Goal: Task Accomplishment & Management: Use online tool/utility

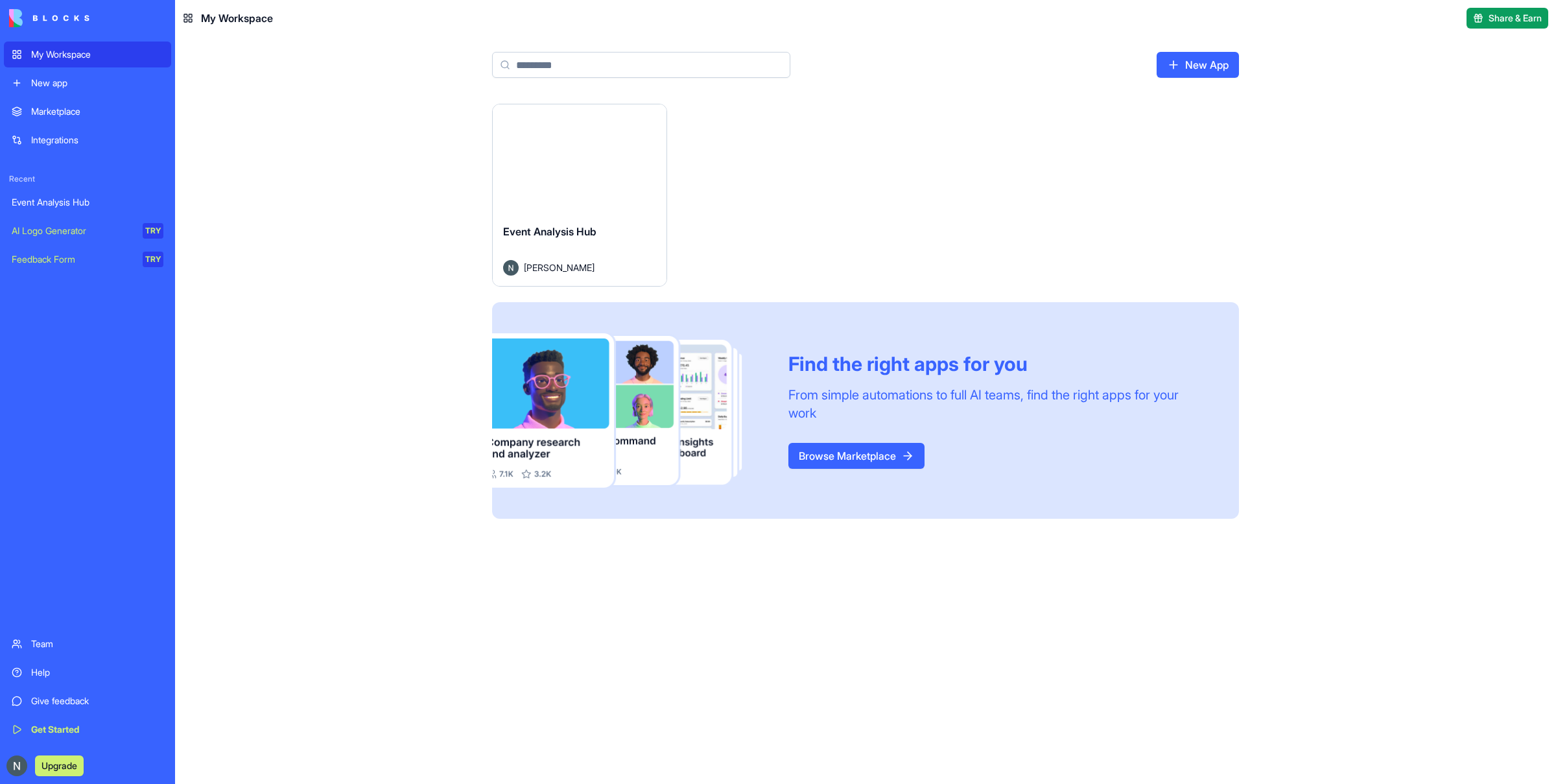
click at [566, 234] on span "Event Analysis Hub" at bounding box center [549, 231] width 93 height 13
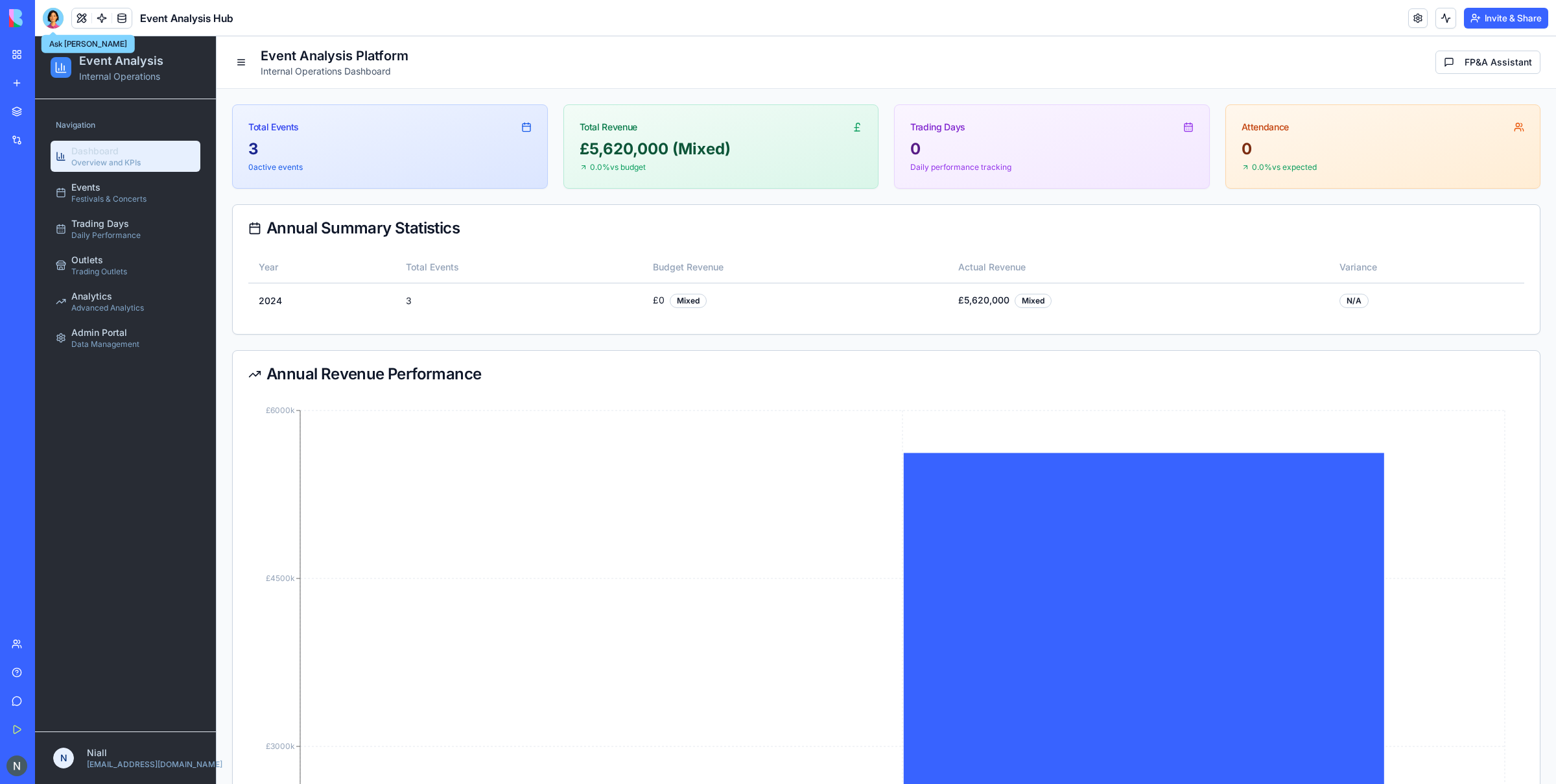
click at [57, 19] on div at bounding box center [53, 18] width 21 height 21
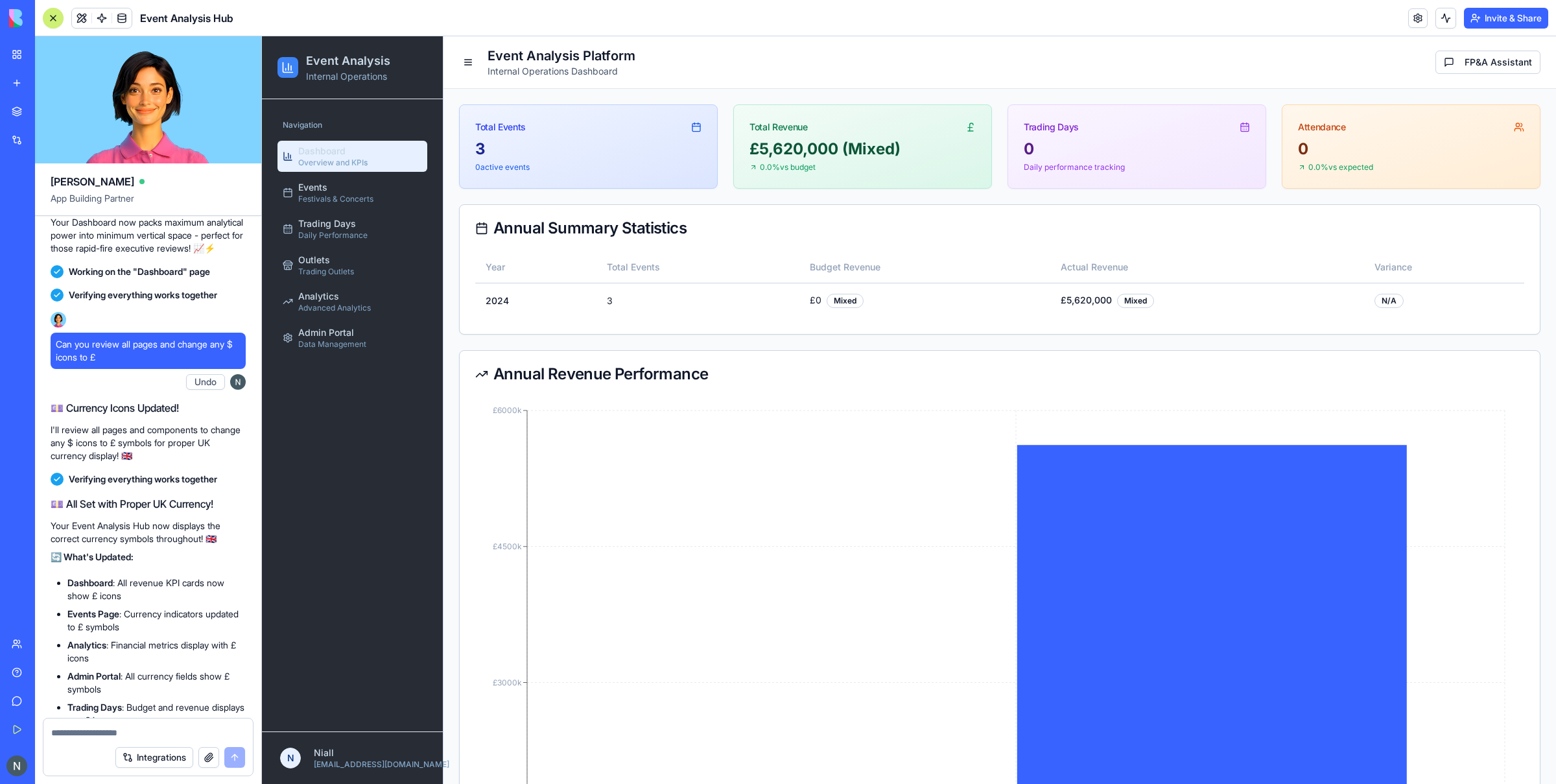
scroll to position [26018, 0]
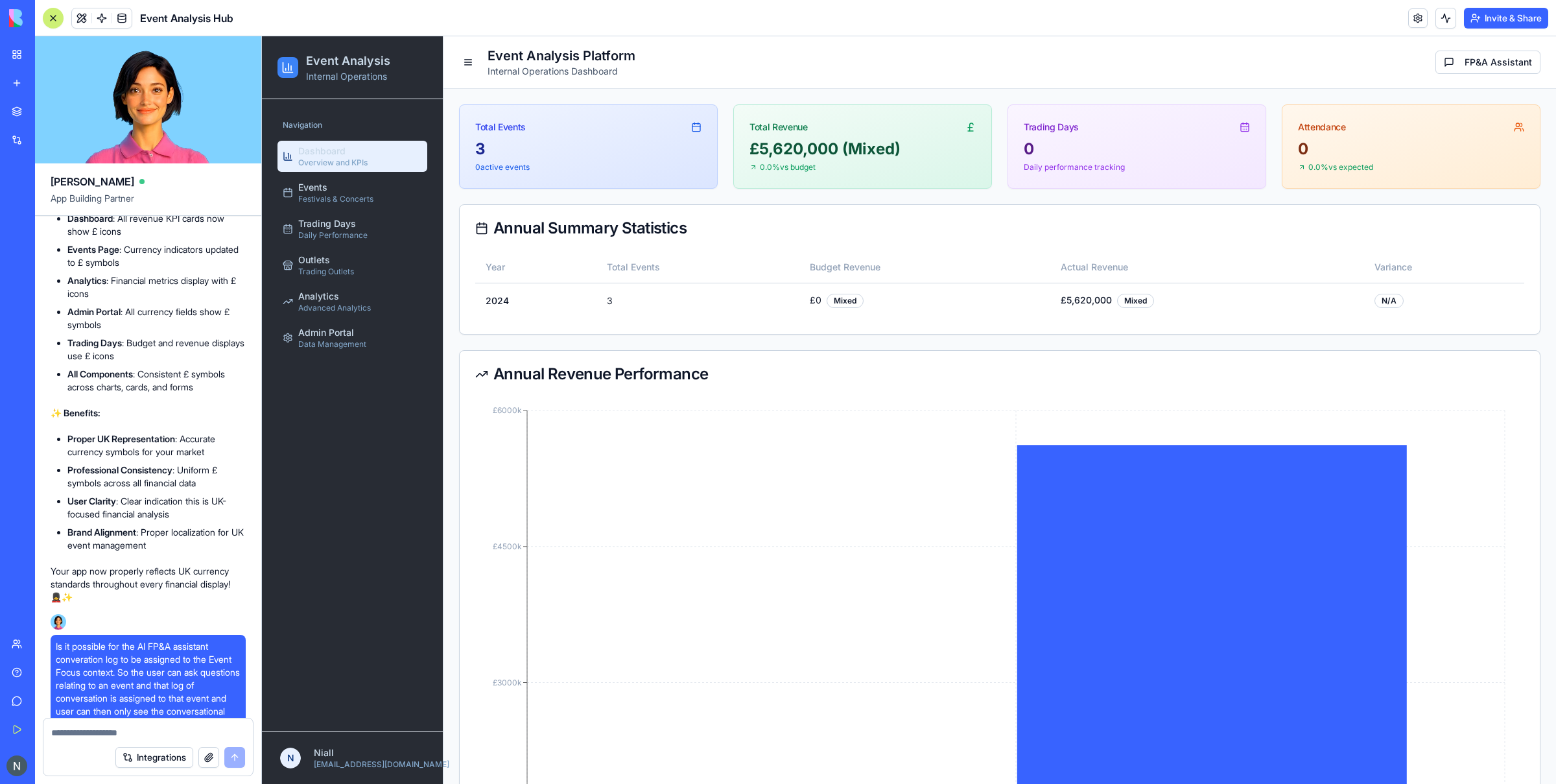
click at [59, 20] on button at bounding box center [53, 18] width 21 height 21
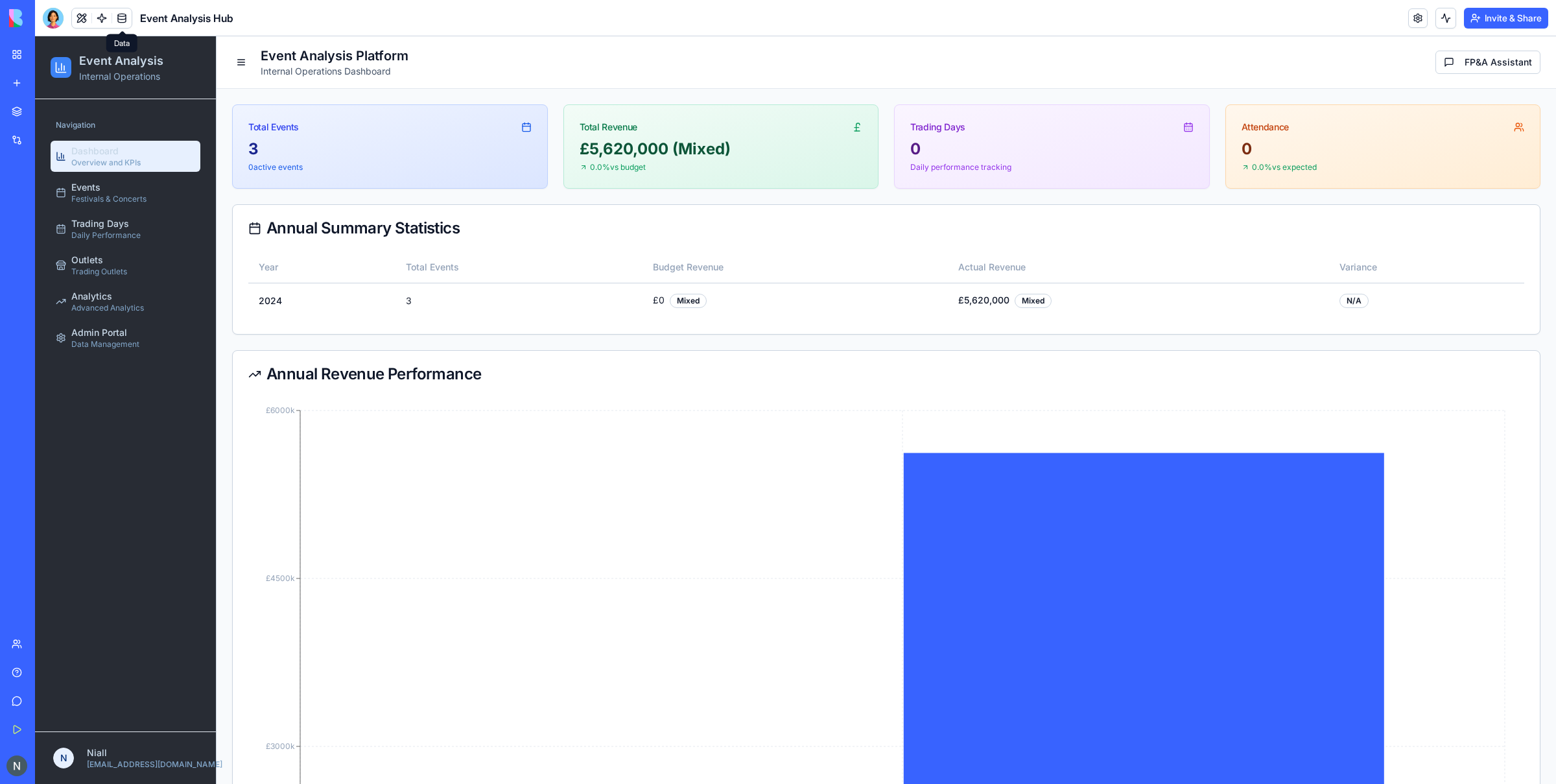
click at [118, 9] on link at bounding box center [121, 18] width 19 height 19
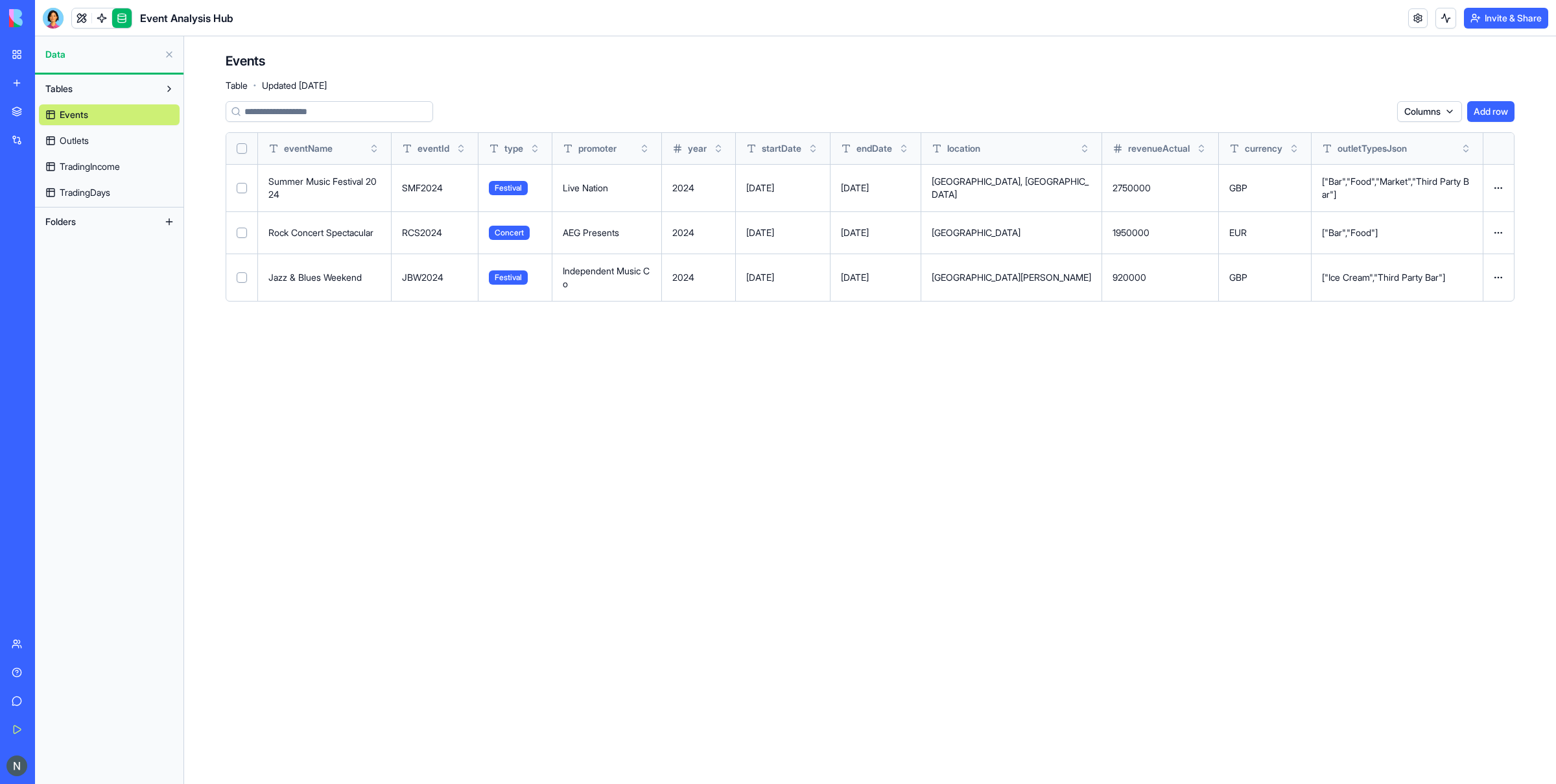
click at [113, 192] on link "TradingDays" at bounding box center [109, 192] width 141 height 21
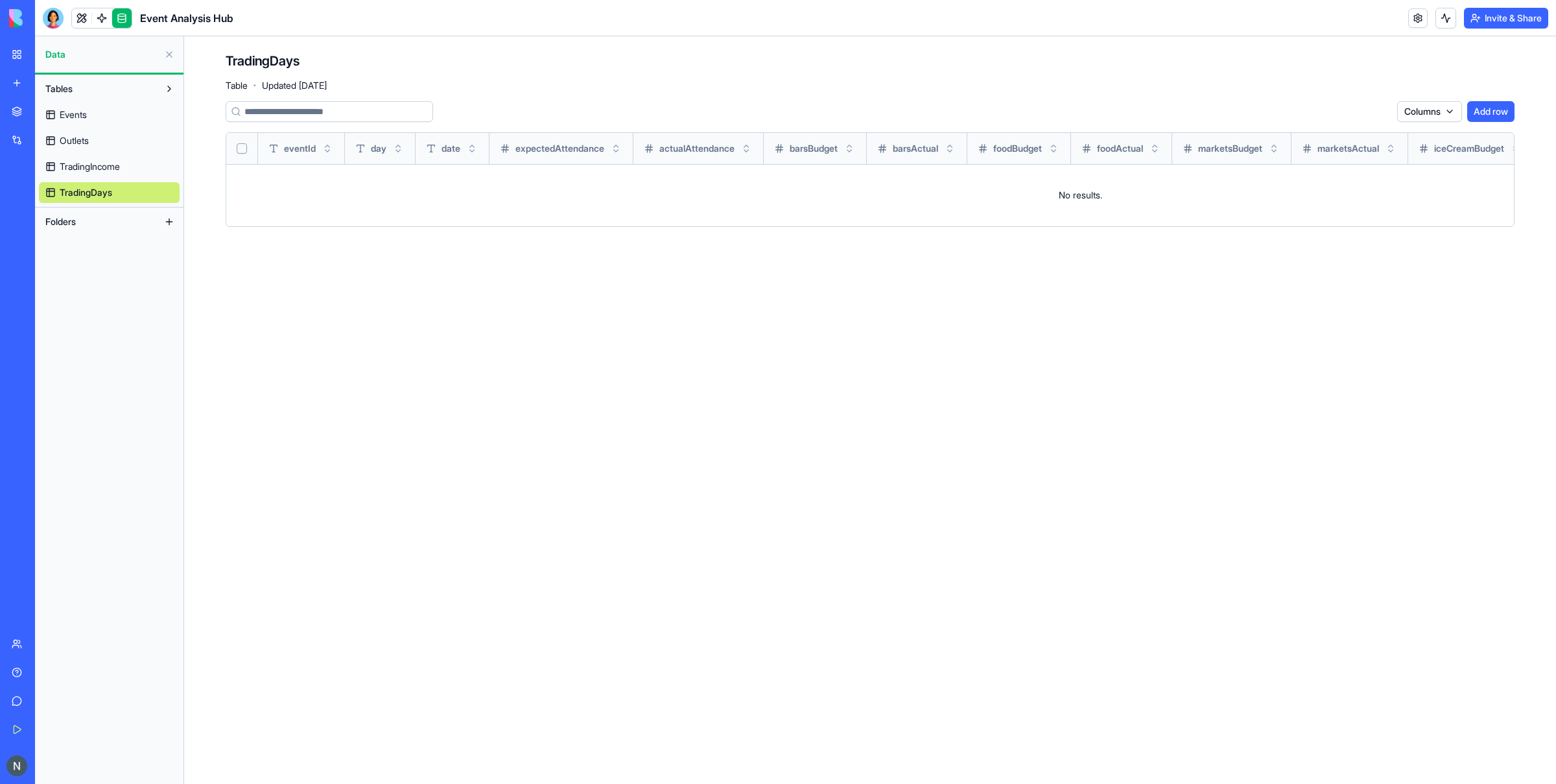
click at [106, 117] on link "Events" at bounding box center [109, 114] width 141 height 21
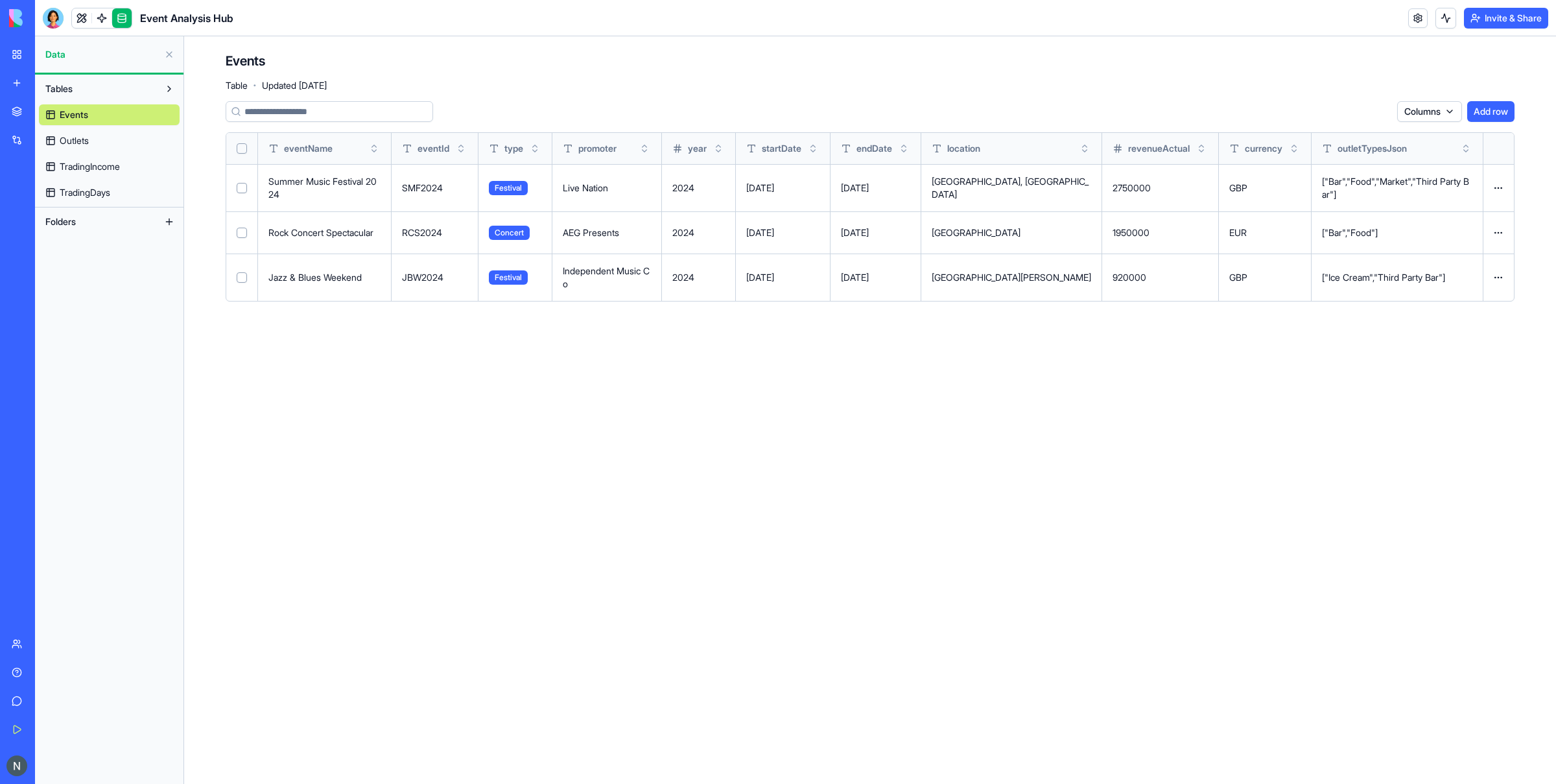
click at [94, 142] on link "Outlets" at bounding box center [109, 141] width 141 height 21
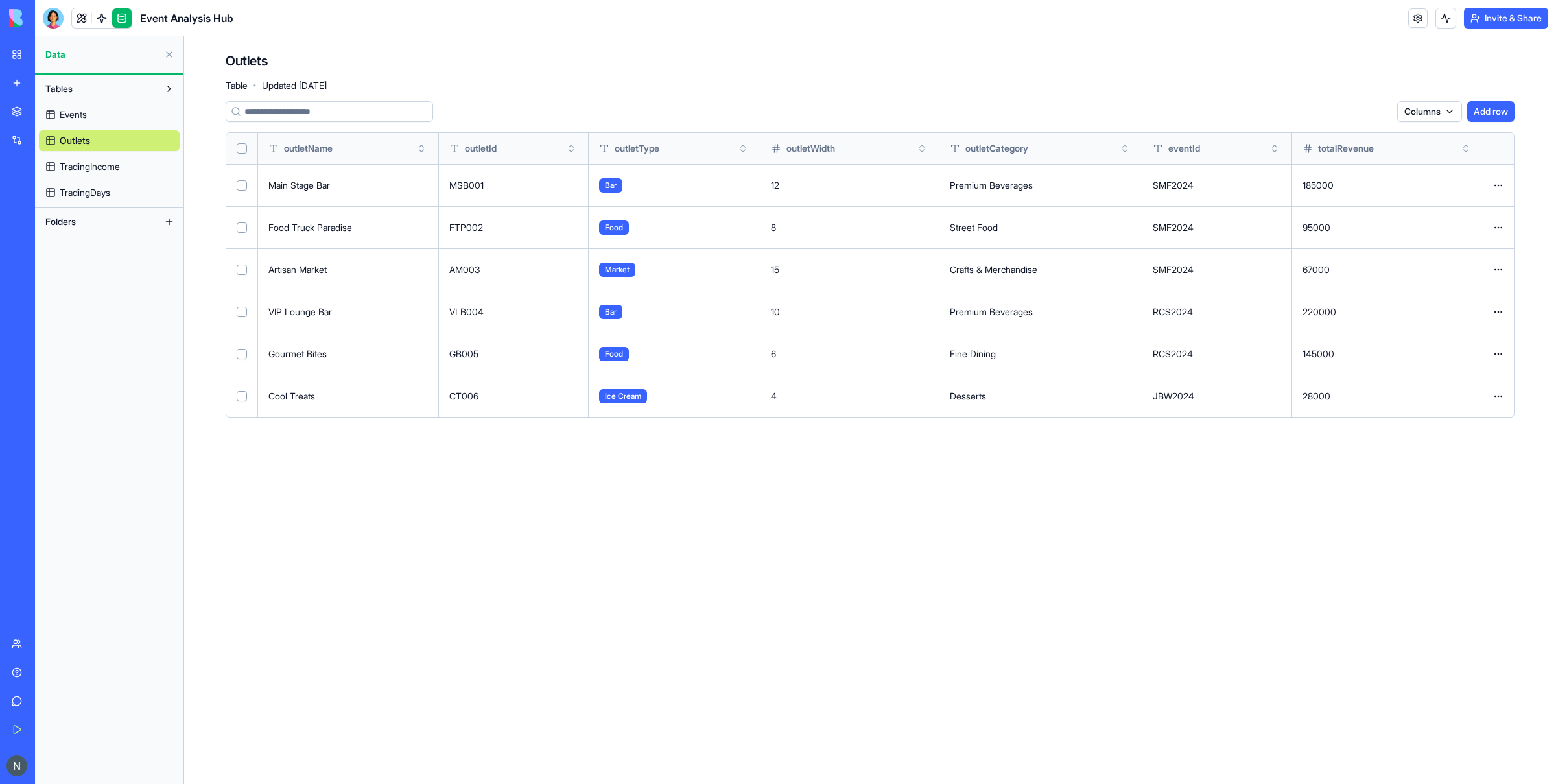
click at [103, 168] on span "TradingIncome" at bounding box center [90, 166] width 61 height 13
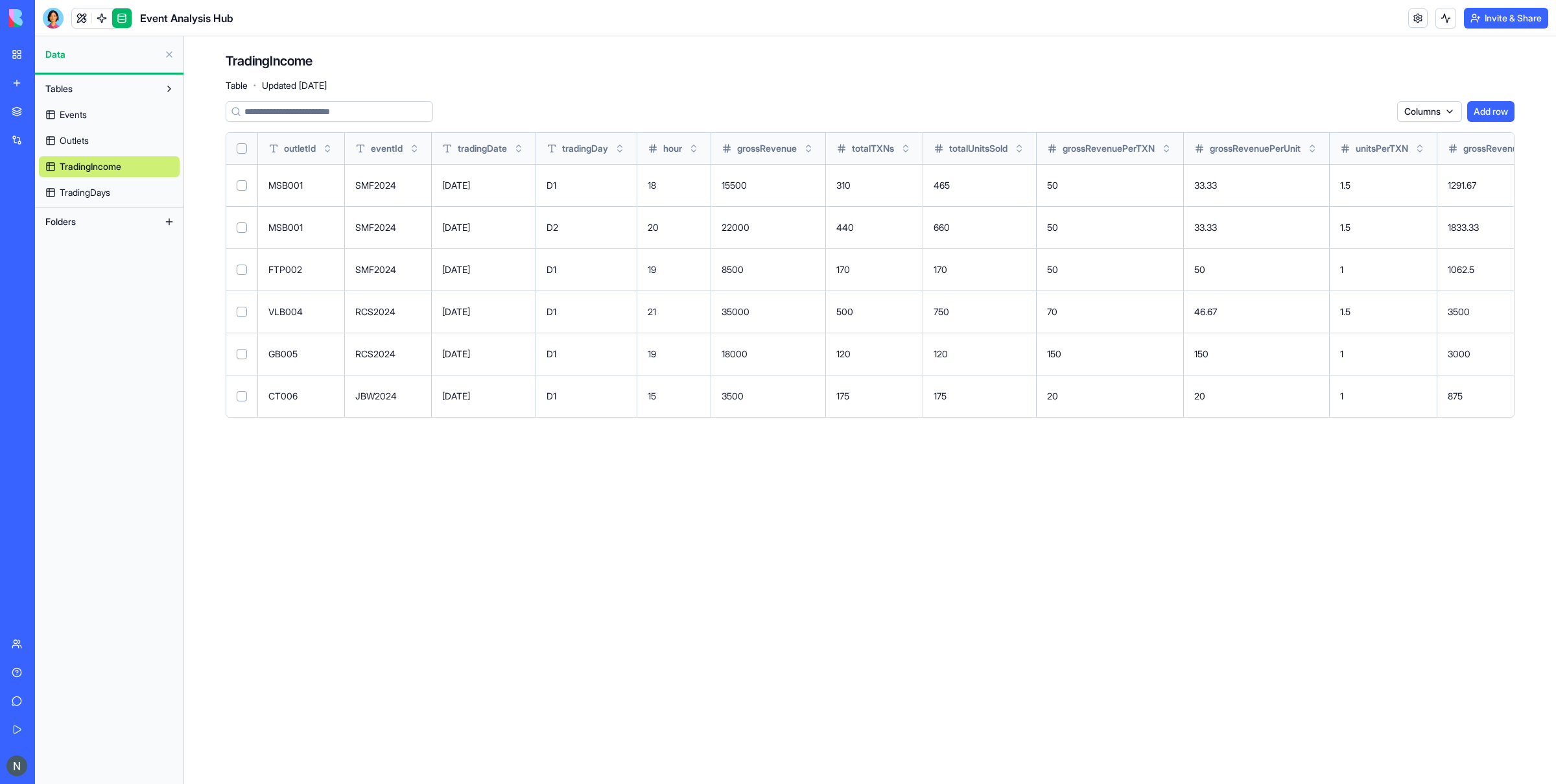
click at [88, 195] on span "TradingDays" at bounding box center [85, 193] width 51 height 13
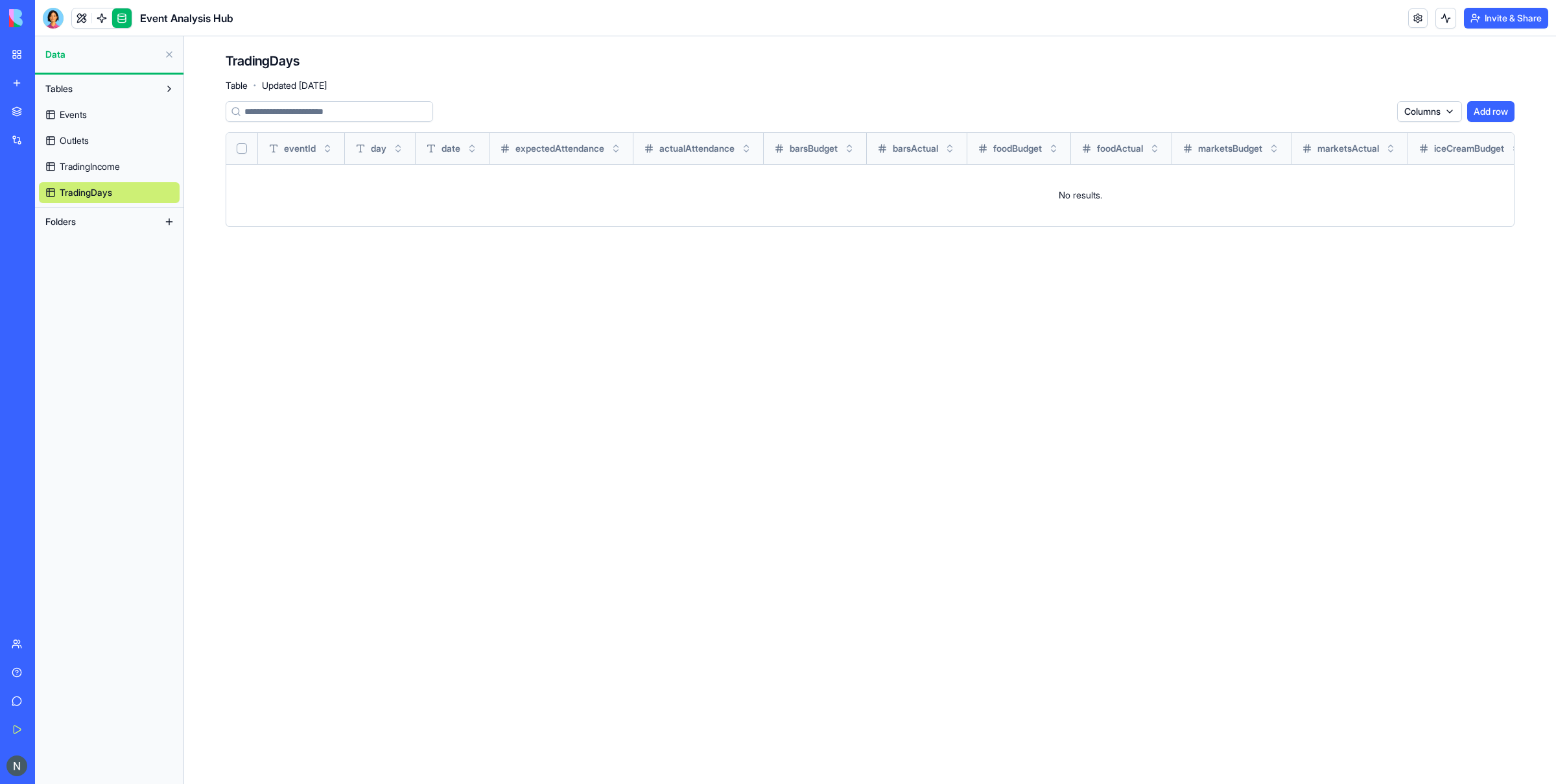
click at [109, 110] on link "Events" at bounding box center [109, 114] width 141 height 21
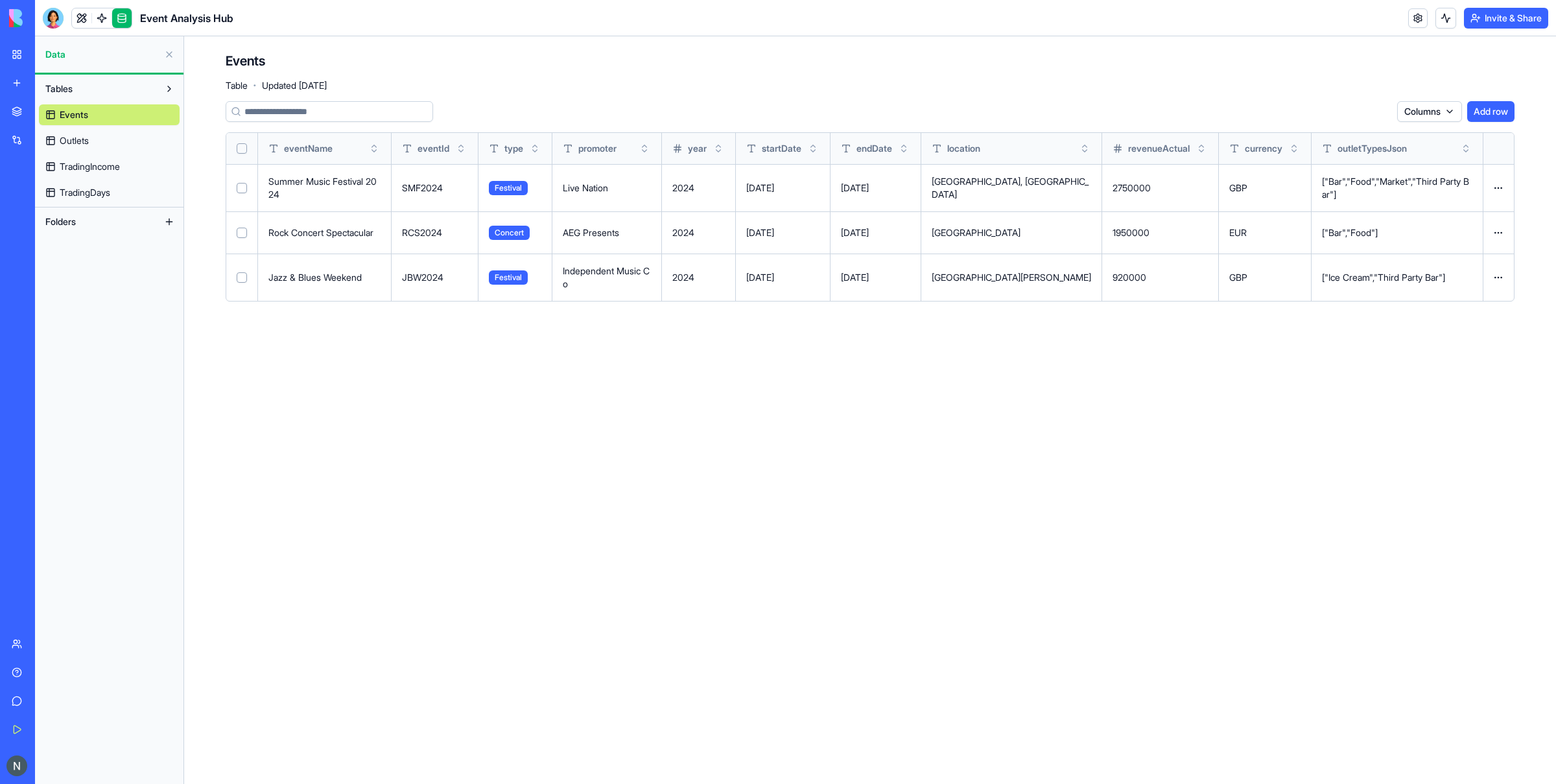
click at [68, 197] on span "TradingDays" at bounding box center [85, 193] width 51 height 13
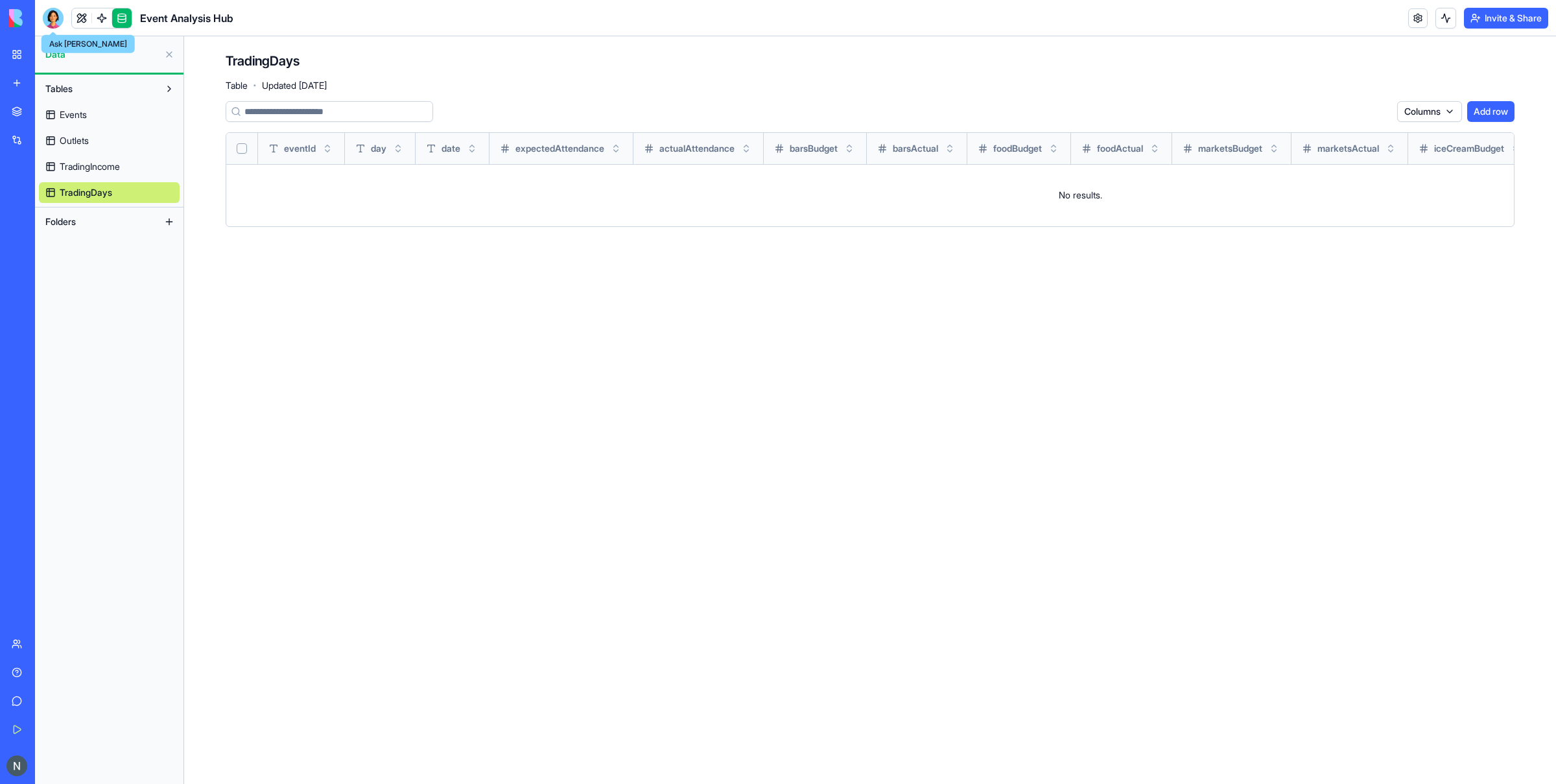
click at [61, 26] on div at bounding box center [53, 18] width 21 height 21
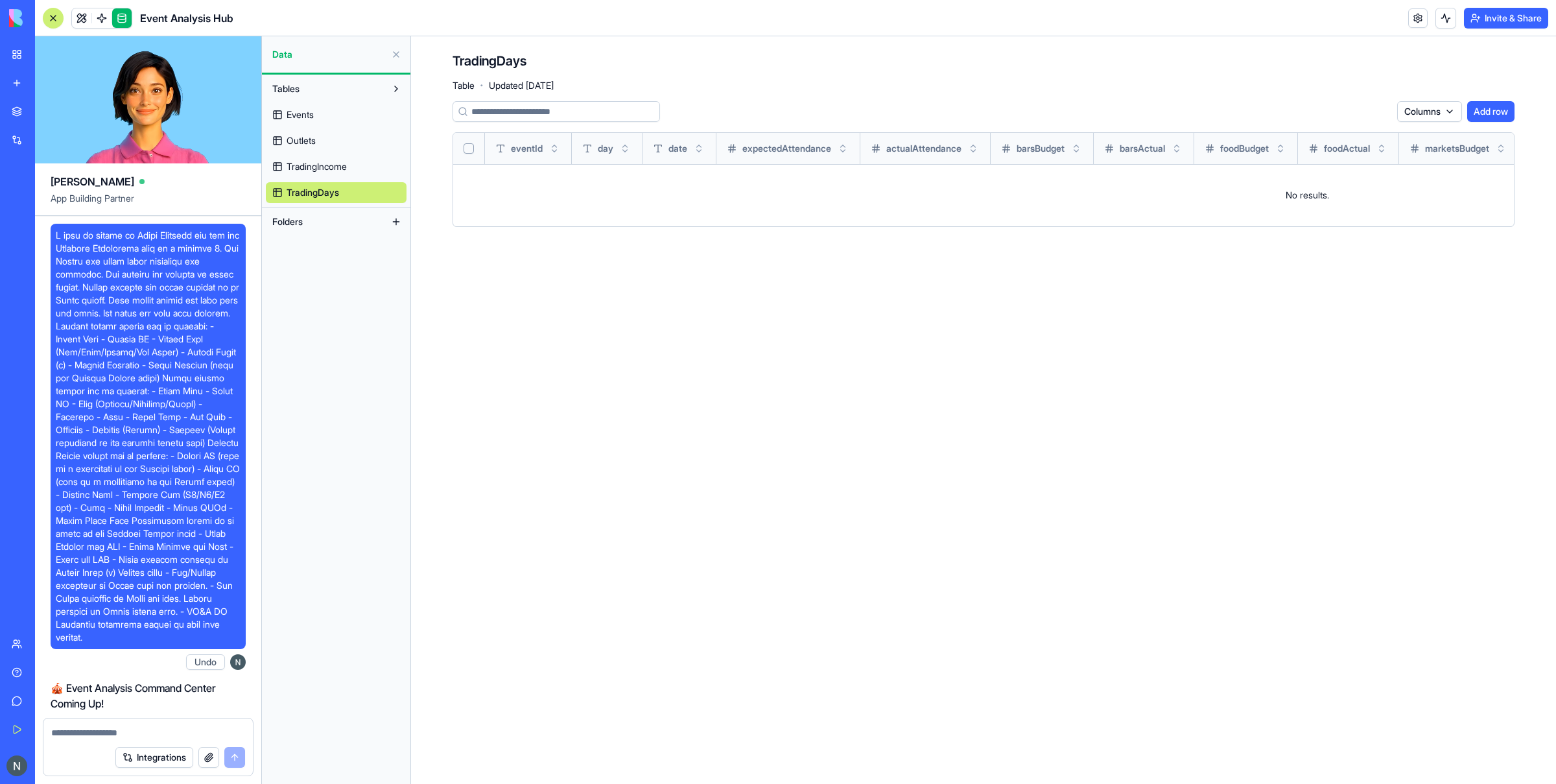
scroll to position [29081, 0]
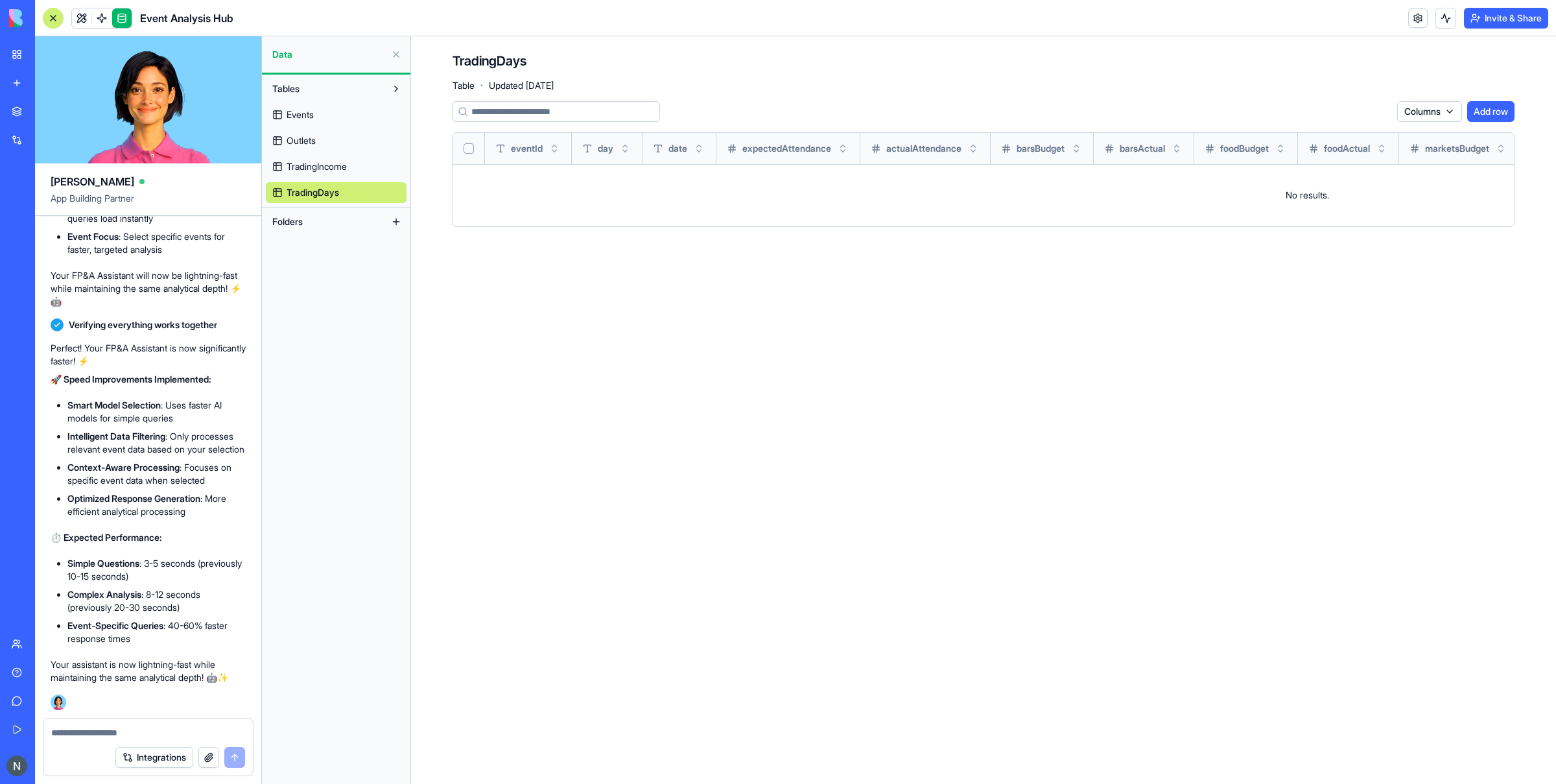
click at [106, 572] on textarea at bounding box center [148, 733] width 194 height 13
click at [113, 572] on textarea at bounding box center [148, 733] width 194 height 13
click at [54, 16] on div at bounding box center [53, 18] width 11 height 11
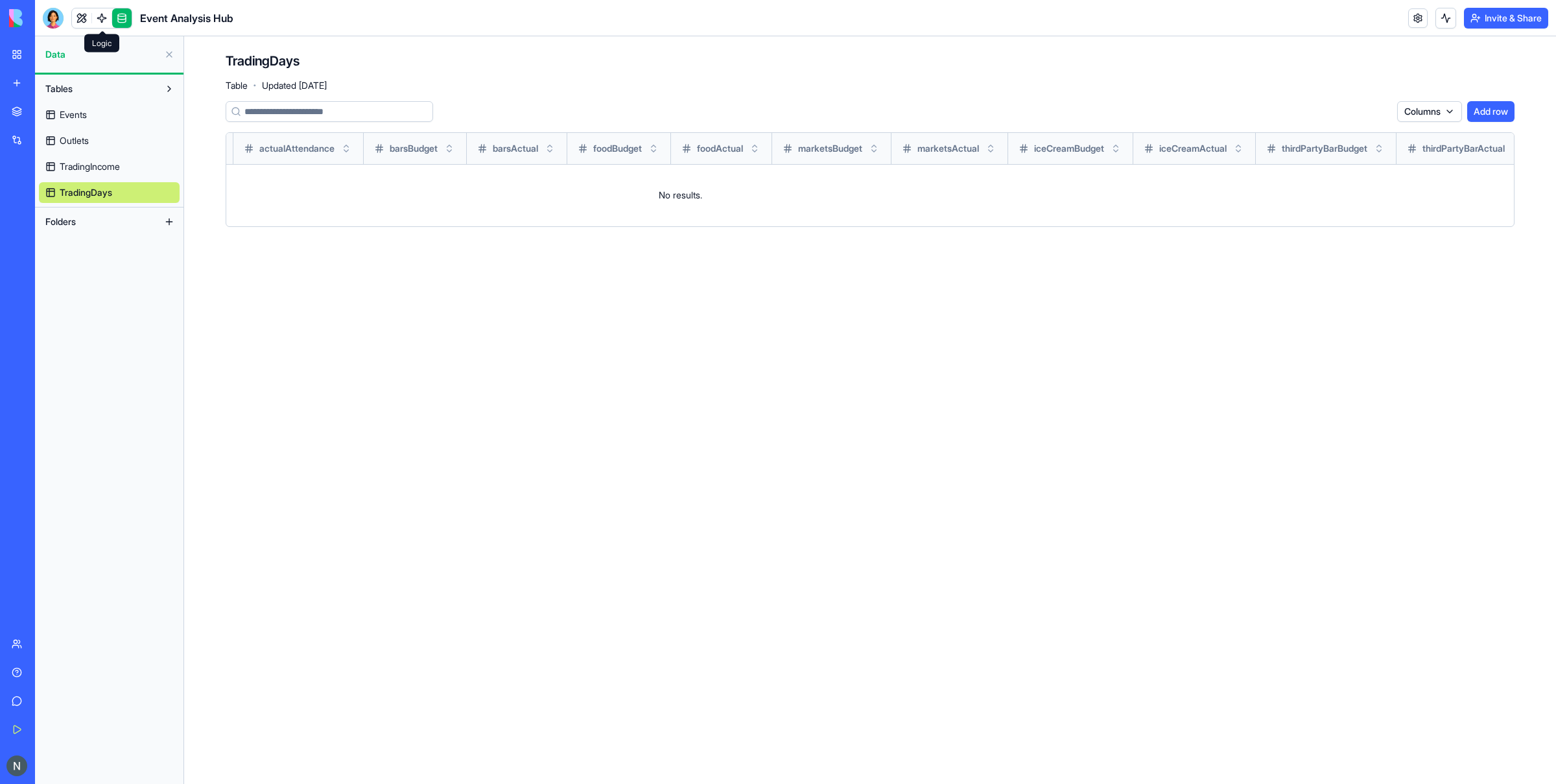
click at [116, 19] on link at bounding box center [121, 18] width 19 height 19
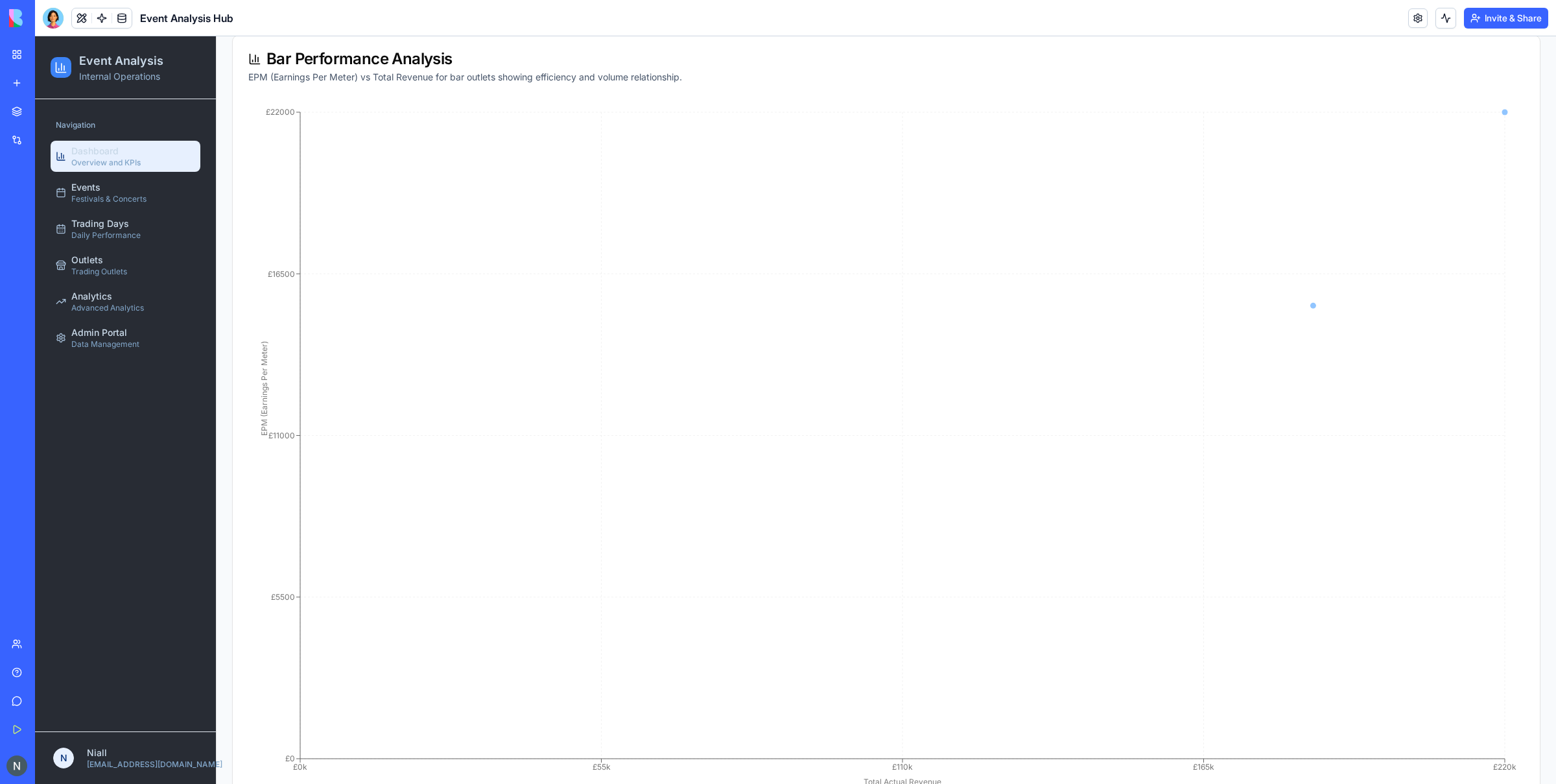
scroll to position [1923, 0]
click at [163, 198] on link "Events Festivals & Concerts" at bounding box center [126, 193] width 150 height 31
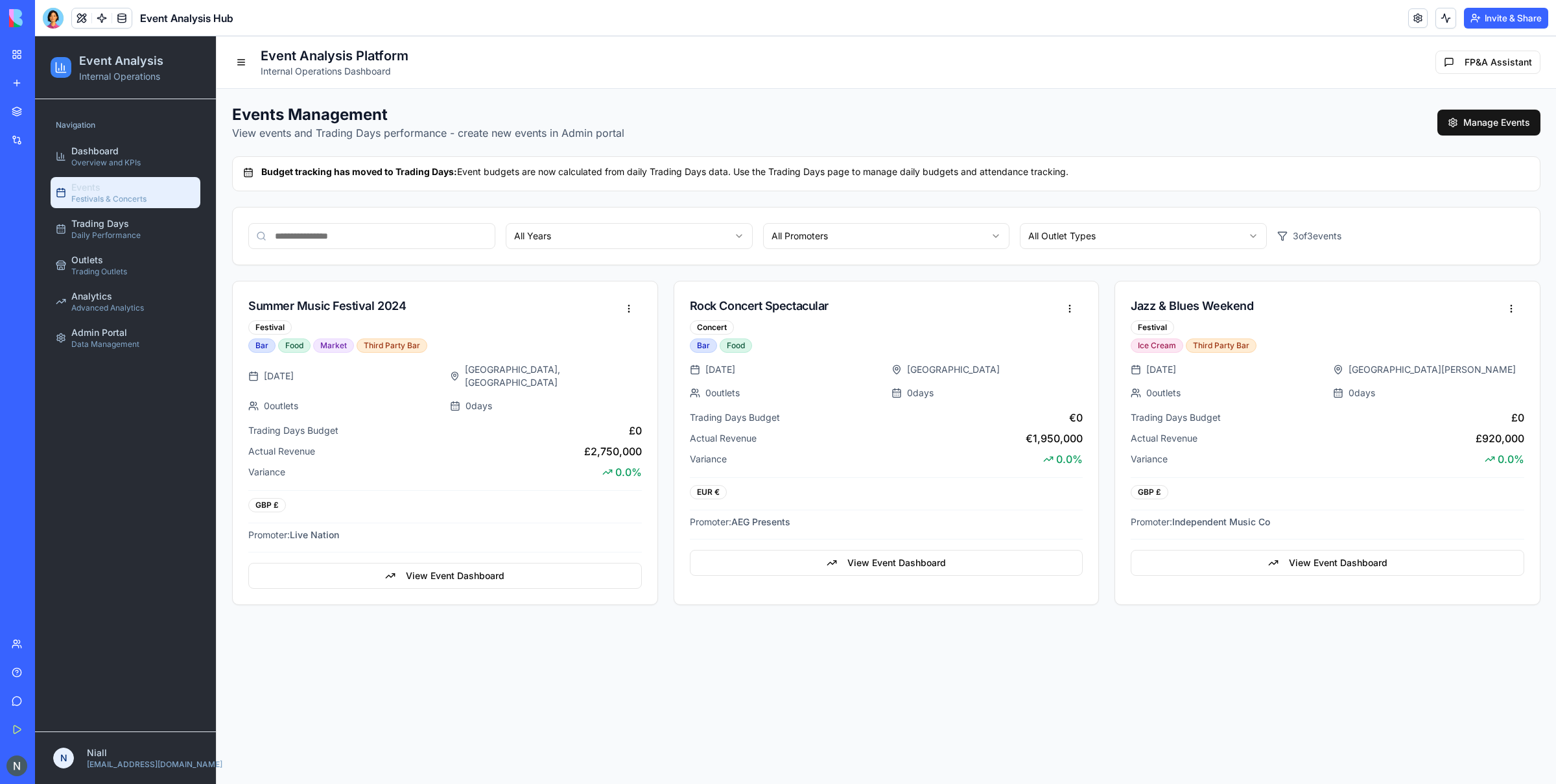
click at [683, 233] on html "Event Analysis Internal Operations Navigation Dashboard Overview and KPIs Event…" at bounding box center [795, 410] width 1521 height 748
drag, startPoint x: 693, startPoint y: 233, endPoint x: 892, endPoint y: 233, distance: 199.0
click at [699, 233] on html "Event Analysis Internal Operations Navigation Dashboard Overview and KPIs Event…" at bounding box center [795, 410] width 1521 height 748
click at [924, 234] on html "Event Analysis Internal Operations Navigation Dashboard Overview and KPIs Event…" at bounding box center [795, 410] width 1521 height 748
drag, startPoint x: 927, startPoint y: 235, endPoint x: 1039, endPoint y: 245, distance: 112.4
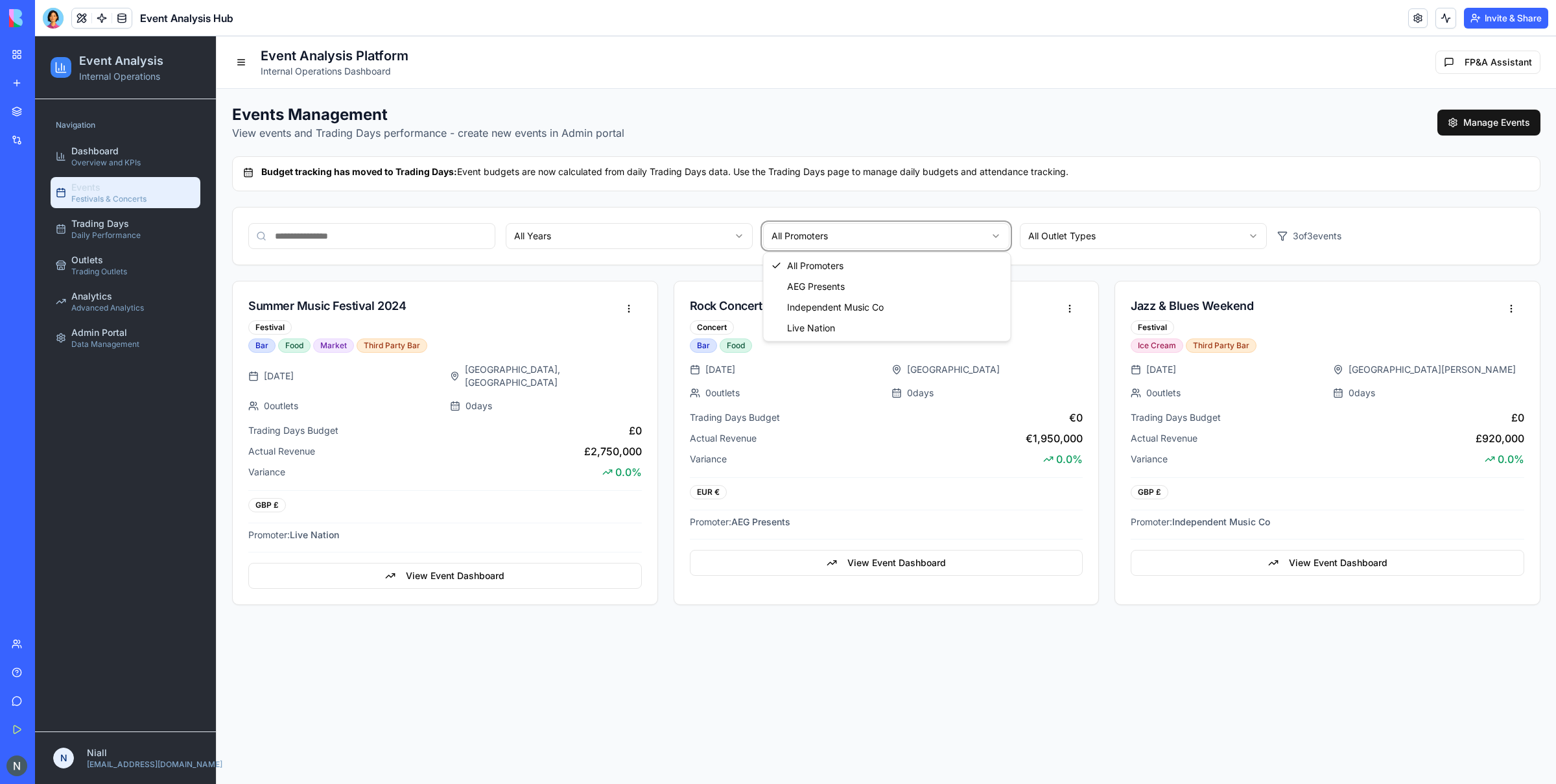
click at [930, 235] on html "Event Analysis Internal Operations Navigation Dashboard Overview and KPIs Event…" at bounding box center [795, 410] width 1521 height 748
click at [1058, 245] on body "Event Analysis Internal Operations Navigation Dashboard Overview and KPIs Event…" at bounding box center [795, 410] width 1521 height 748
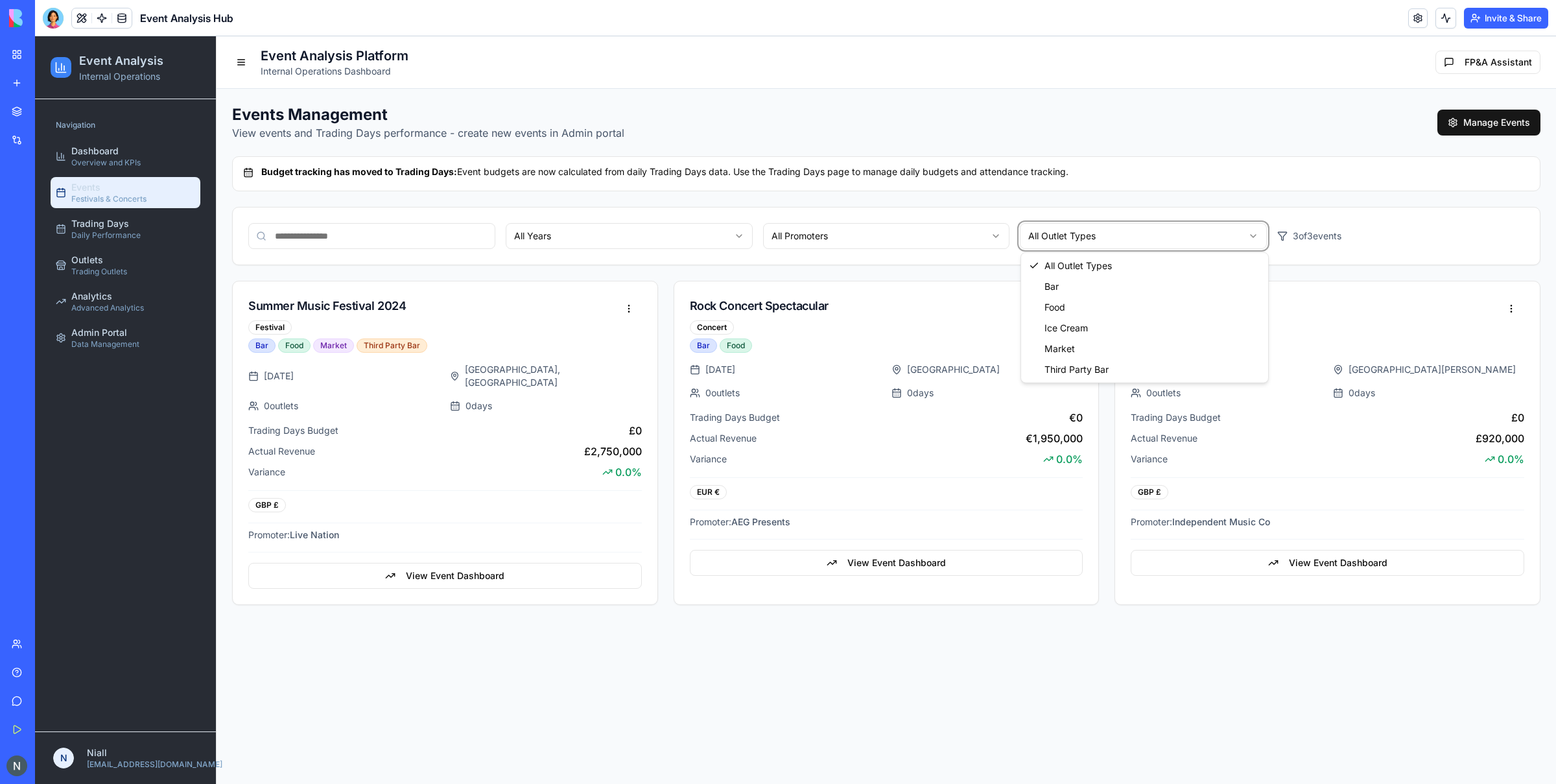
click at [1068, 236] on html "Event Analysis Internal Operations Navigation Dashboard Overview and KPIs Event…" at bounding box center [795, 410] width 1521 height 748
click at [1072, 236] on html "Event Analysis Internal Operations Navigation Dashboard Overview and KPIs Event…" at bounding box center [795, 410] width 1521 height 748
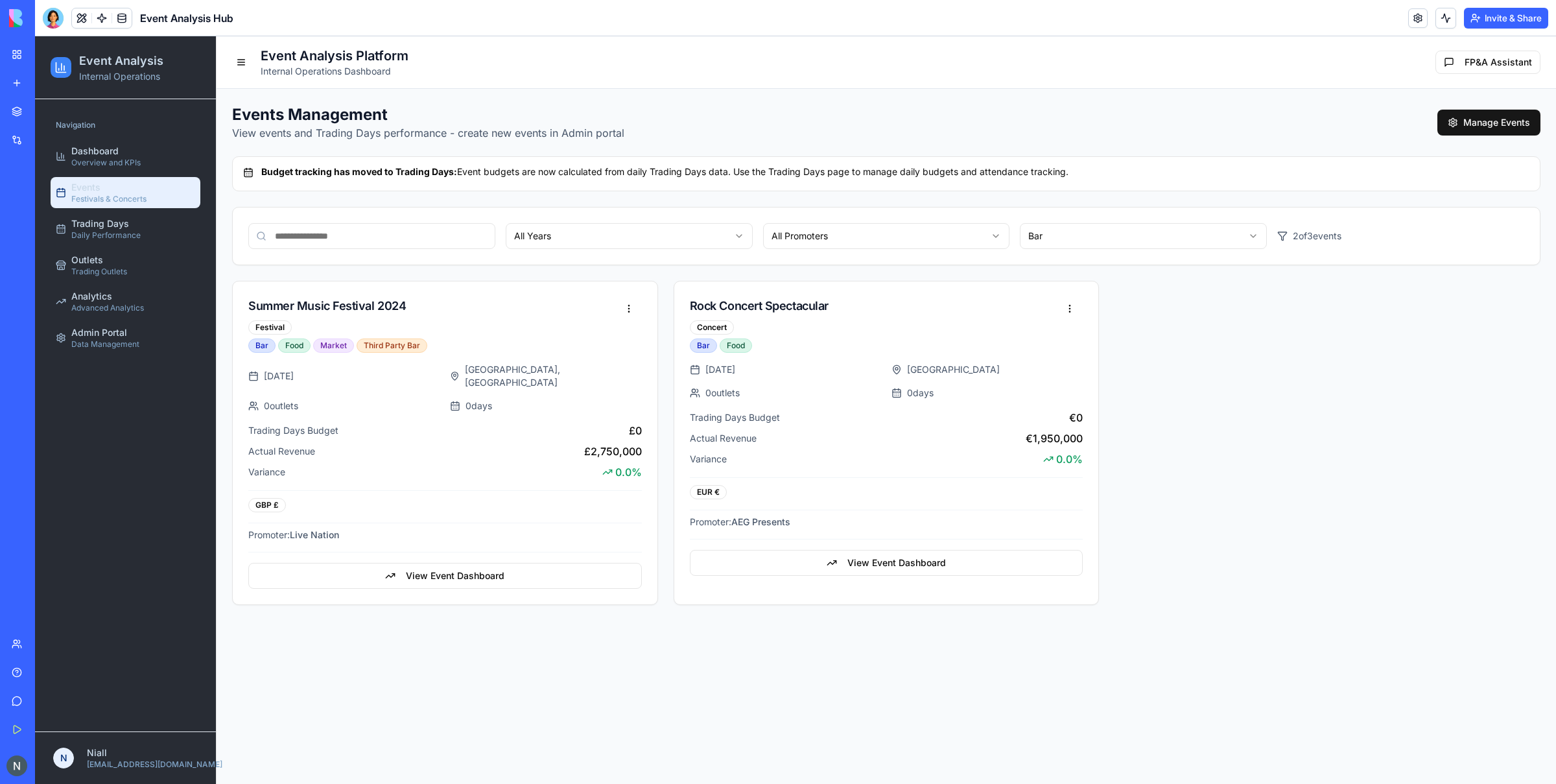
click at [1125, 248] on html "Event Analysis Internal Operations Navigation Dashboard Overview and KPIs Event…" at bounding box center [795, 410] width 1521 height 748
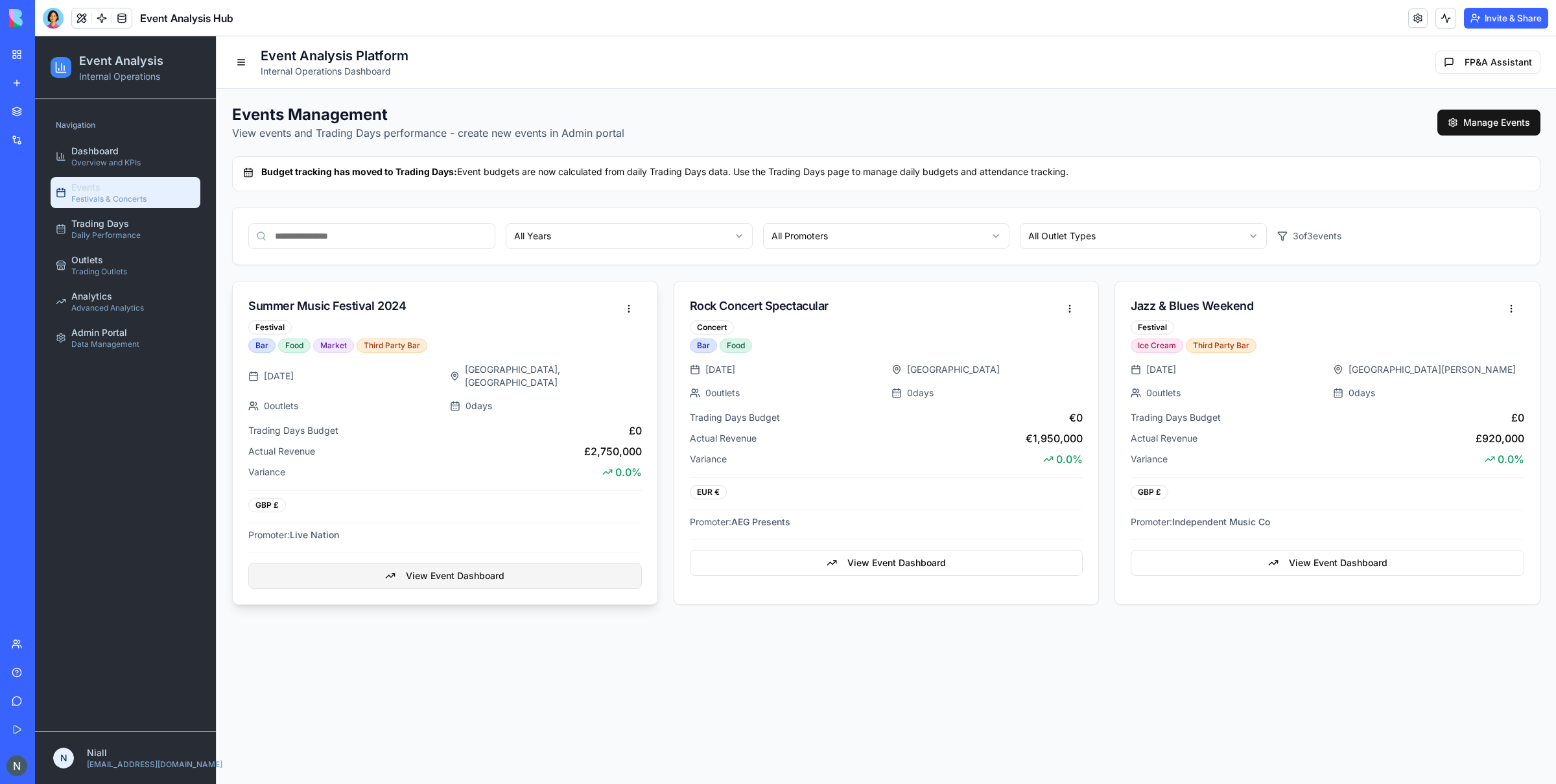
click at [532, 569] on button "View Event Dashboard" at bounding box center [445, 576] width 394 height 26
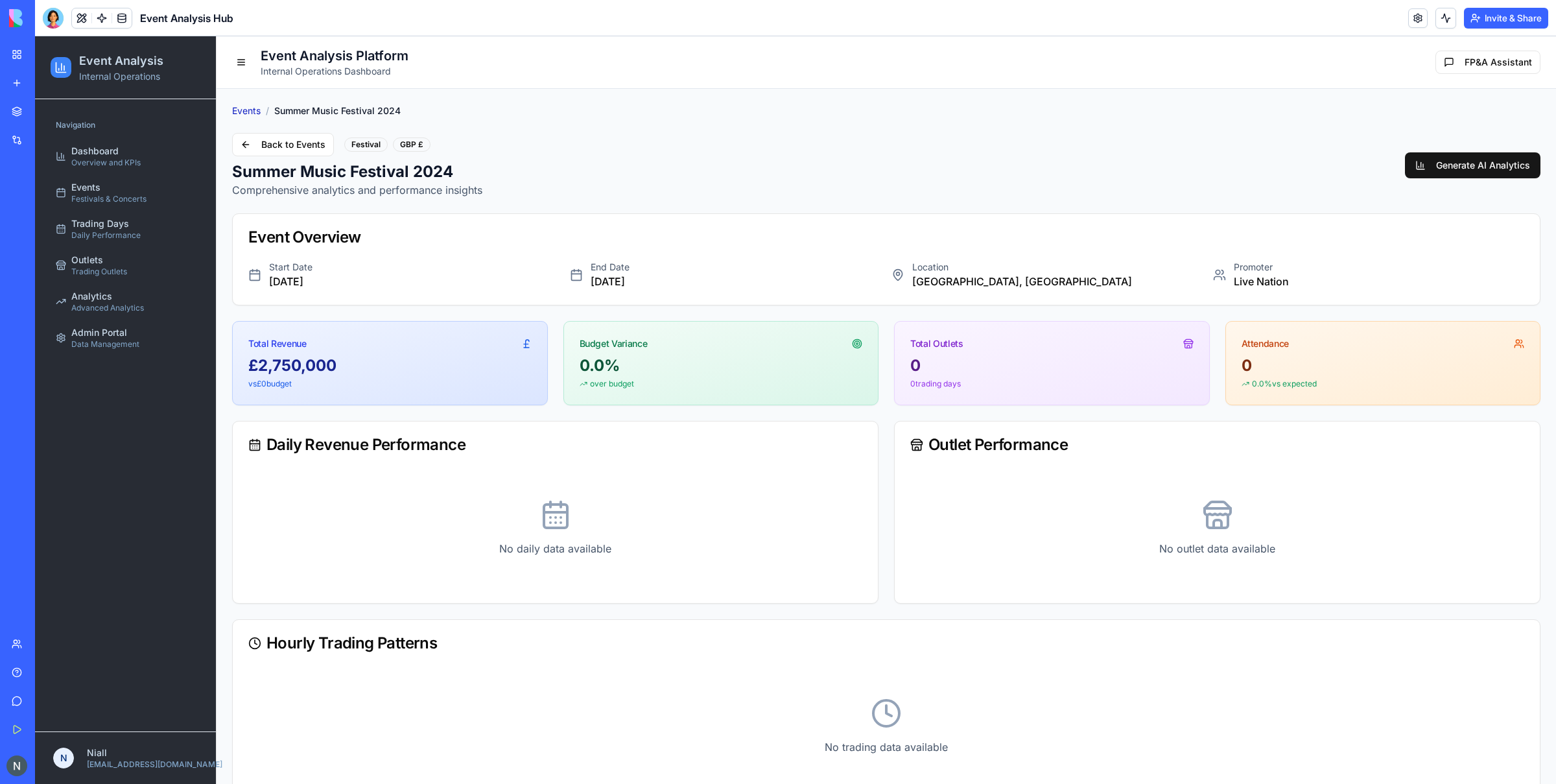
click at [242, 108] on link "Events" at bounding box center [246, 111] width 29 height 13
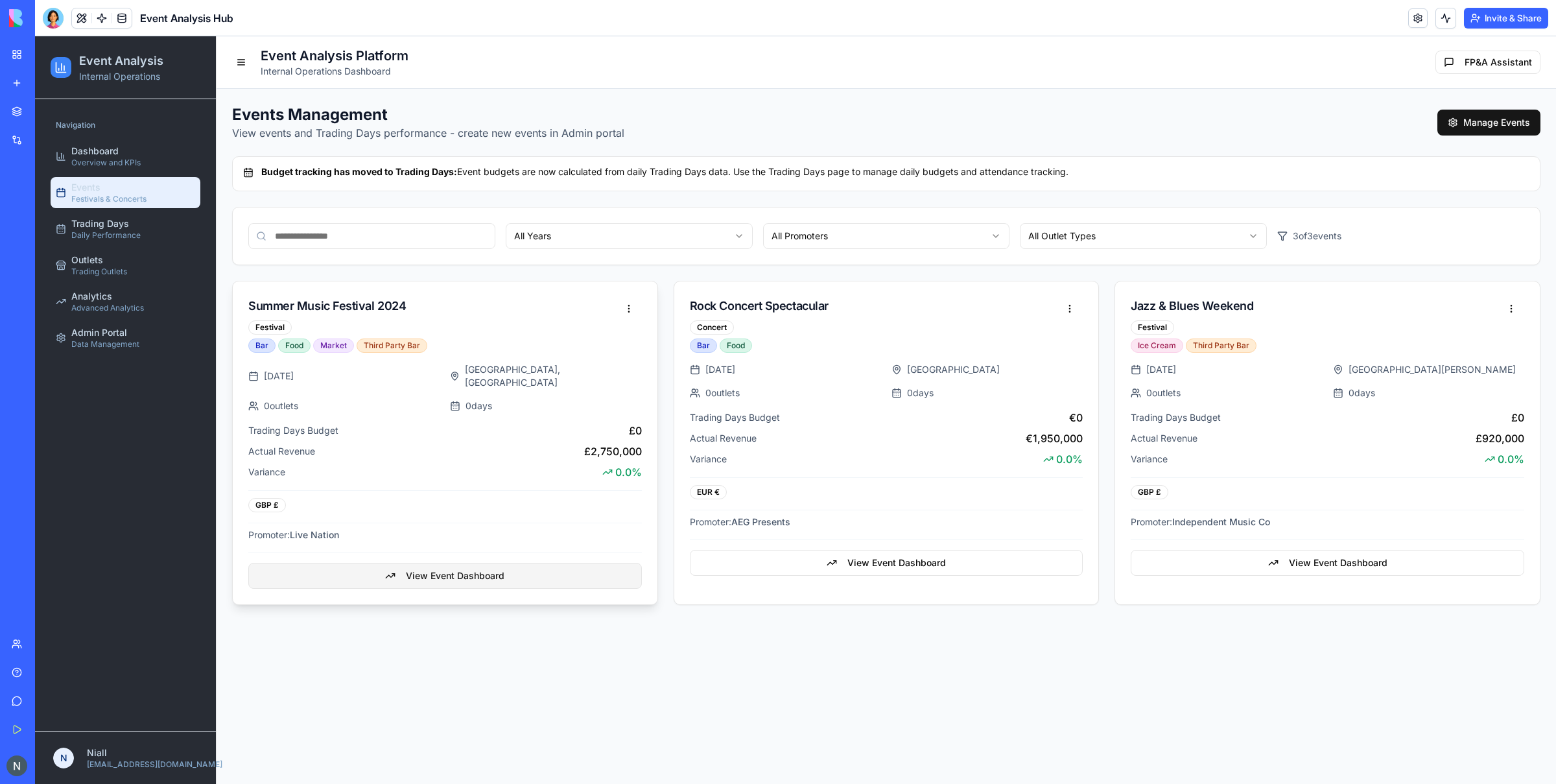
click at [584, 563] on button "View Event Dashboard" at bounding box center [445, 576] width 394 height 26
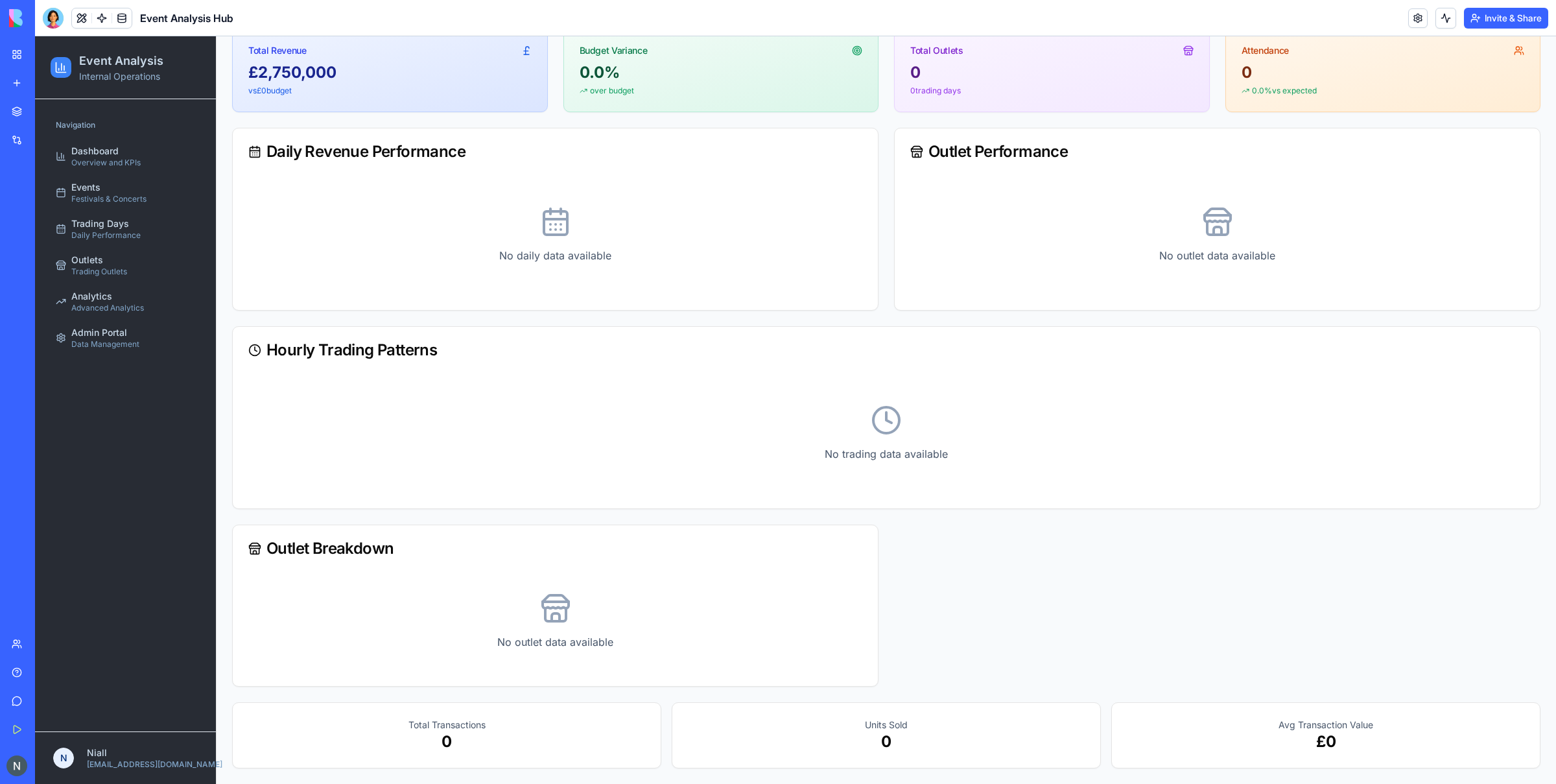
scroll to position [24, 0]
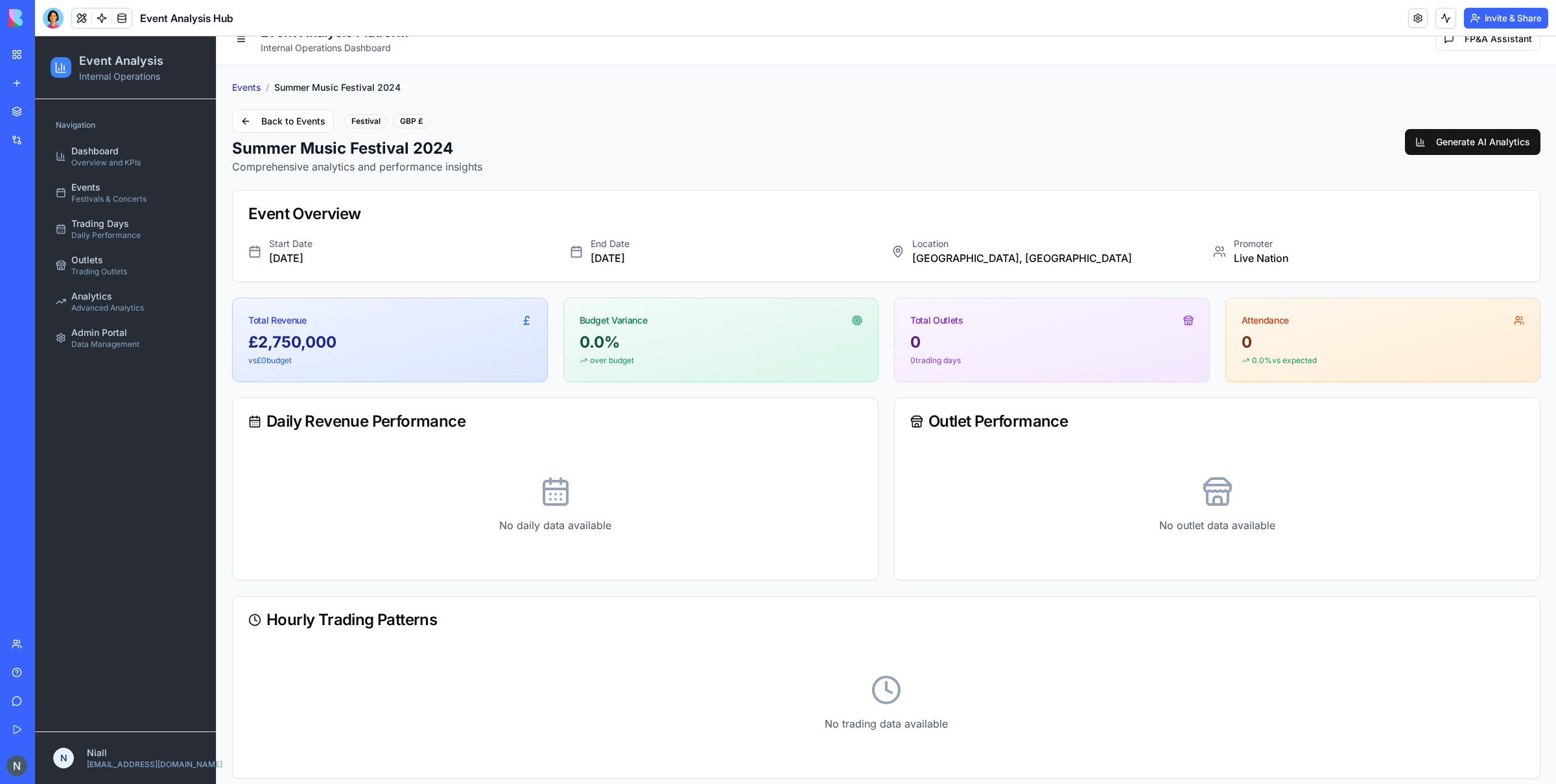
click at [243, 89] on link "Events" at bounding box center [246, 88] width 29 height 13
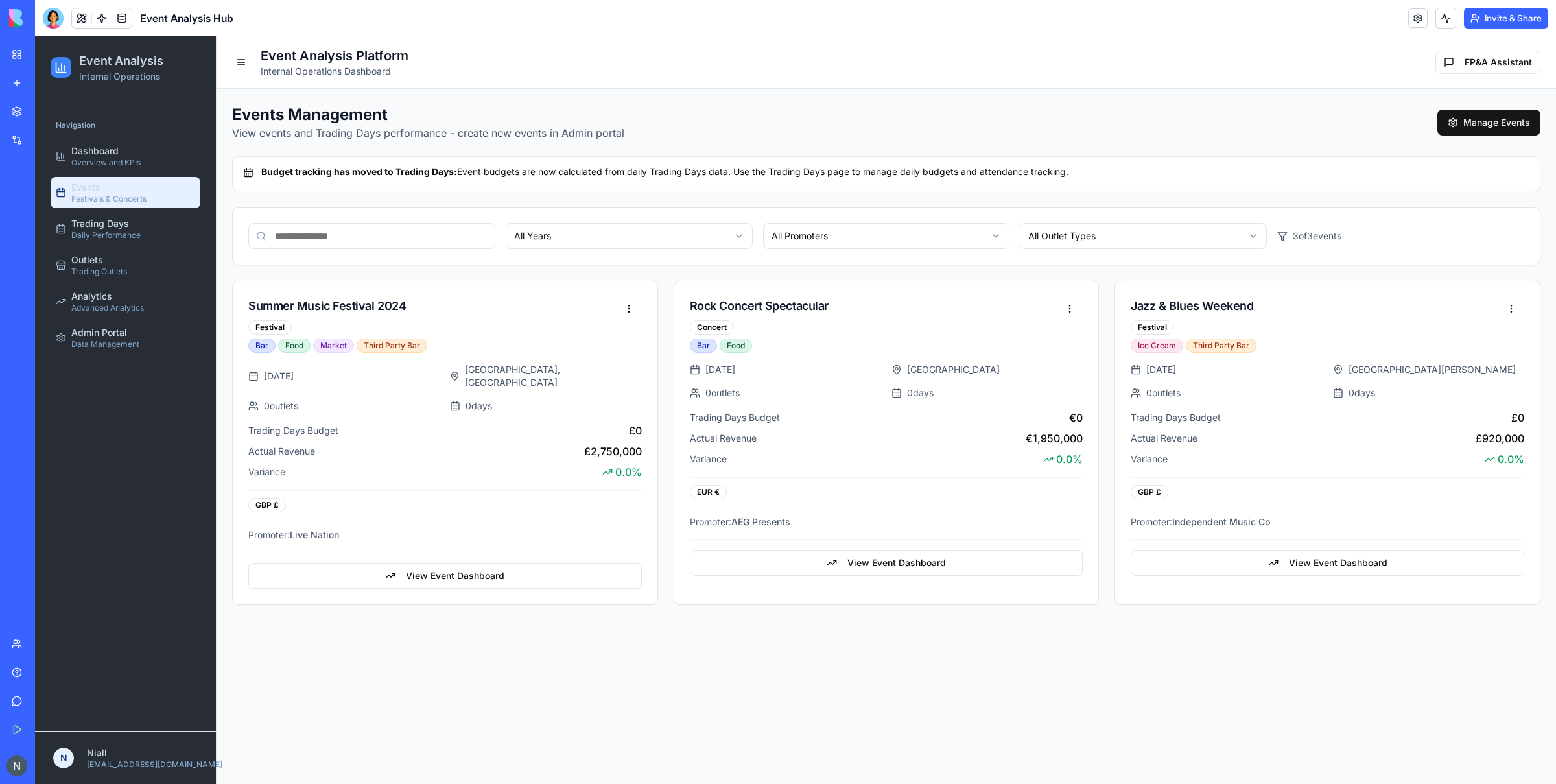
scroll to position [0, 0]
click at [134, 267] on link "Outlets Trading Outlets" at bounding box center [126, 265] width 150 height 31
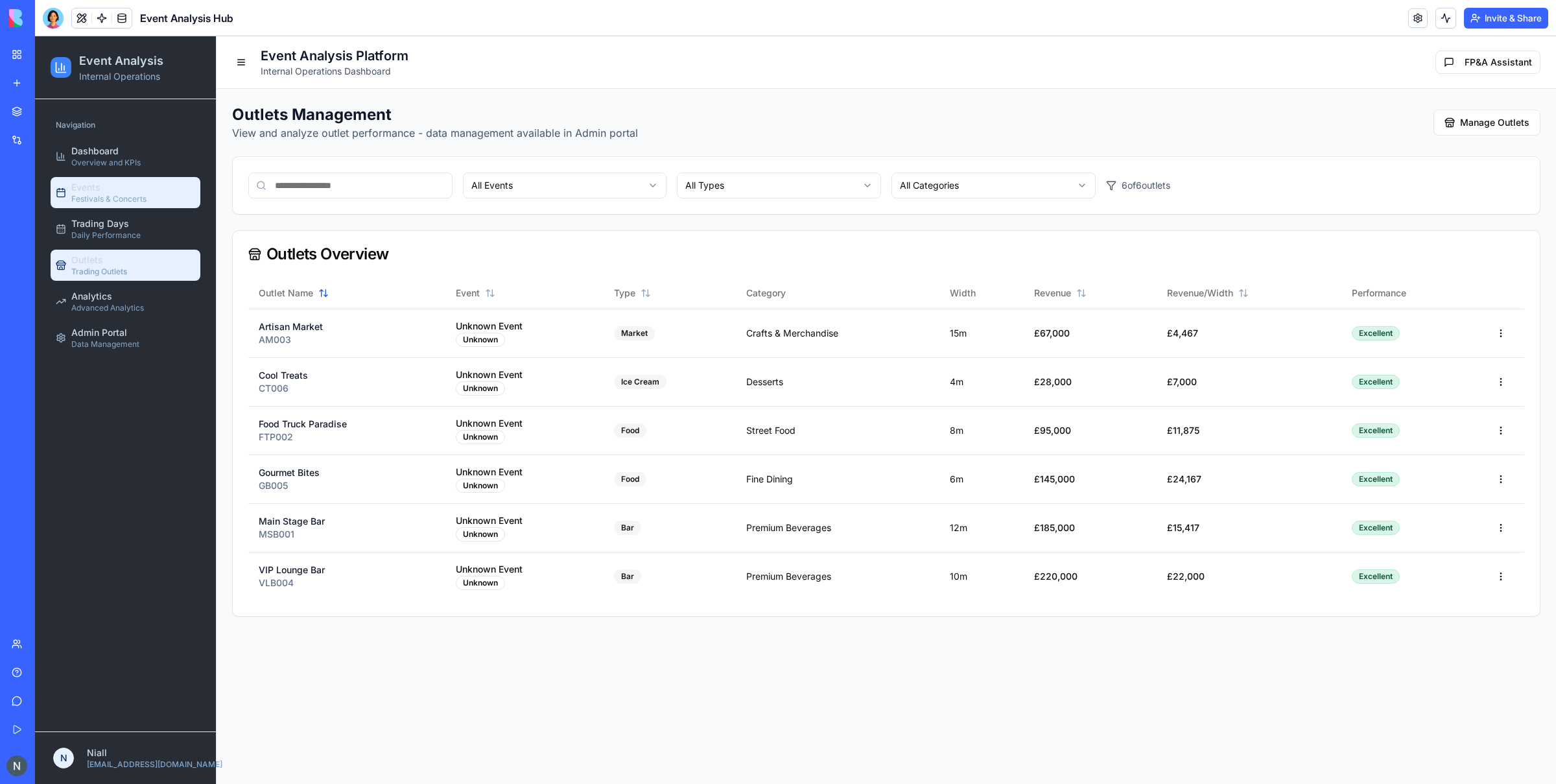
click at [136, 179] on link "Events Festivals & Concerts" at bounding box center [126, 193] width 150 height 31
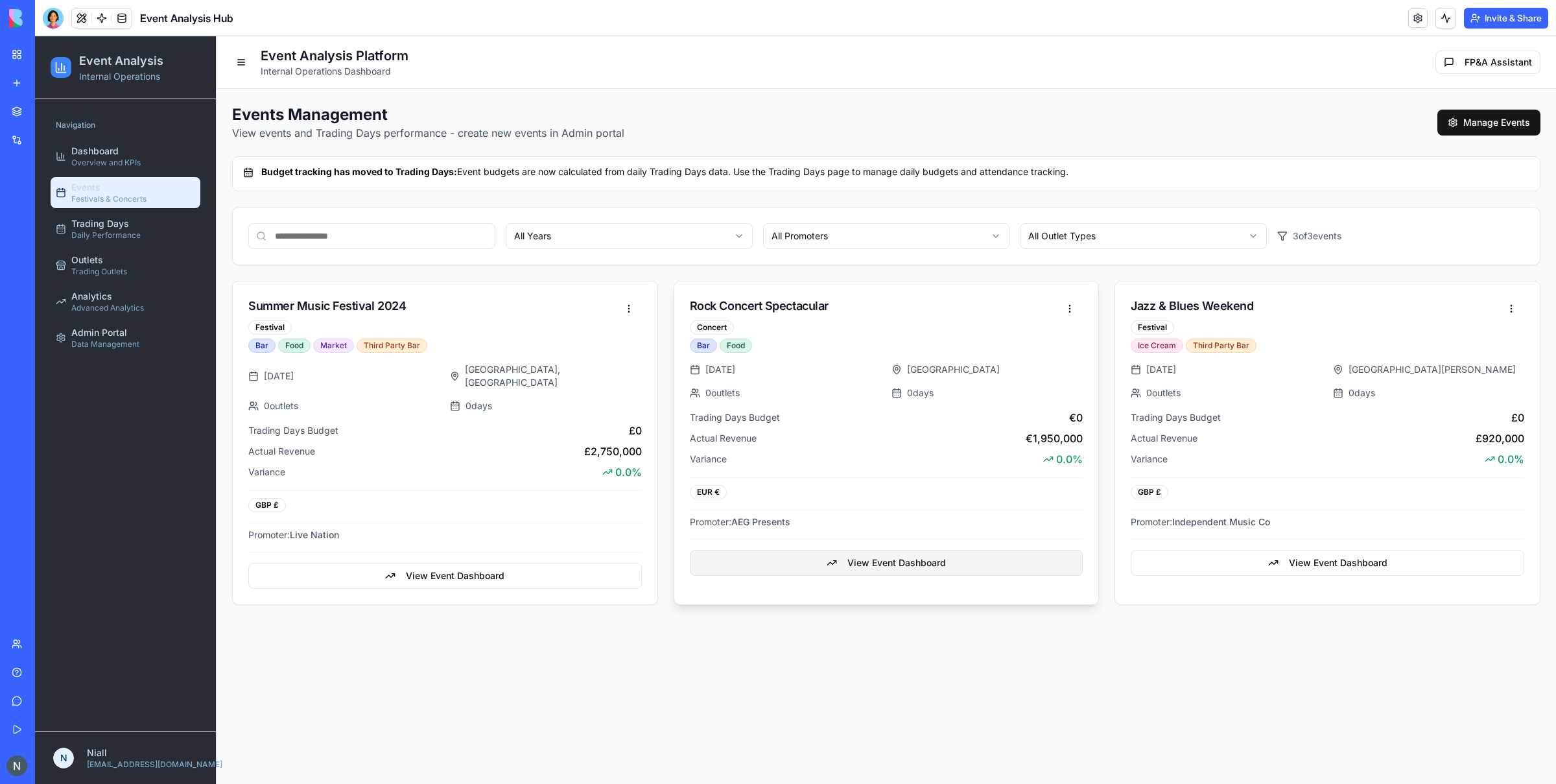
click at [851, 558] on button "View Event Dashboard" at bounding box center [887, 563] width 394 height 26
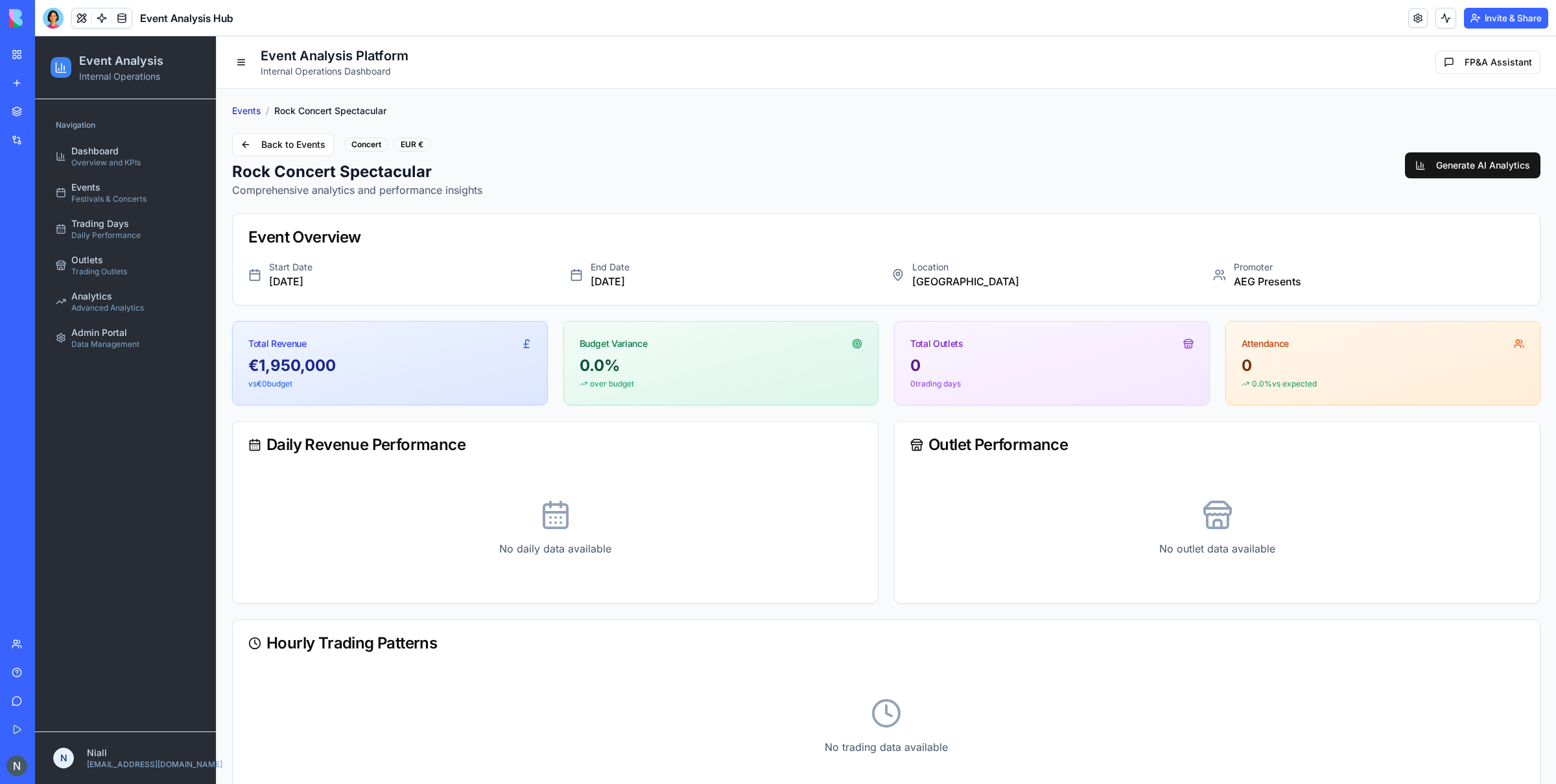
click at [242, 113] on link "Events" at bounding box center [246, 111] width 29 height 13
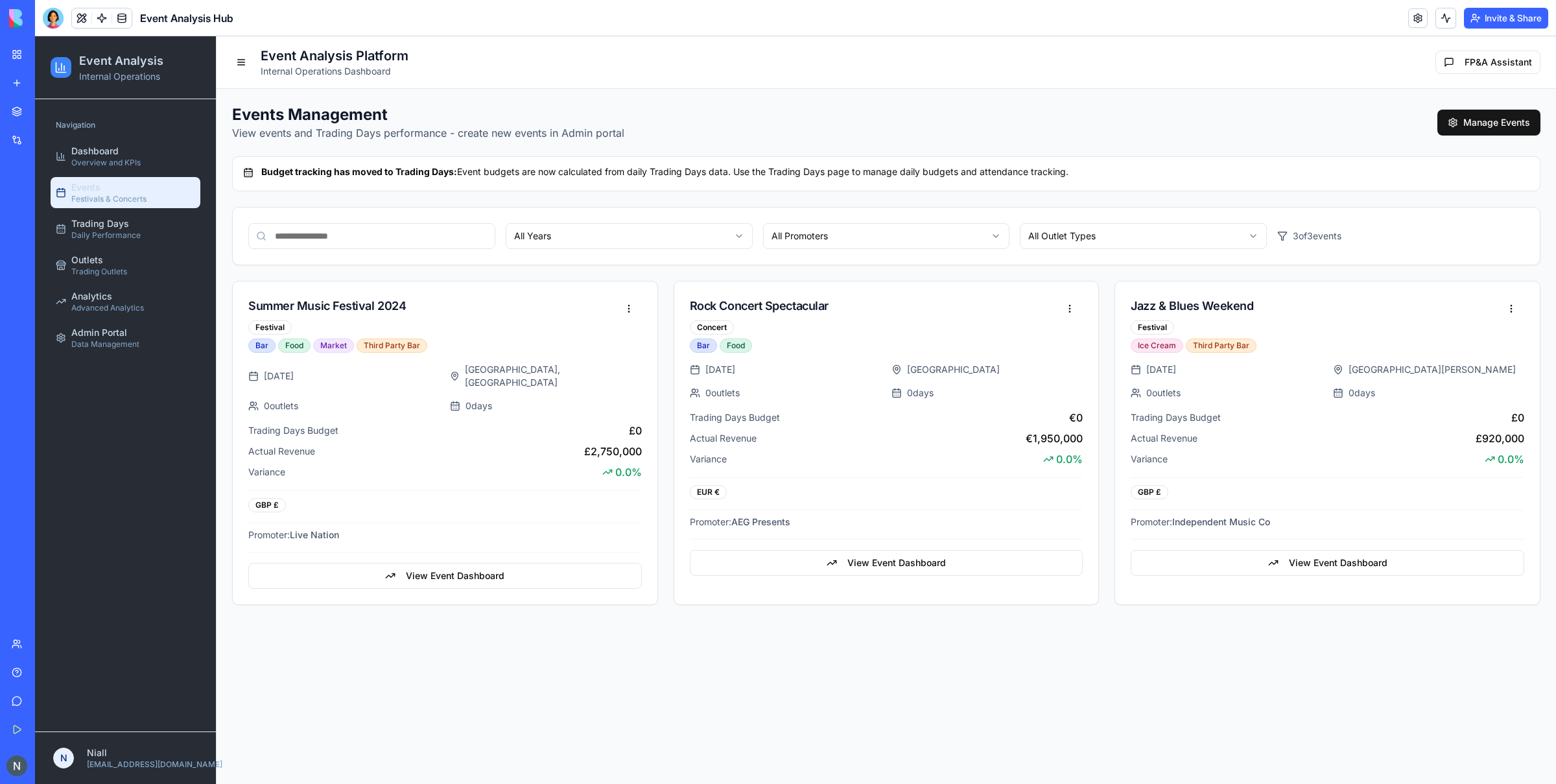
click at [132, 11] on div at bounding box center [101, 18] width 61 height 21
click at [126, 15] on link at bounding box center [121, 18] width 19 height 19
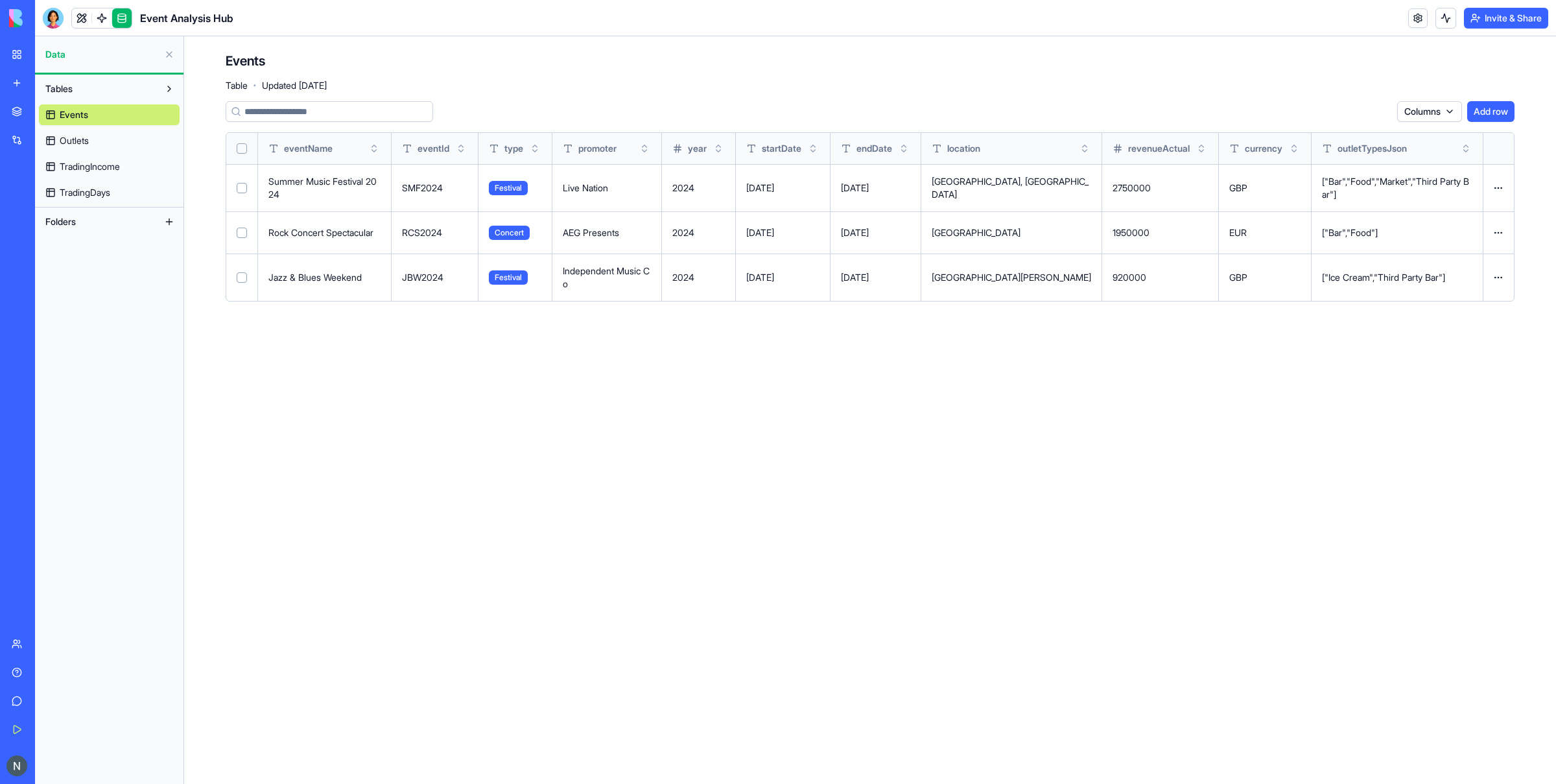
click at [129, 163] on link "TradingIncome" at bounding box center [109, 166] width 141 height 21
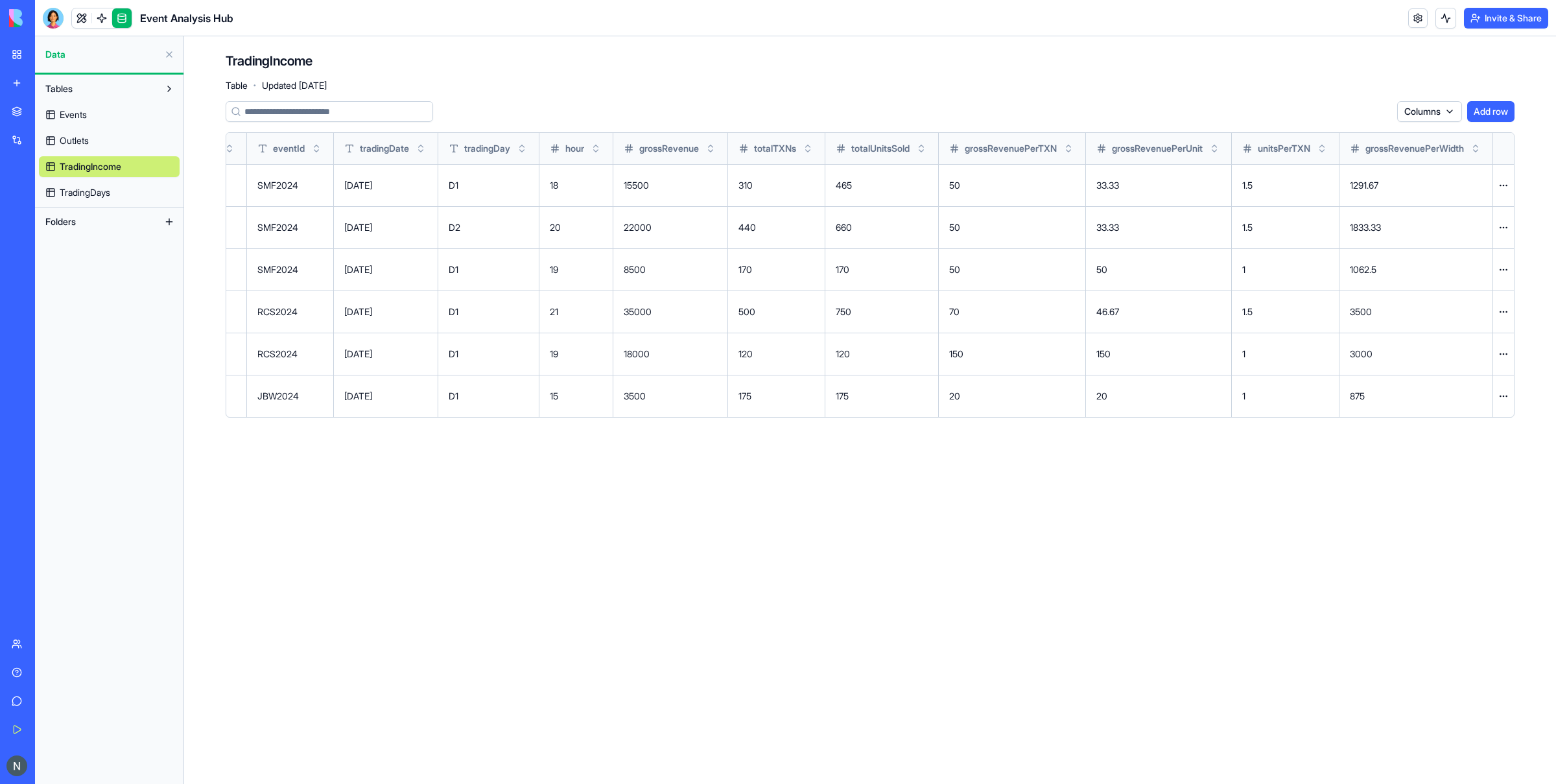
scroll to position [0, 133]
click at [126, 19] on link at bounding box center [121, 18] width 19 height 19
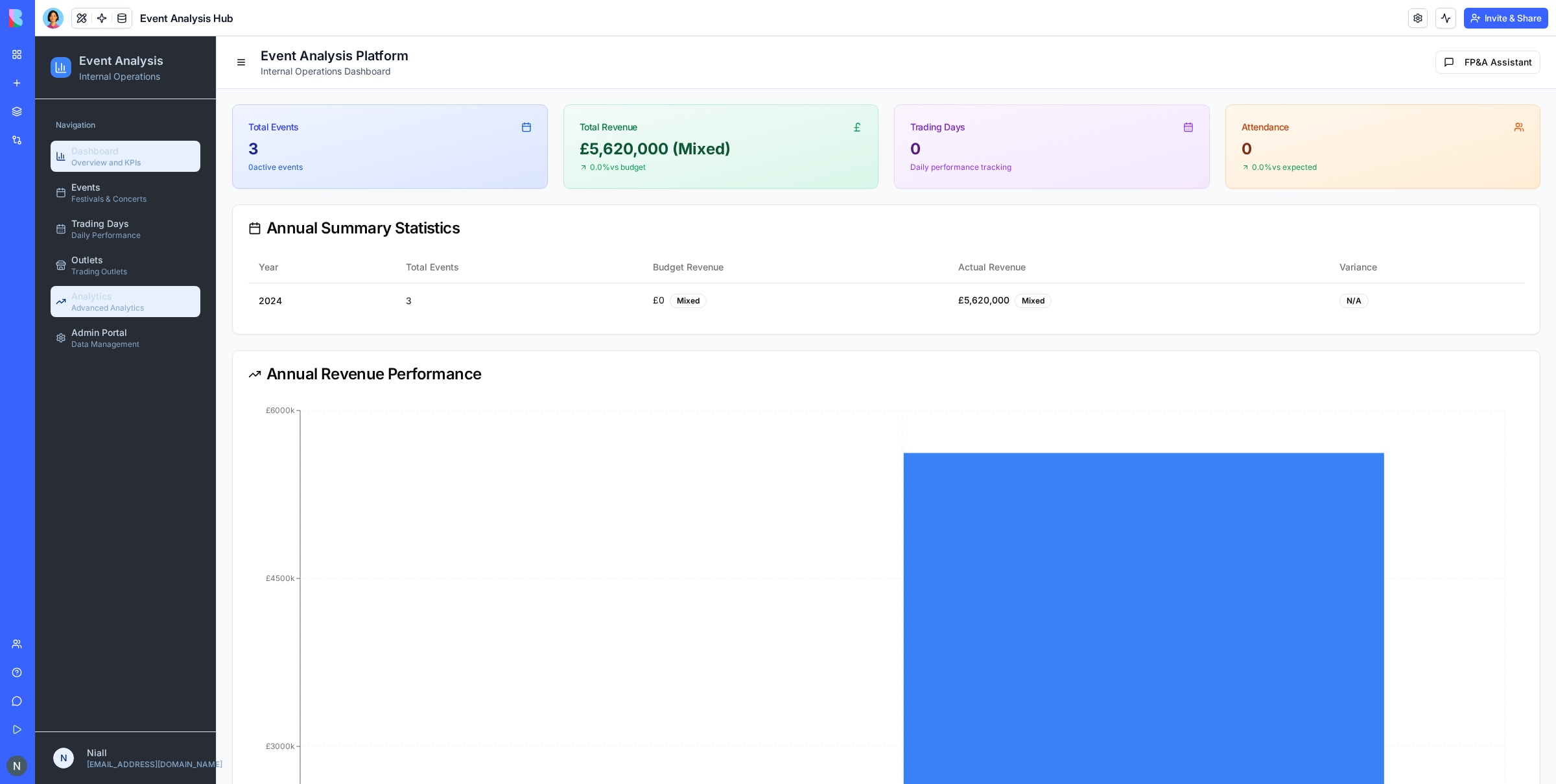
click at [131, 304] on span "Advanced Analytics" at bounding box center [108, 307] width 73 height 11
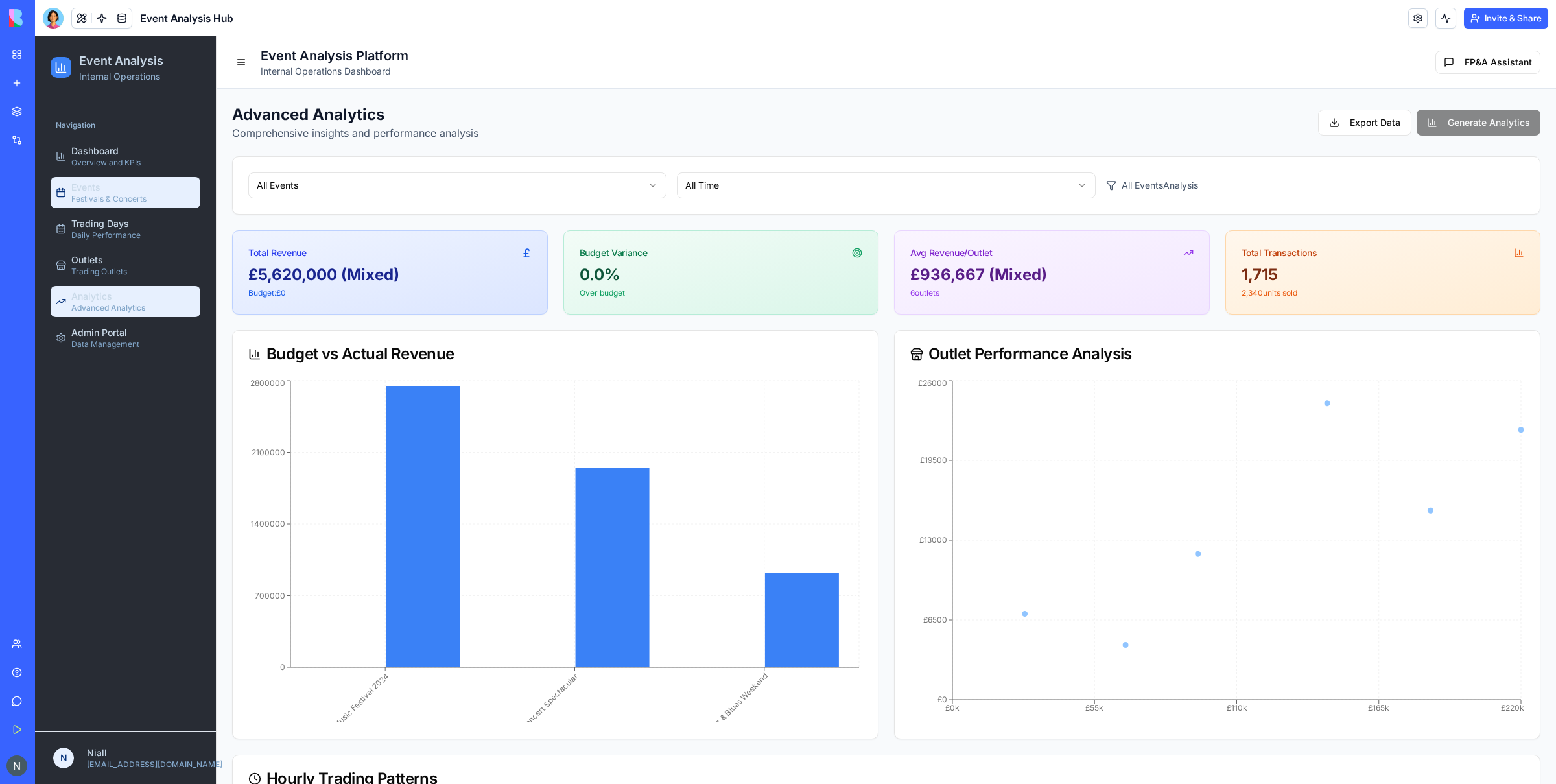
click at [118, 194] on div "Events Festivals & Concerts" at bounding box center [108, 193] width 75 height 24
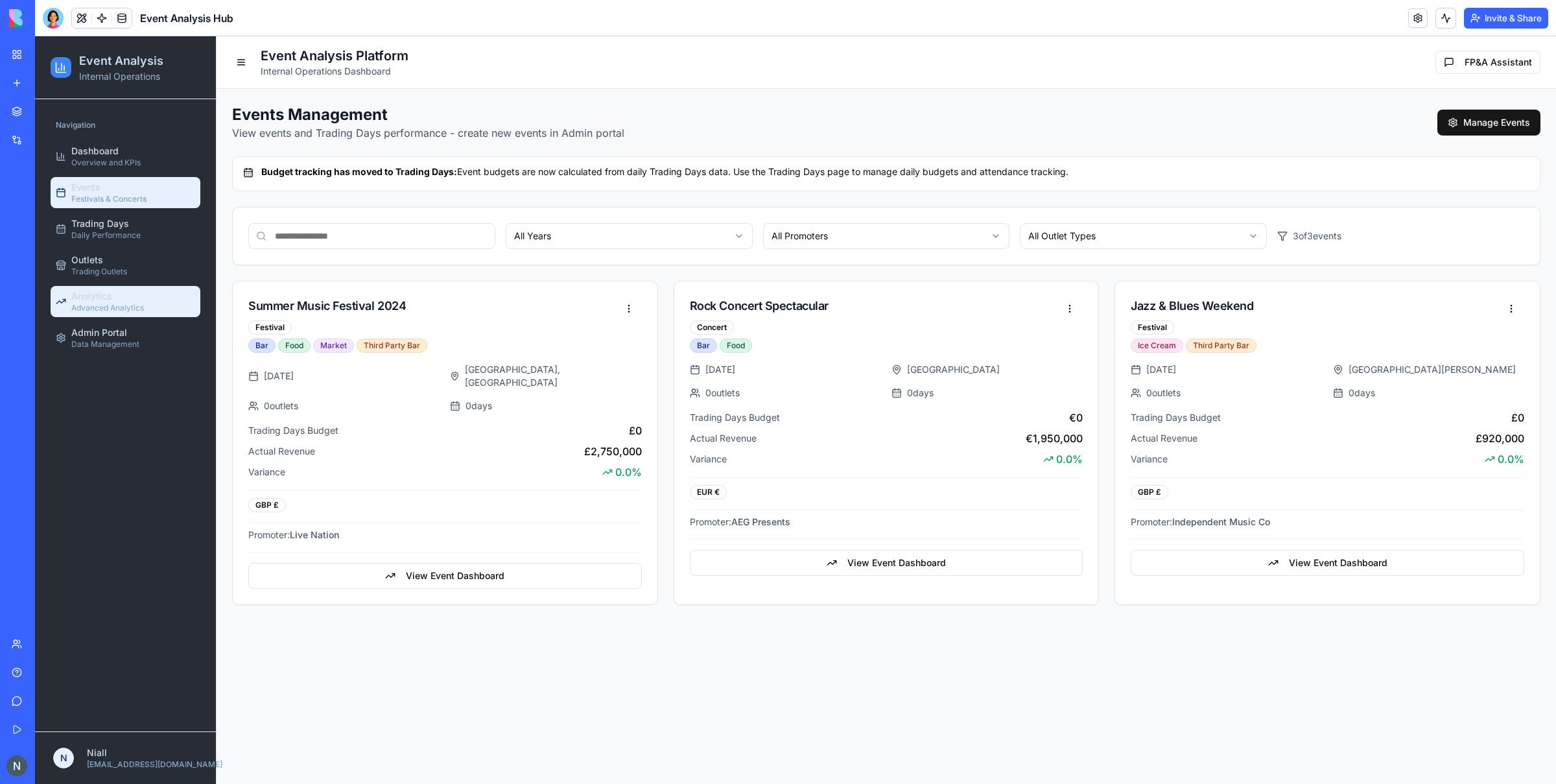
click at [94, 301] on span "Analytics" at bounding box center [91, 296] width 41 height 13
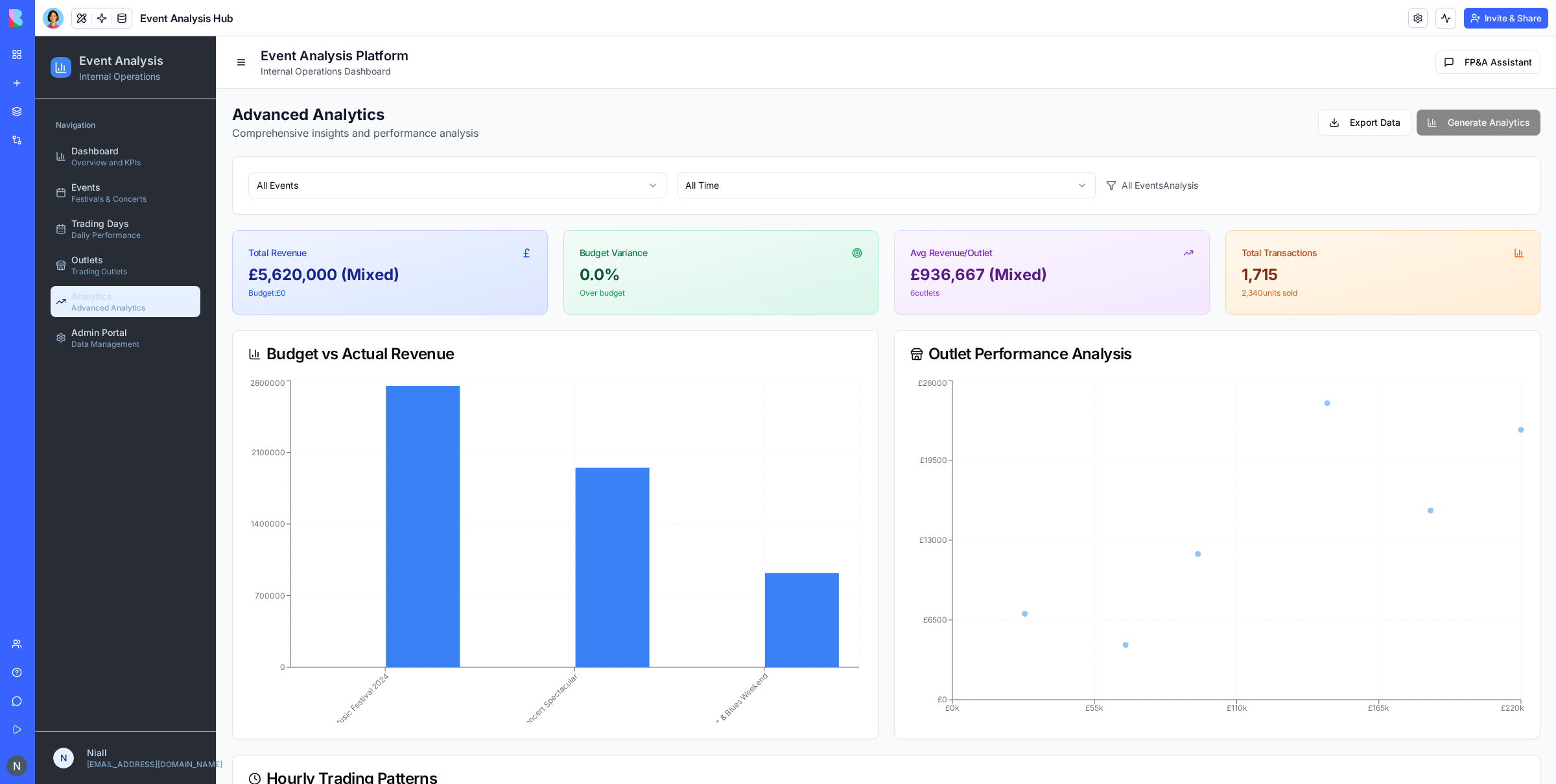
click at [492, 208] on div "All Events All Time All Events Analysis" at bounding box center [886, 185] width 1307 height 57
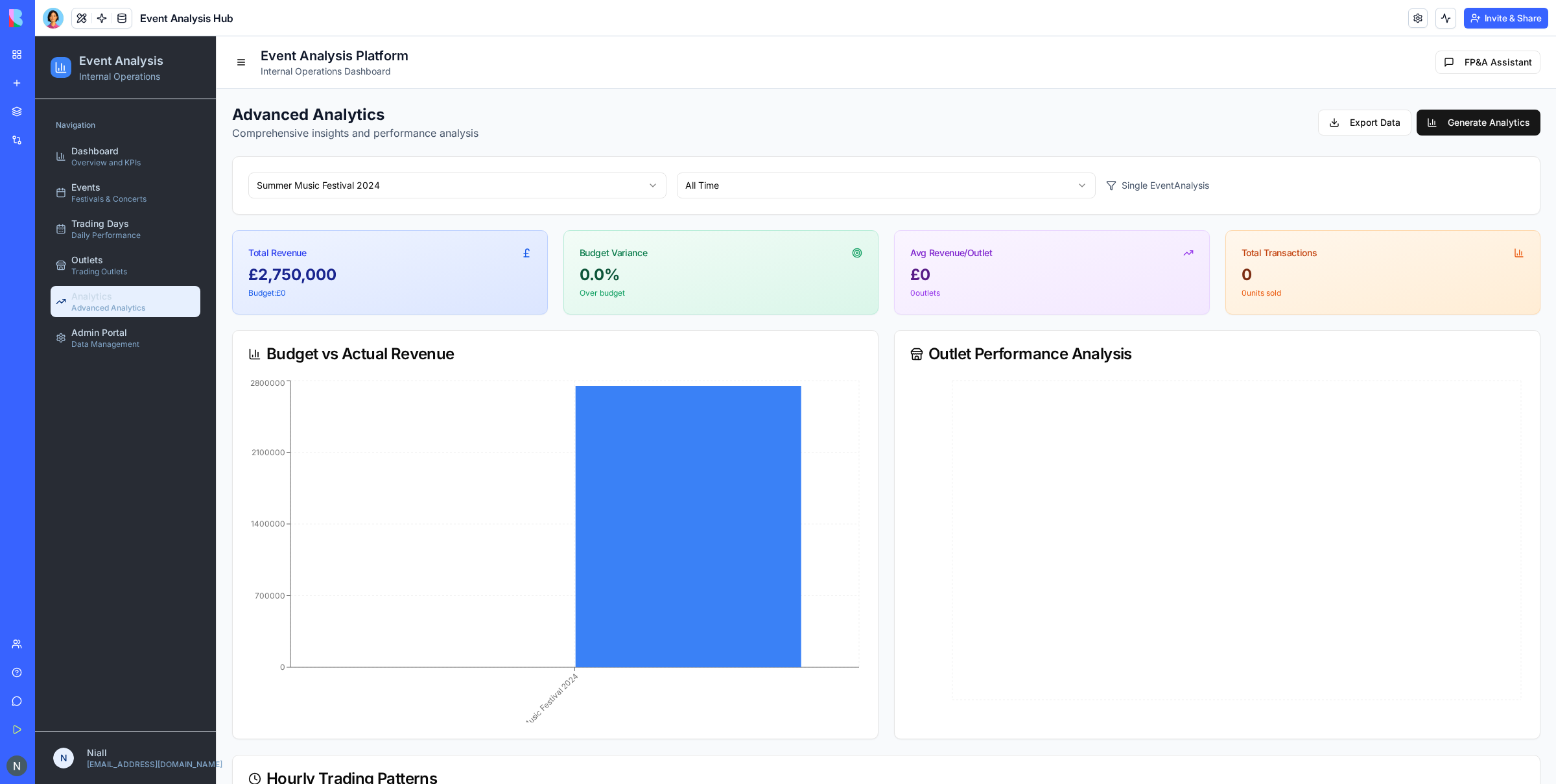
click at [611, 169] on div "Summer Music Festival 2024 All Time Single Event Analysis" at bounding box center [886, 185] width 1307 height 57
click at [609, 175] on html "Event Analysis Internal Operations Navigation Dashboard Overview and KPIs Event…" at bounding box center [795, 794] width 1521 height 1515
click at [965, 181] on html "Event Analysis Internal Operations Navigation Dashboard Overview and KPIs Event…" at bounding box center [795, 794] width 1521 height 1515
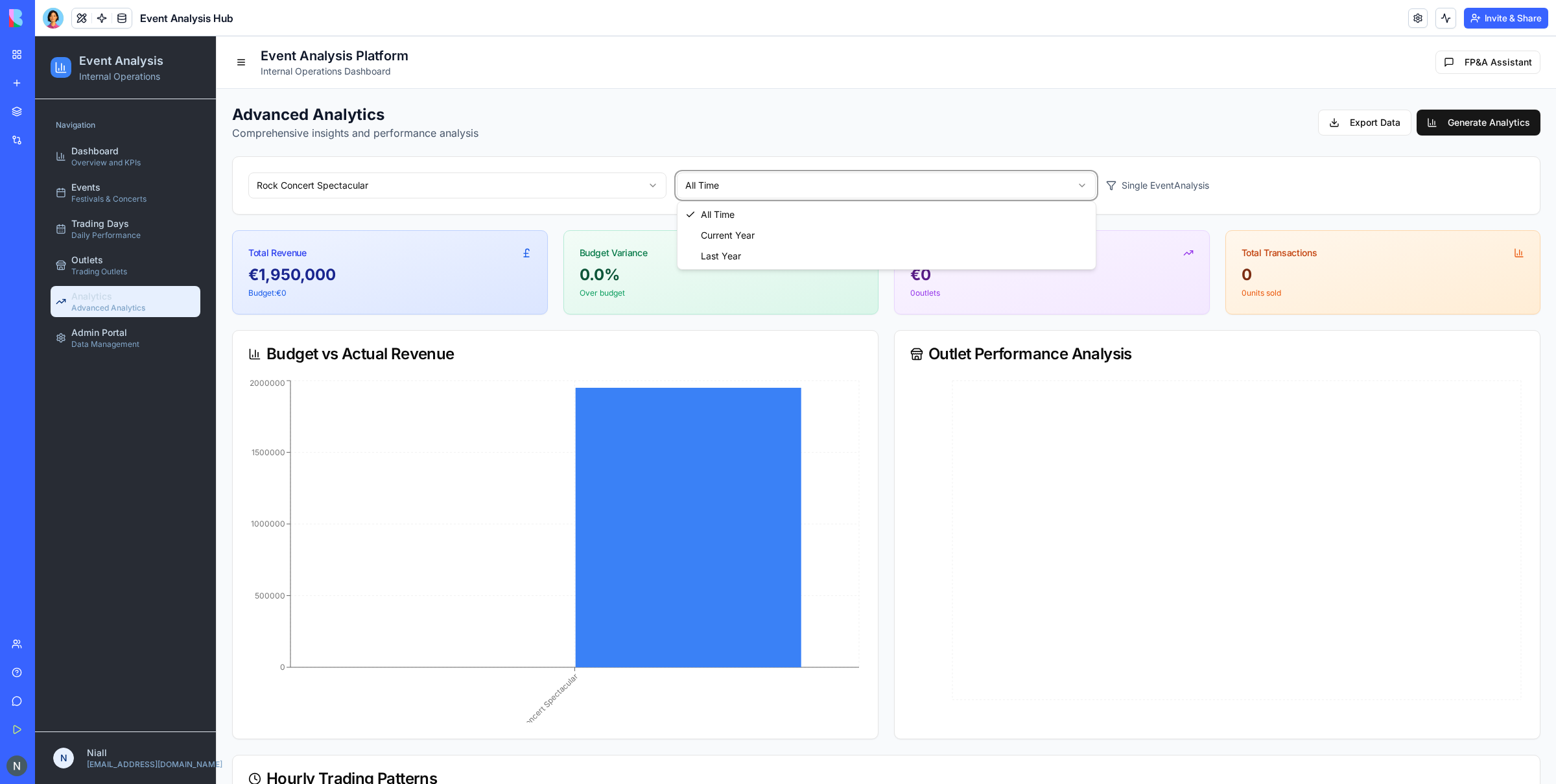
click at [488, 214] on html "Event Analysis Internal Operations Navigation Dashboard Overview and KPIs Event…" at bounding box center [795, 794] width 1521 height 1515
click at [488, 181] on html "Event Analysis Internal Operations Navigation Dashboard Overview and KPIs Event…" at bounding box center [795, 794] width 1521 height 1515
click at [934, 185] on html "Event Analysis Internal Operations Navigation Dashboard Overview and KPIs Event…" at bounding box center [795, 794] width 1521 height 1515
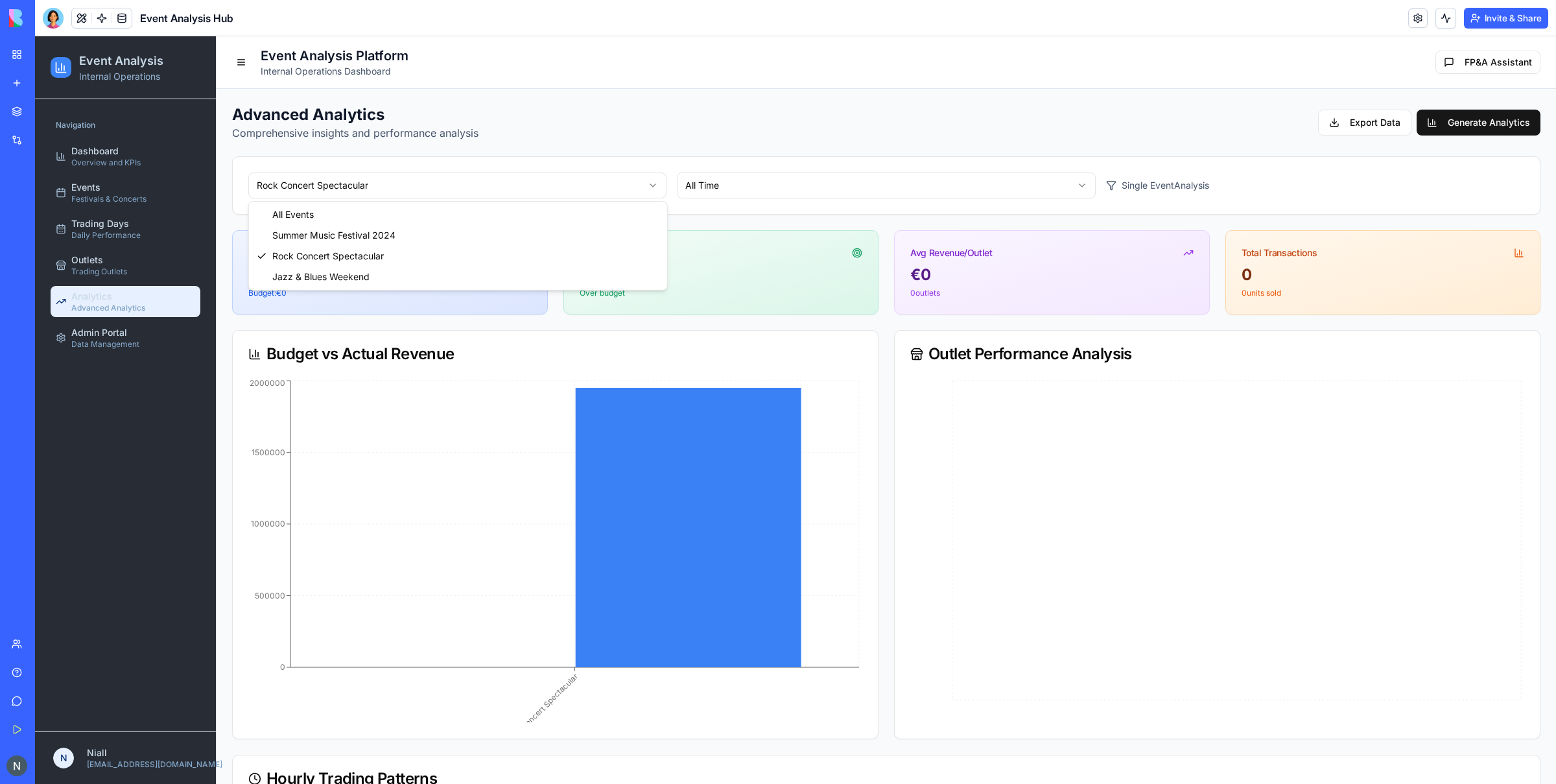
click at [520, 178] on html "Event Analysis Internal Operations Navigation Dashboard Overview and KPIs Event…" at bounding box center [795, 794] width 1521 height 1515
click at [875, 133] on html "Event Analysis Internal Operations Navigation Dashboard Overview and KPIs Event…" at bounding box center [795, 794] width 1521 height 1515
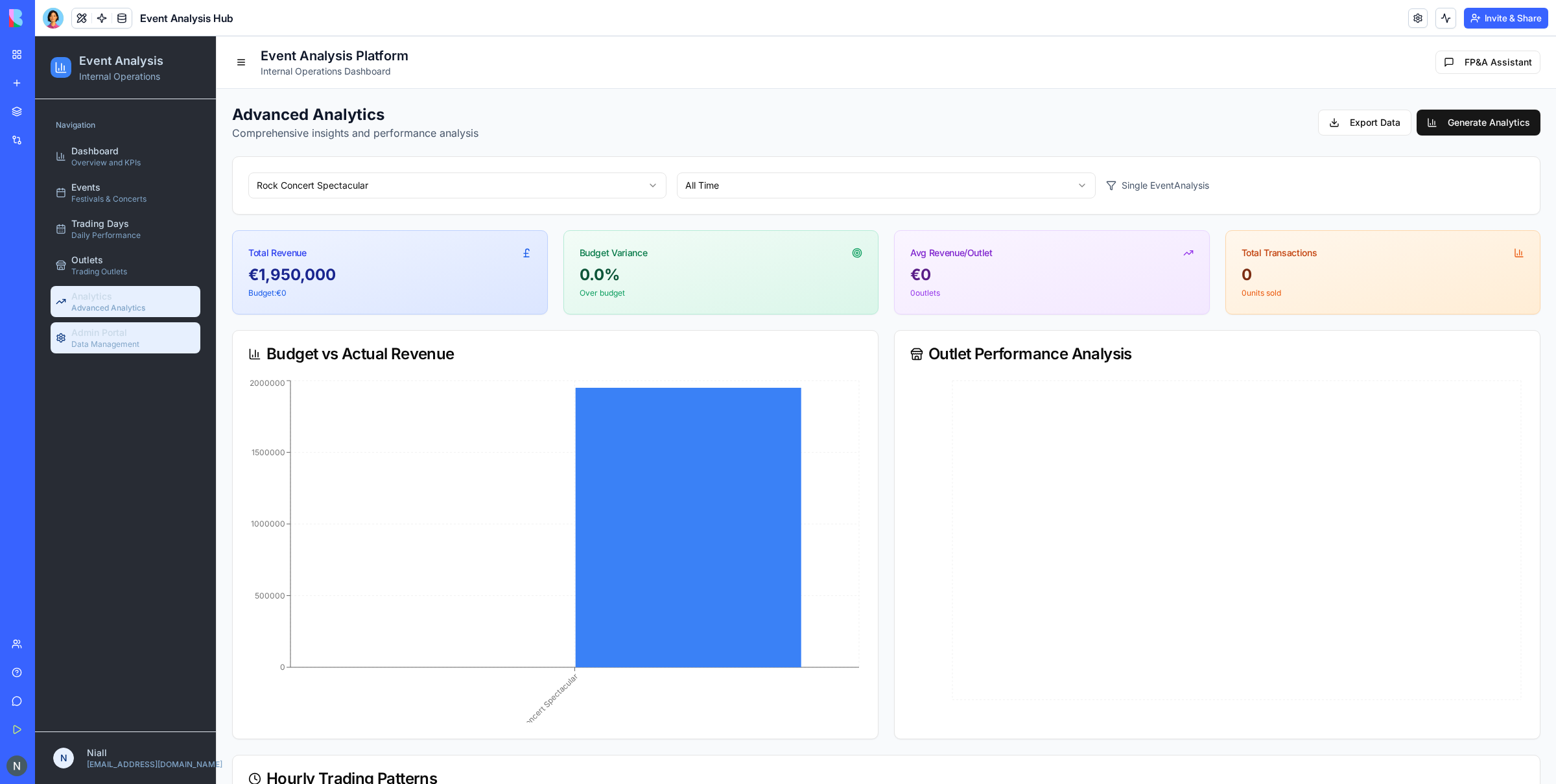
click at [138, 338] on link "Admin Portal Data Management" at bounding box center [126, 338] width 150 height 31
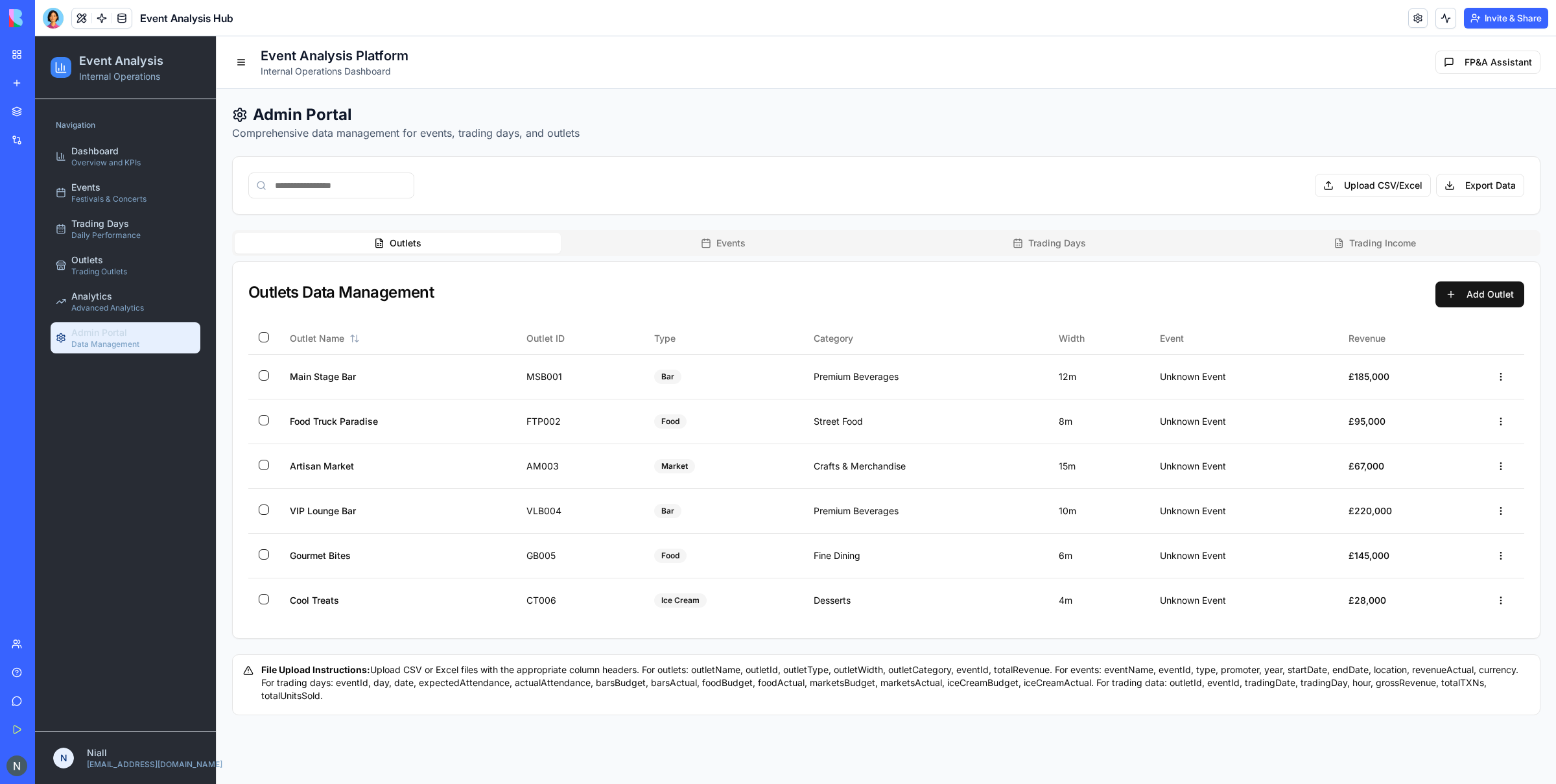
click at [654, 253] on button "Events" at bounding box center [723, 243] width 326 height 21
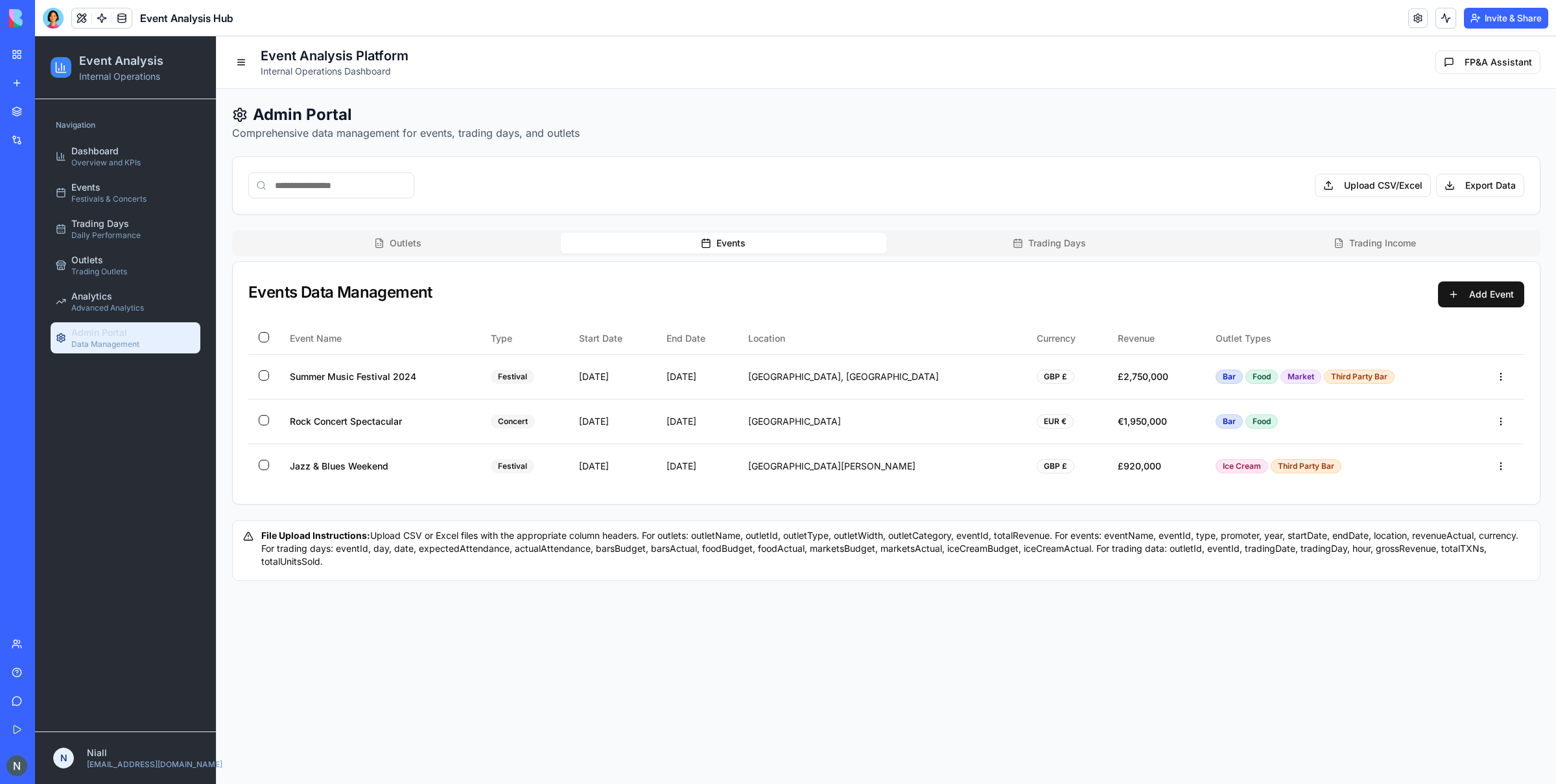
click at [1131, 247] on button "Trading Days" at bounding box center [1049, 243] width 326 height 21
click at [844, 249] on button "Events" at bounding box center [723, 243] width 326 height 21
click at [1244, 220] on div "Admin Portal Comprehensive data management for events, trading days, and outlet…" at bounding box center [886, 342] width 1308 height 477
click at [1244, 234] on button "Trading Income" at bounding box center [1375, 243] width 326 height 21
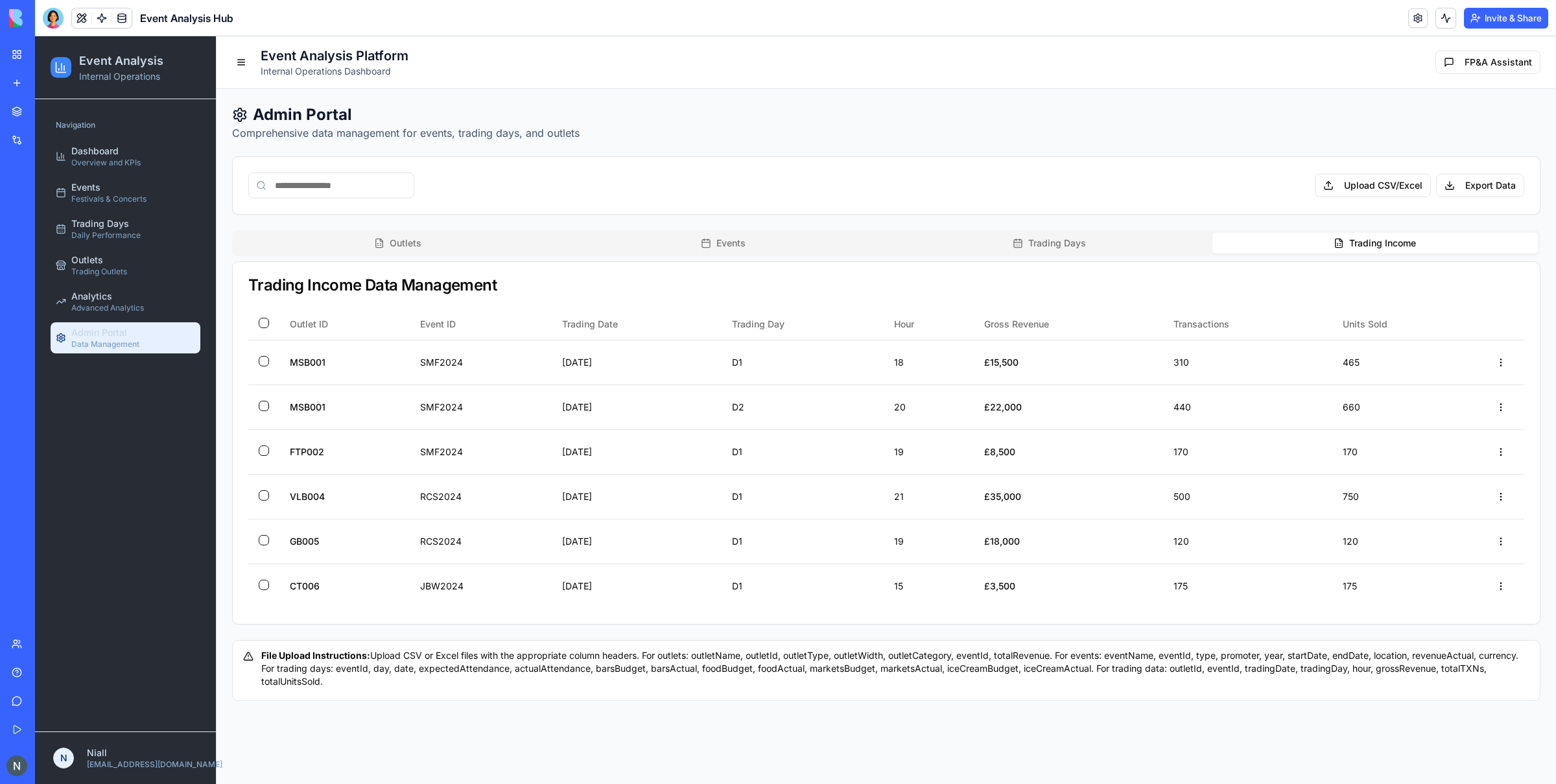
click at [1107, 243] on button "Trading Days" at bounding box center [1049, 243] width 326 height 21
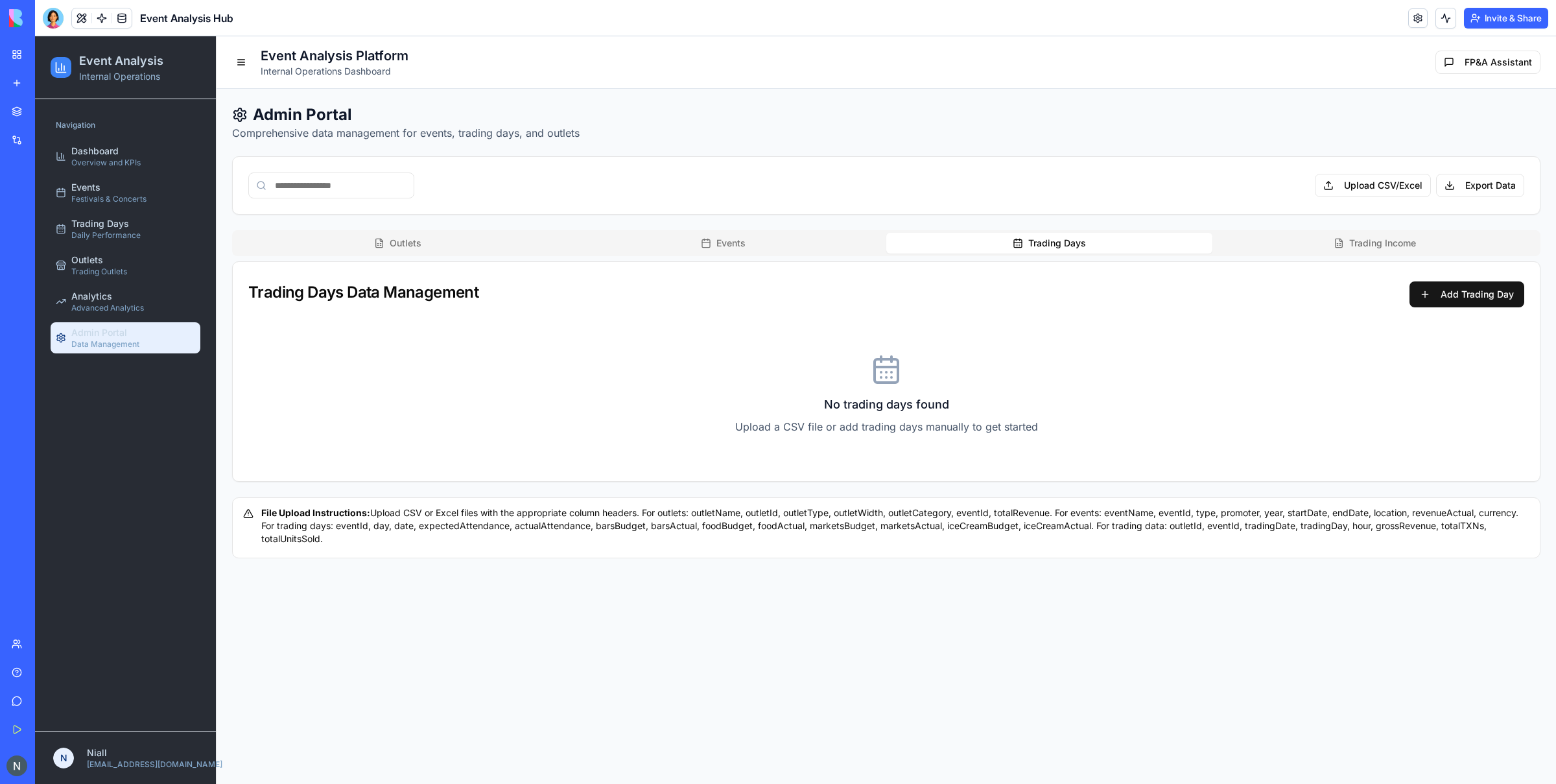
click at [360, 525] on div "File Upload Instructions: Upload CSV or Excel files with the appropriate column…" at bounding box center [886, 526] width 1286 height 39
drag, startPoint x: 372, startPoint y: 538, endPoint x: 596, endPoint y: 515, distance: 225.2
click at [415, 504] on div "File Upload Instructions: Upload CSV or Excel files with the appropriate column…" at bounding box center [886, 527] width 1308 height 61
click at [676, 518] on div "File Upload Instructions: Upload CSV or Excel files with the appropriate column…" at bounding box center [886, 526] width 1286 height 39
click at [1244, 251] on button "Trading Income" at bounding box center [1375, 243] width 326 height 21
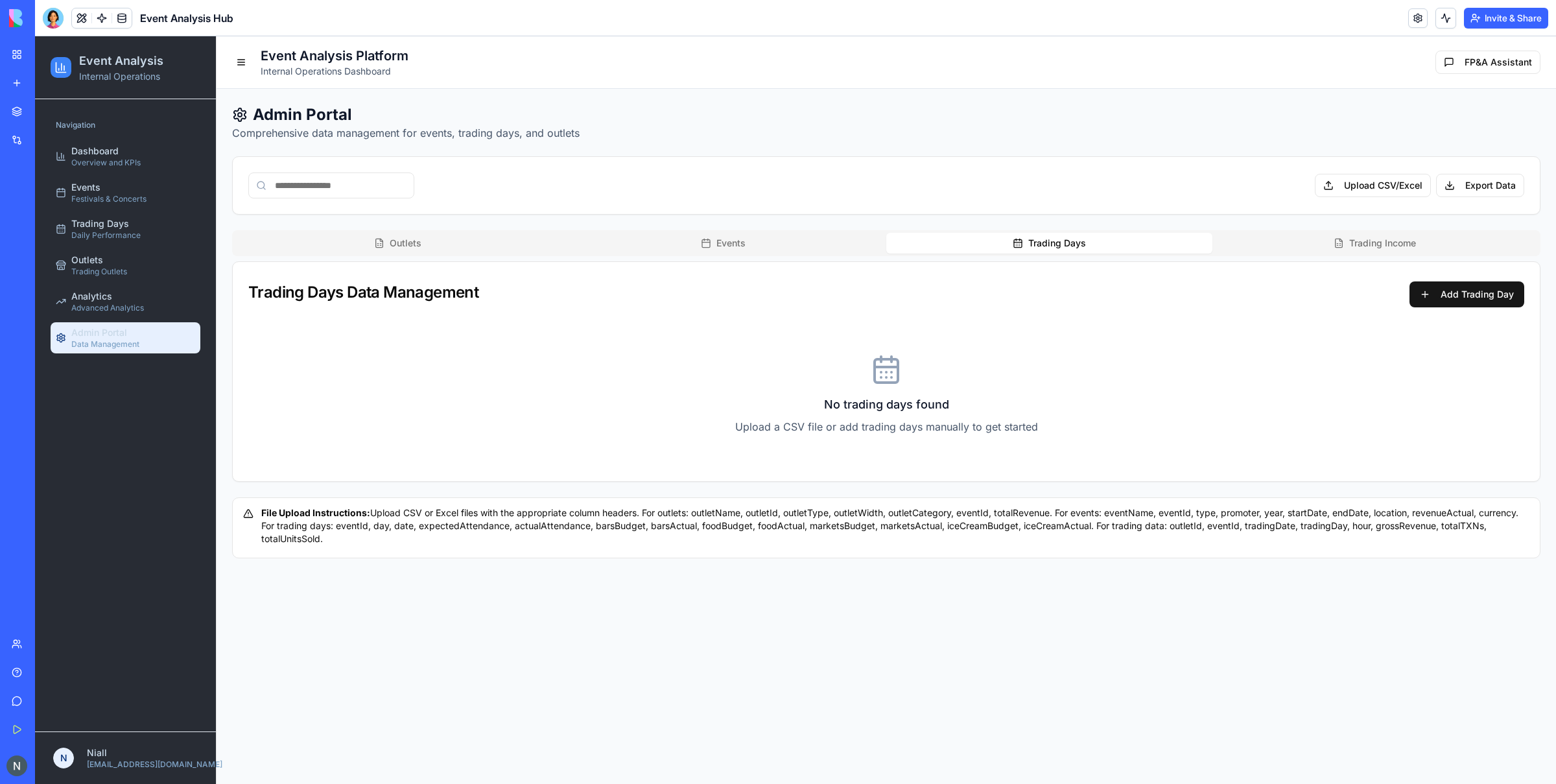
click at [1073, 251] on button "Trading Days" at bounding box center [1049, 243] width 326 height 21
click at [1244, 228] on div "Admin Portal Comprehensive data management for events, trading days, and outlet…" at bounding box center [886, 331] width 1308 height 454
click at [1244, 233] on div "Outlets Events Trading Days Trading Income" at bounding box center [886, 243] width 1308 height 26
click at [1244, 234] on button "Trading Income" at bounding box center [1375, 243] width 326 height 21
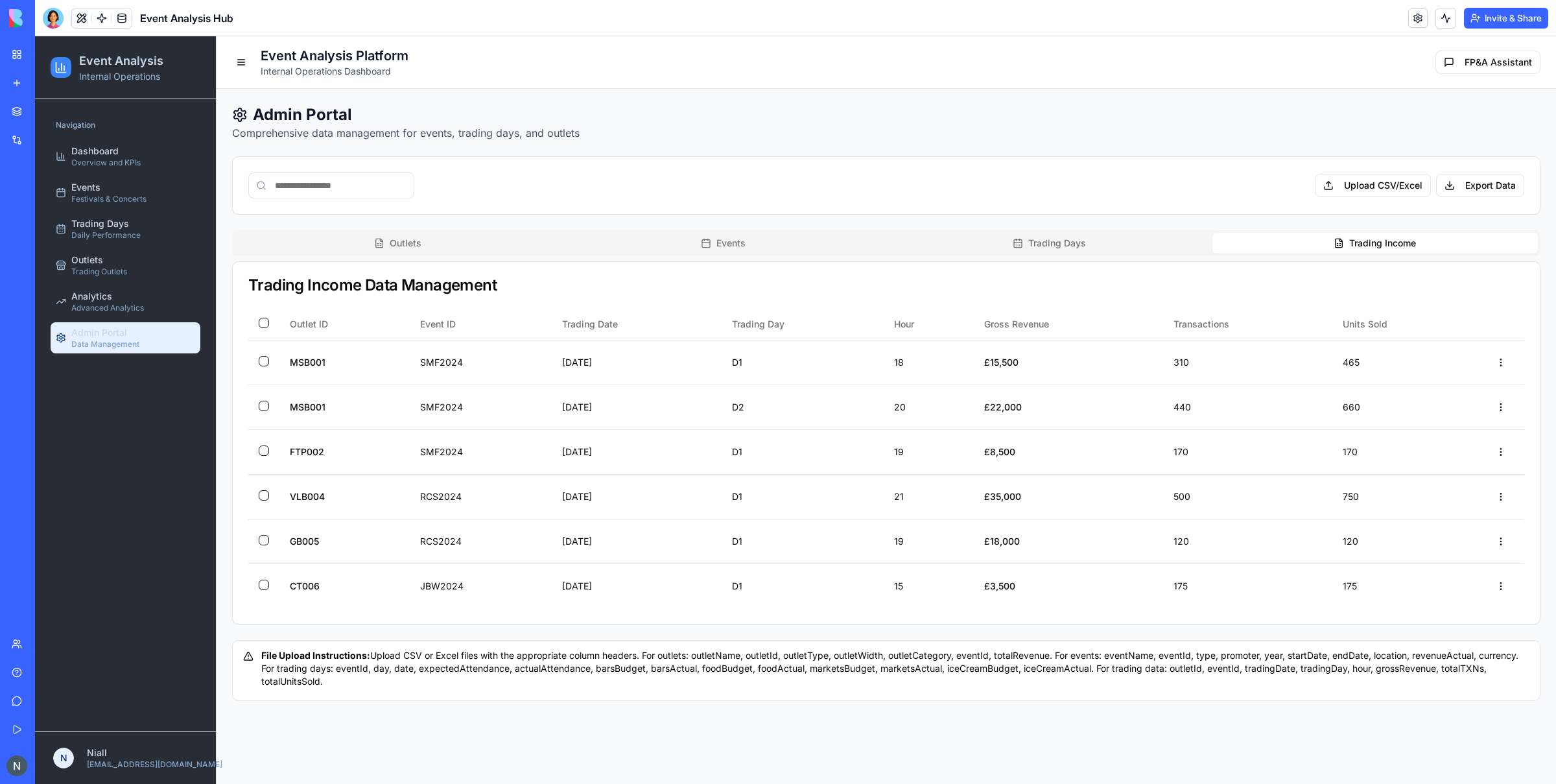
click at [1244, 238] on button "Trading Income" at bounding box center [1375, 243] width 326 height 21
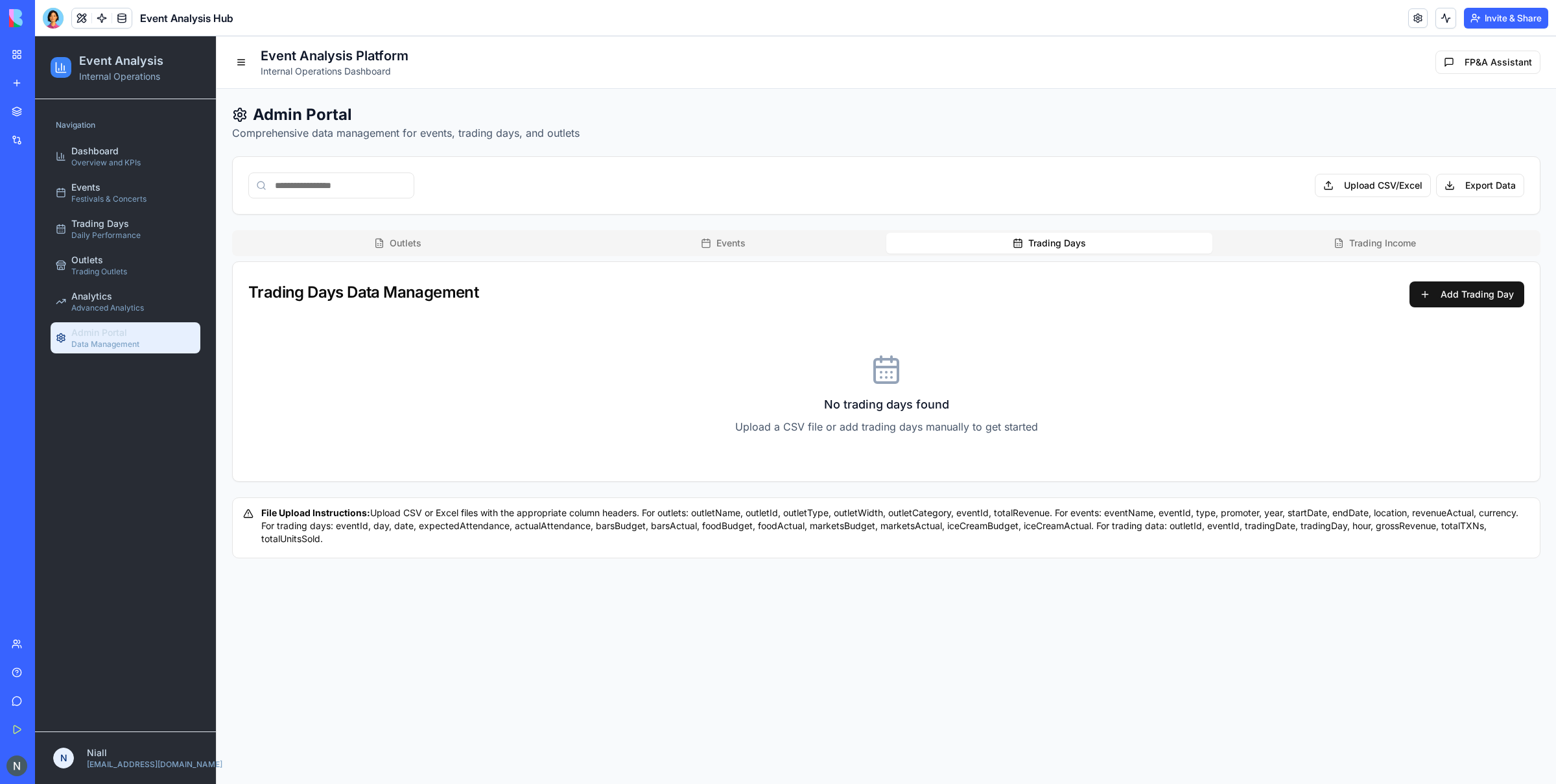
click at [1039, 234] on button "Trading Days" at bounding box center [1049, 243] width 326 height 21
click at [1244, 236] on button "Trading Income" at bounding box center [1375, 243] width 326 height 21
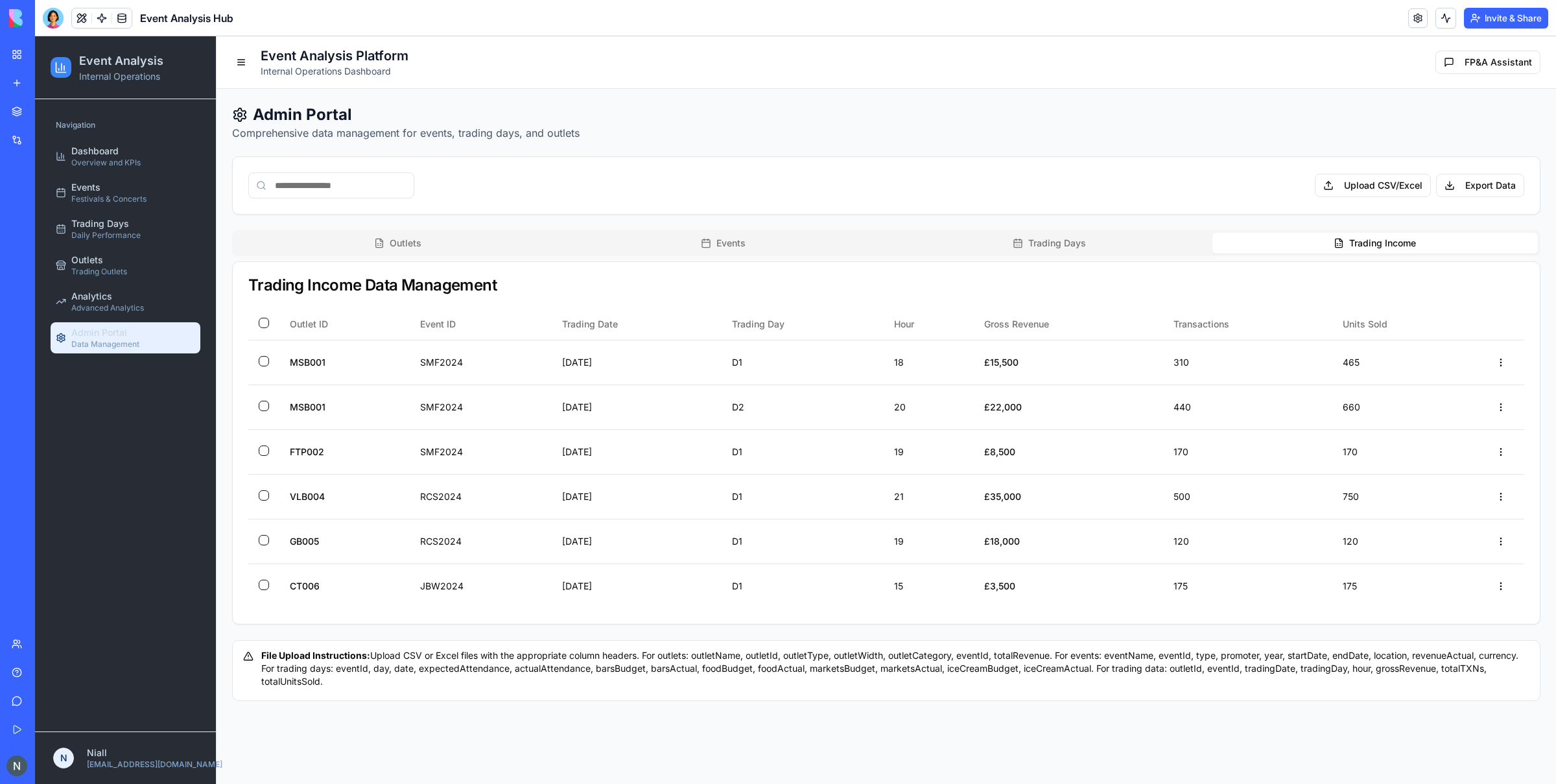
click at [1078, 253] on button "Trading Days" at bounding box center [1049, 243] width 326 height 21
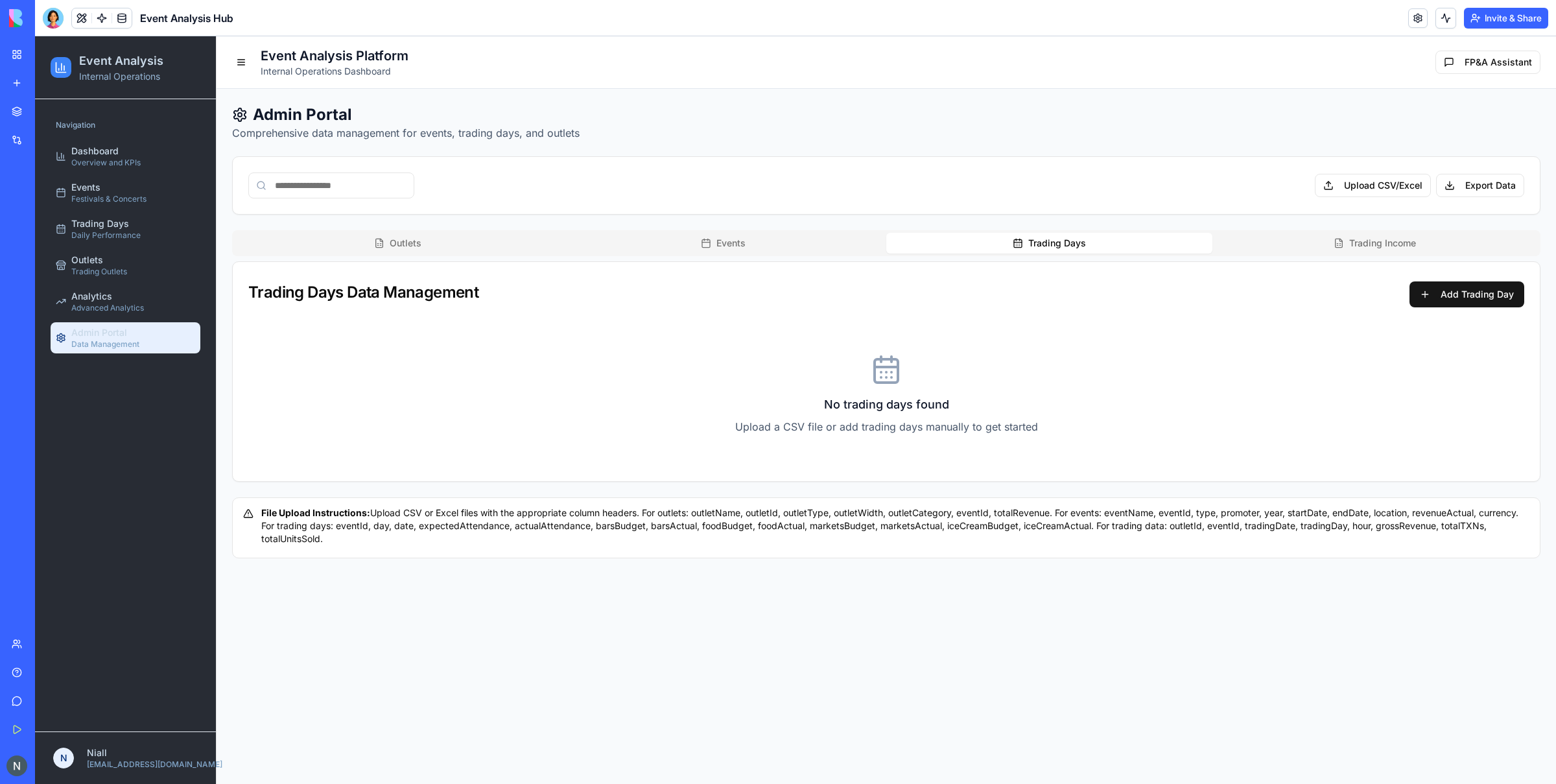
click at [1244, 239] on button "Trading Income" at bounding box center [1375, 243] width 326 height 21
click at [1016, 240] on icon "button" at bounding box center [1018, 243] width 11 height 11
click at [833, 240] on button "Events" at bounding box center [723, 243] width 326 height 21
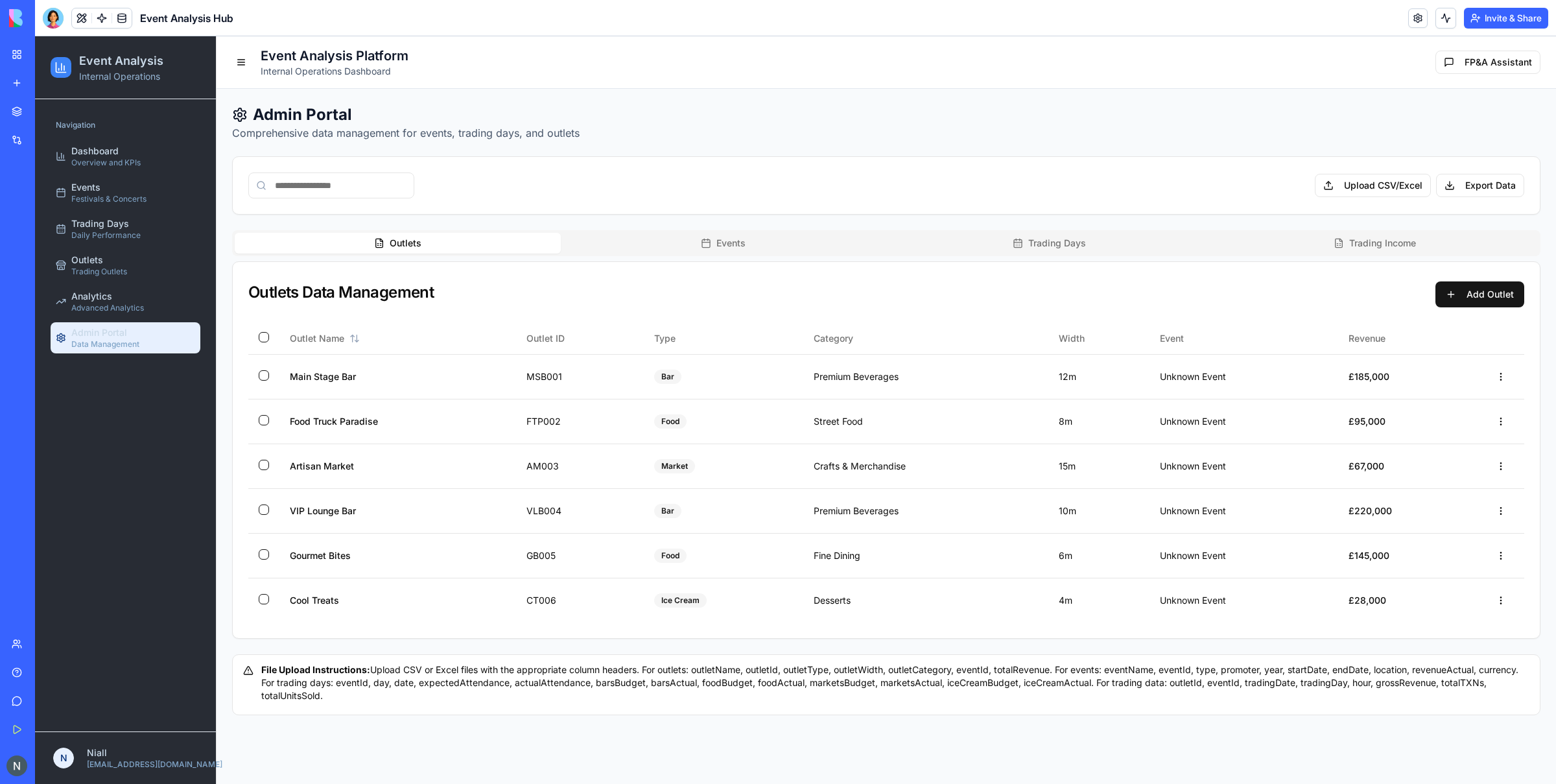
click at [518, 253] on button "Outlets" at bounding box center [397, 243] width 326 height 21
click at [661, 248] on button "Events" at bounding box center [723, 243] width 326 height 21
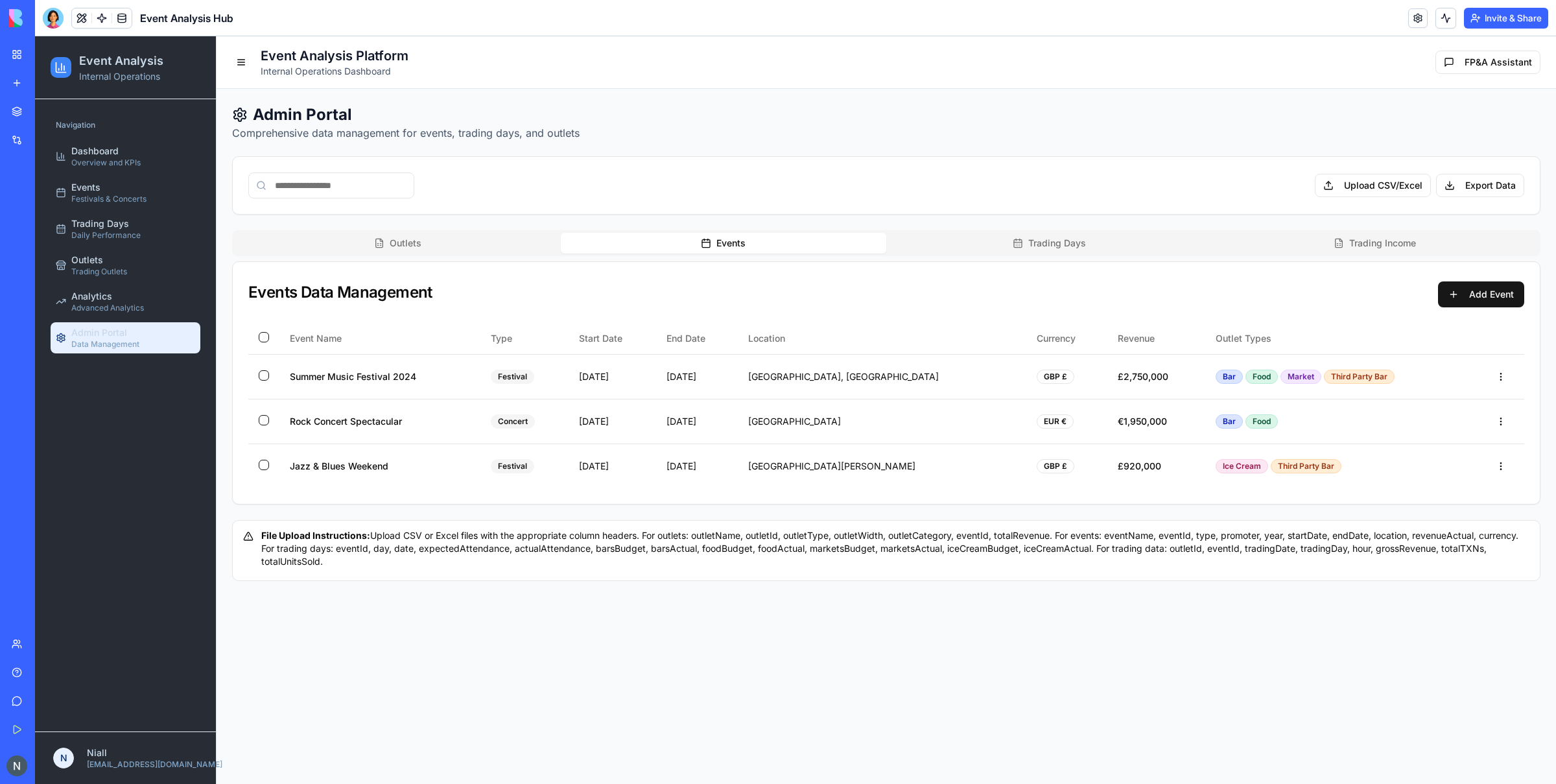
click at [1088, 245] on button "Trading Days" at bounding box center [1049, 243] width 326 height 21
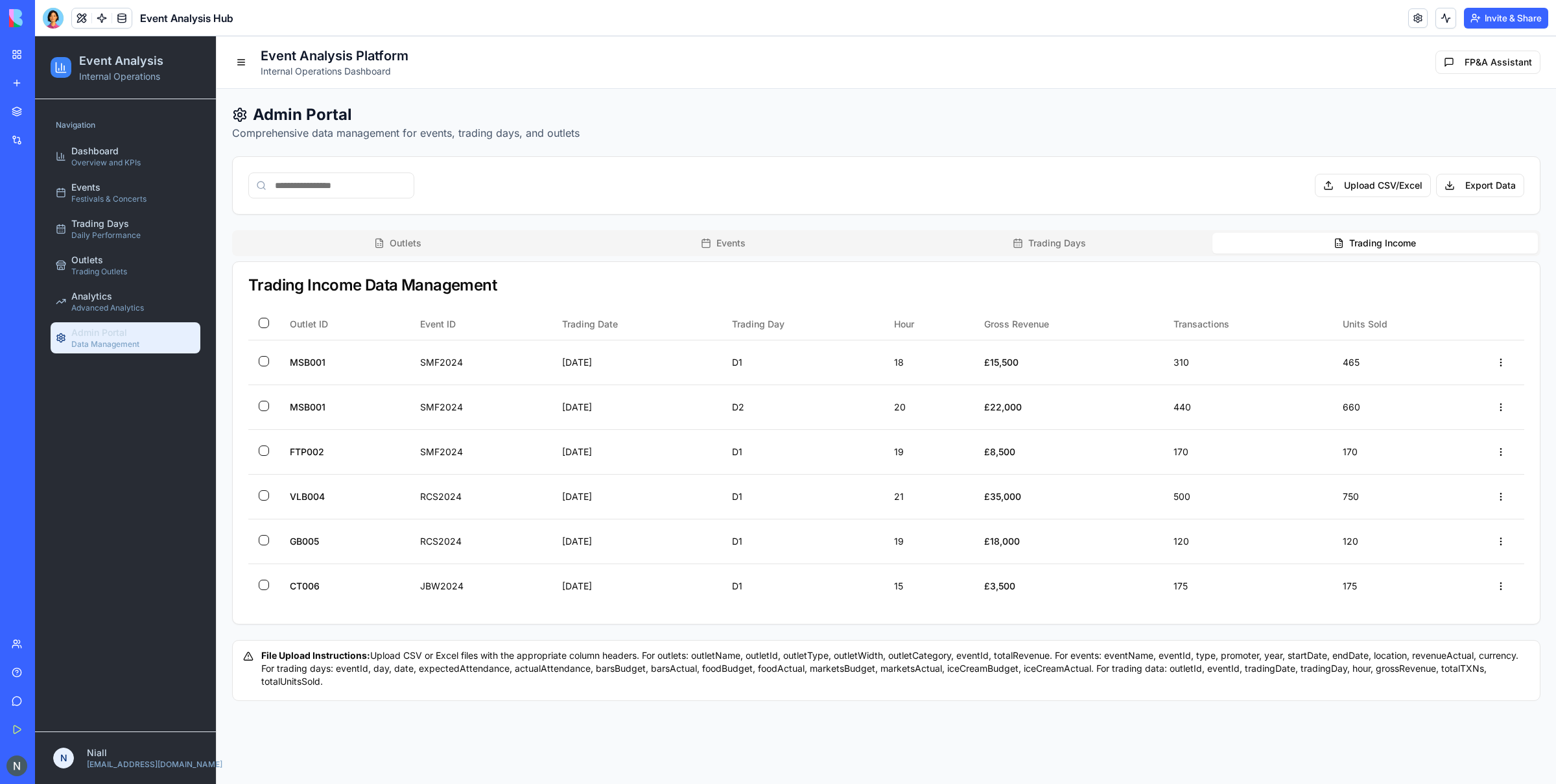
click at [1244, 241] on button "Trading Income" at bounding box center [1375, 243] width 326 height 21
click at [1133, 245] on button "Trading Days" at bounding box center [1049, 243] width 326 height 21
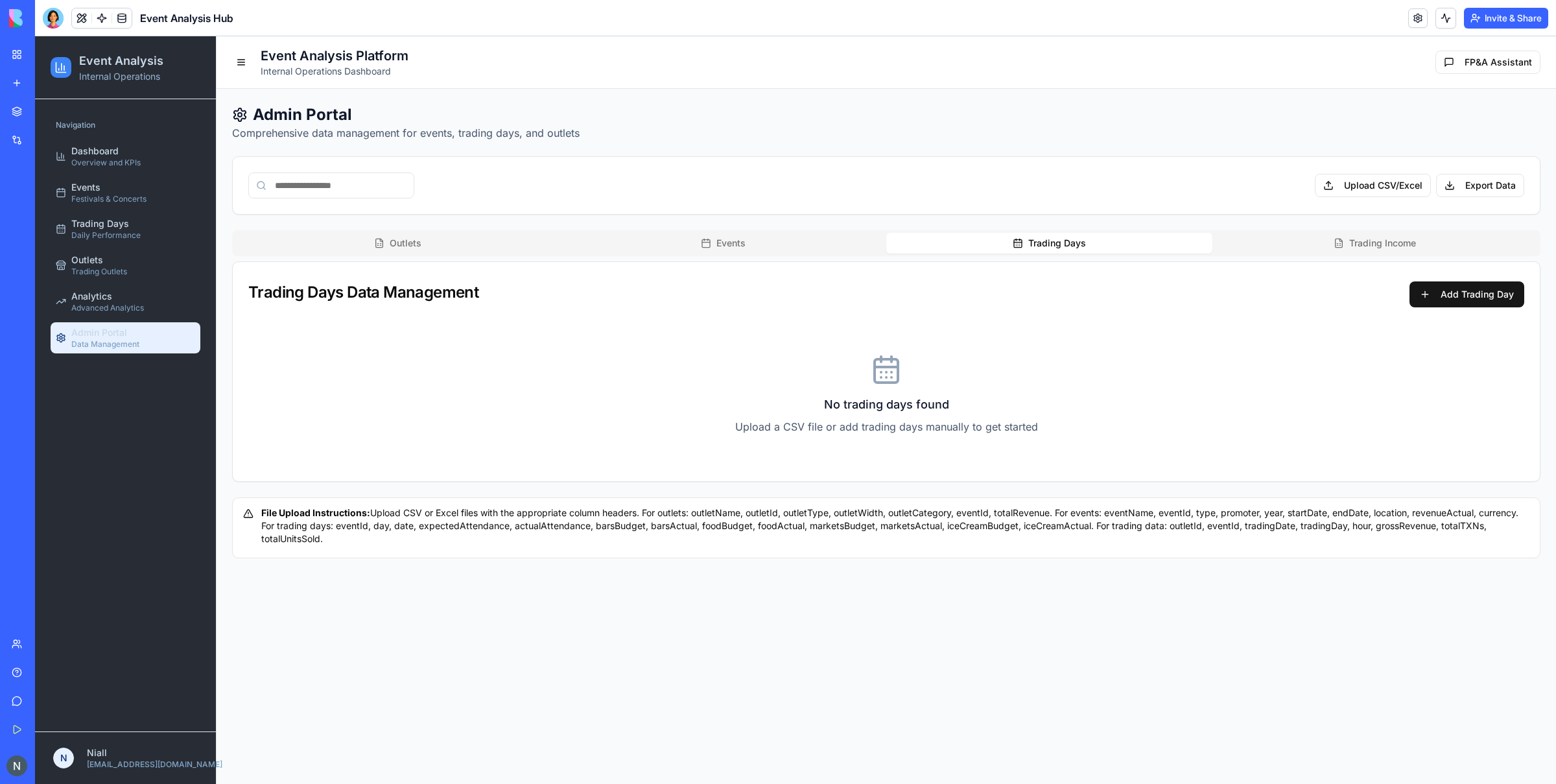
click at [664, 240] on button "Events" at bounding box center [723, 243] width 326 height 21
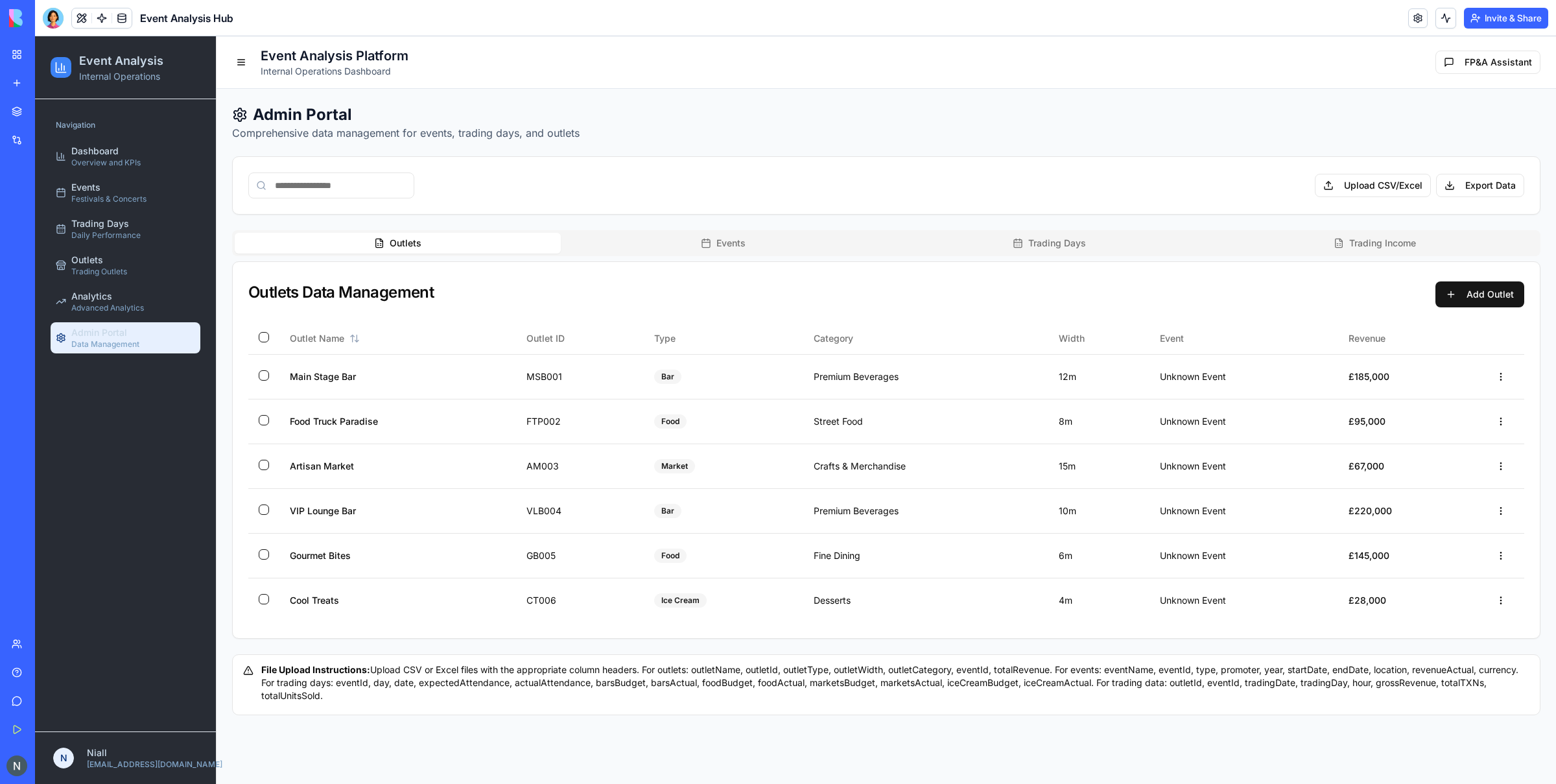
click at [417, 239] on button "Outlets" at bounding box center [397, 243] width 326 height 21
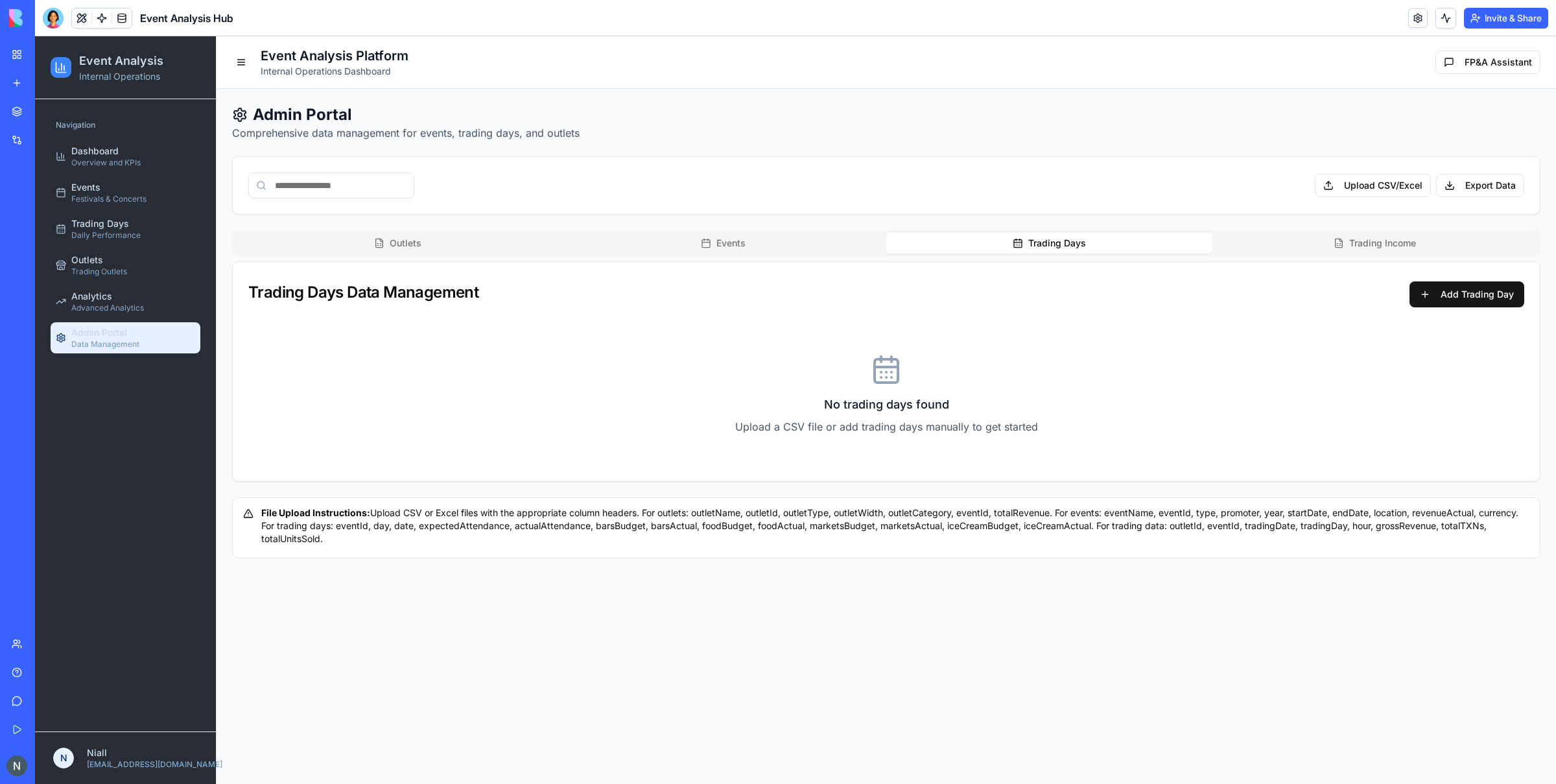
click at [932, 243] on button "Trading Days" at bounding box center [1049, 243] width 326 height 21
click at [1045, 245] on button "Trading Days" at bounding box center [1049, 243] width 326 height 21
click at [844, 243] on button "Events" at bounding box center [723, 243] width 326 height 21
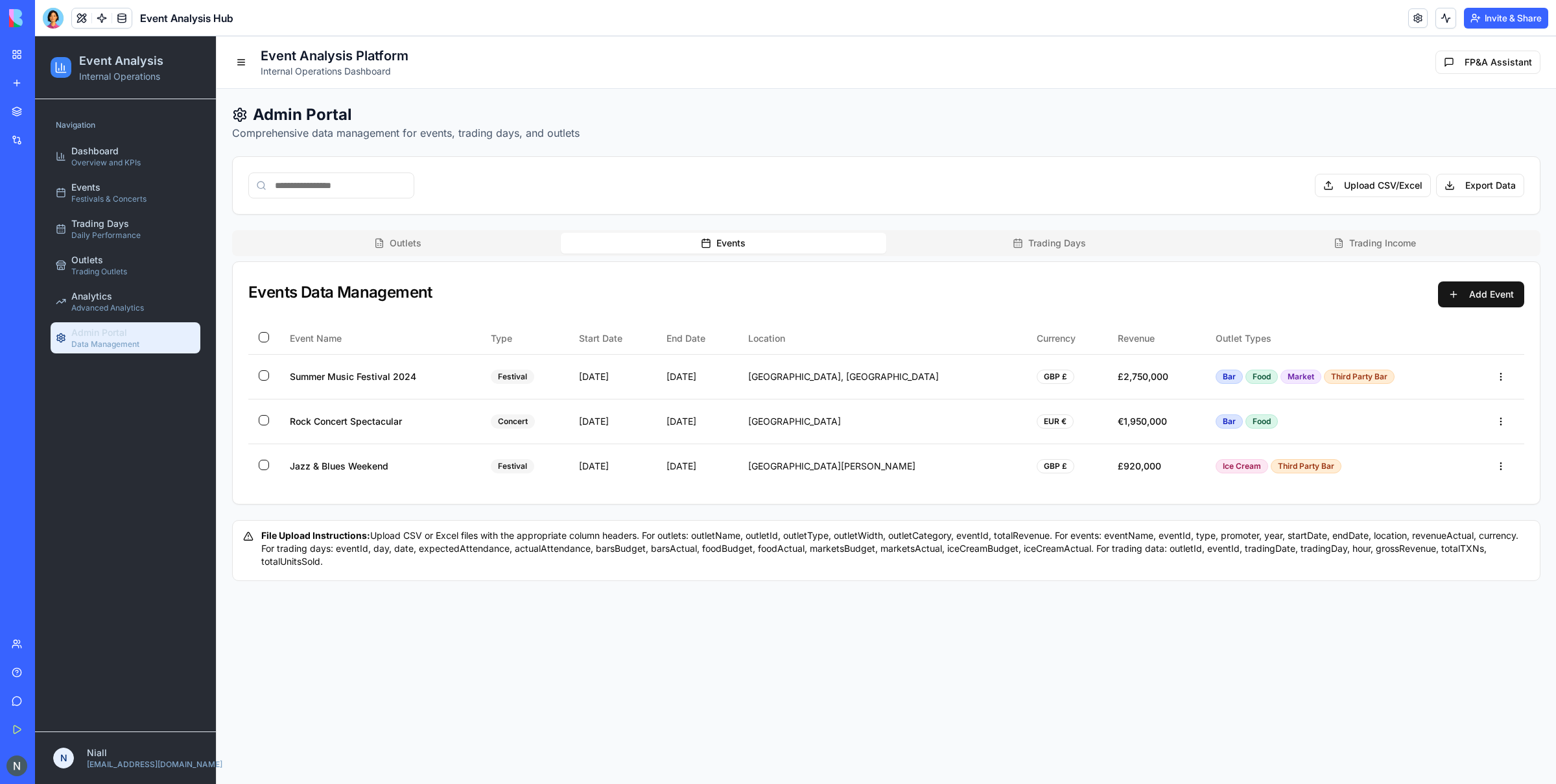
click at [1244, 244] on button "Trading Income" at bounding box center [1375, 243] width 326 height 21
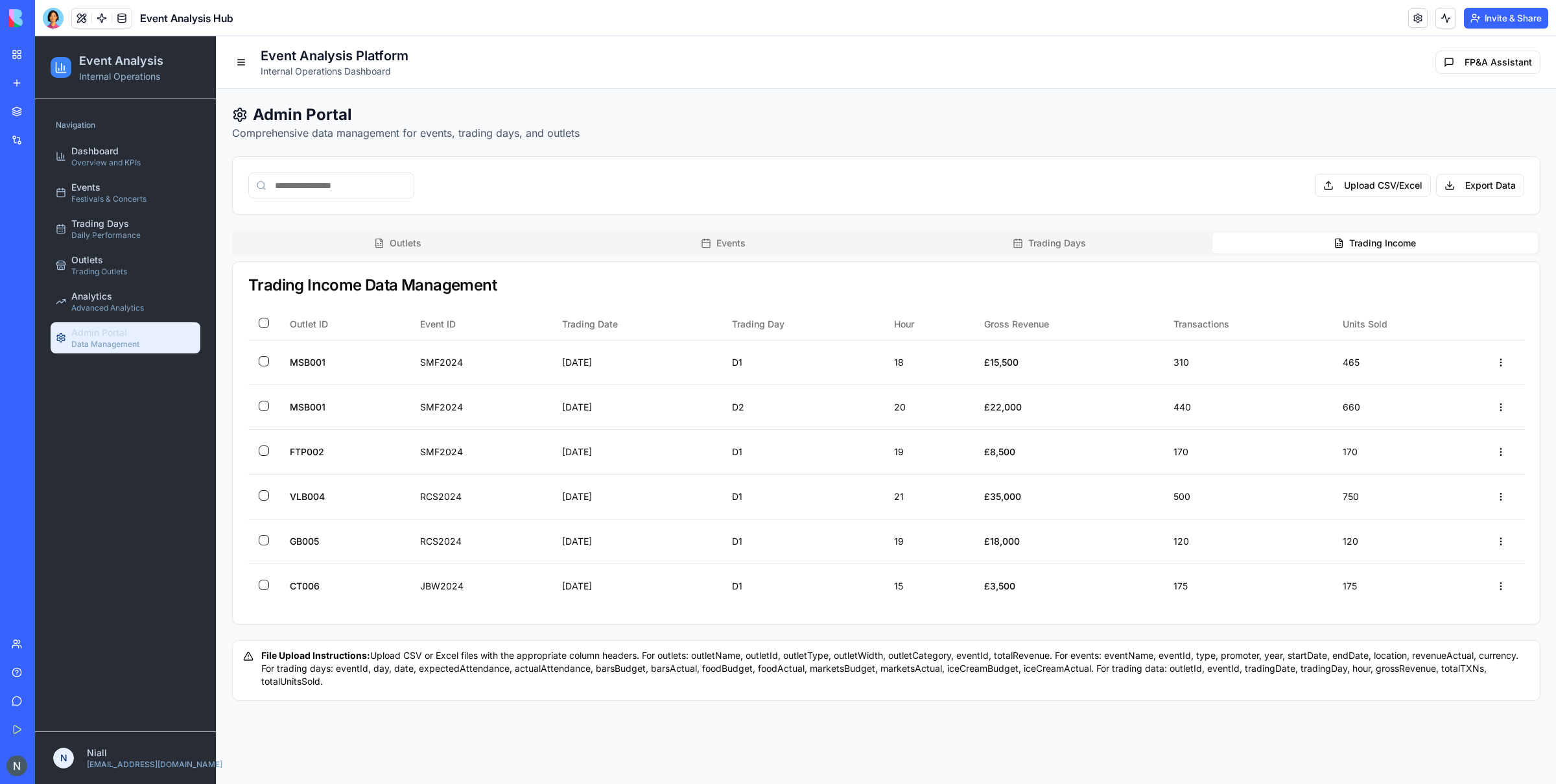
click at [437, 240] on button "Outlets" at bounding box center [397, 243] width 326 height 21
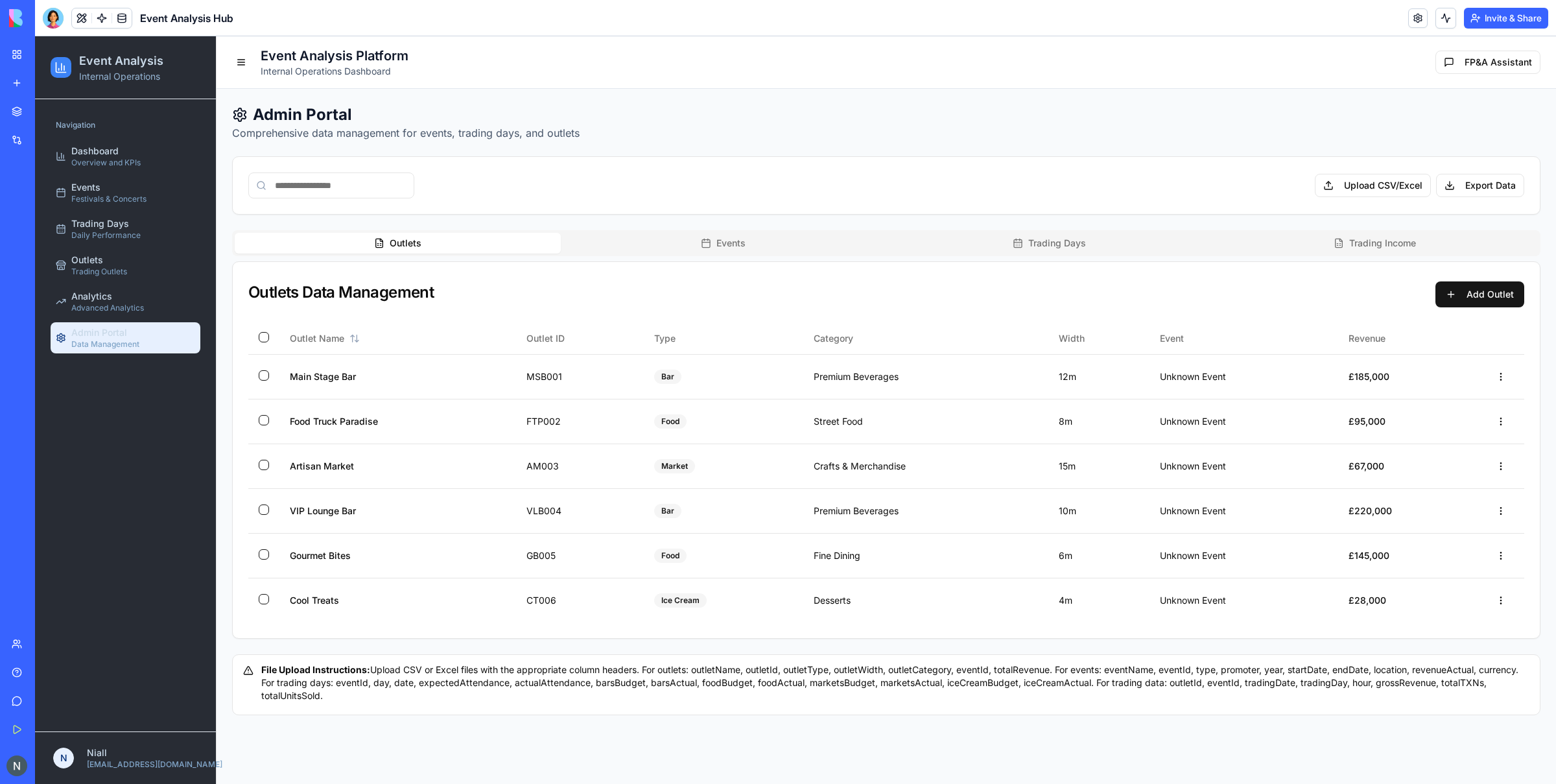
click at [927, 259] on div "Outlets Events Trading Days Trading Income Outlets Data Management Add Outlet O…" at bounding box center [886, 434] width 1308 height 409
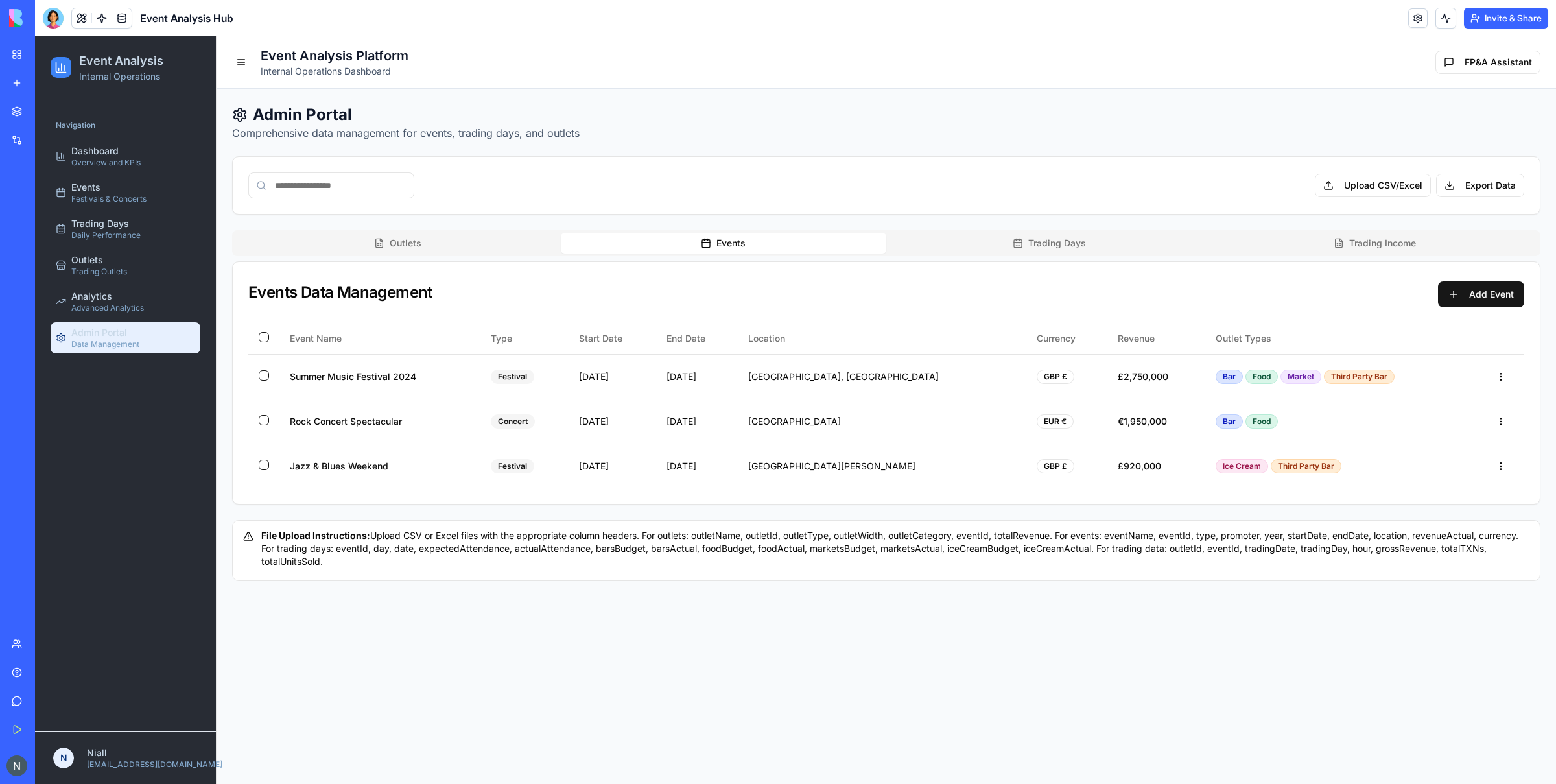
click at [788, 250] on button "Events" at bounding box center [723, 243] width 326 height 21
drag, startPoint x: 565, startPoint y: 245, endPoint x: 716, endPoint y: 246, distance: 151.0
click at [566, 245] on button "Events" at bounding box center [723, 243] width 326 height 21
click at [743, 246] on button "Events" at bounding box center [723, 243] width 326 height 21
drag, startPoint x: 454, startPoint y: 231, endPoint x: 655, endPoint y: 235, distance: 201.0
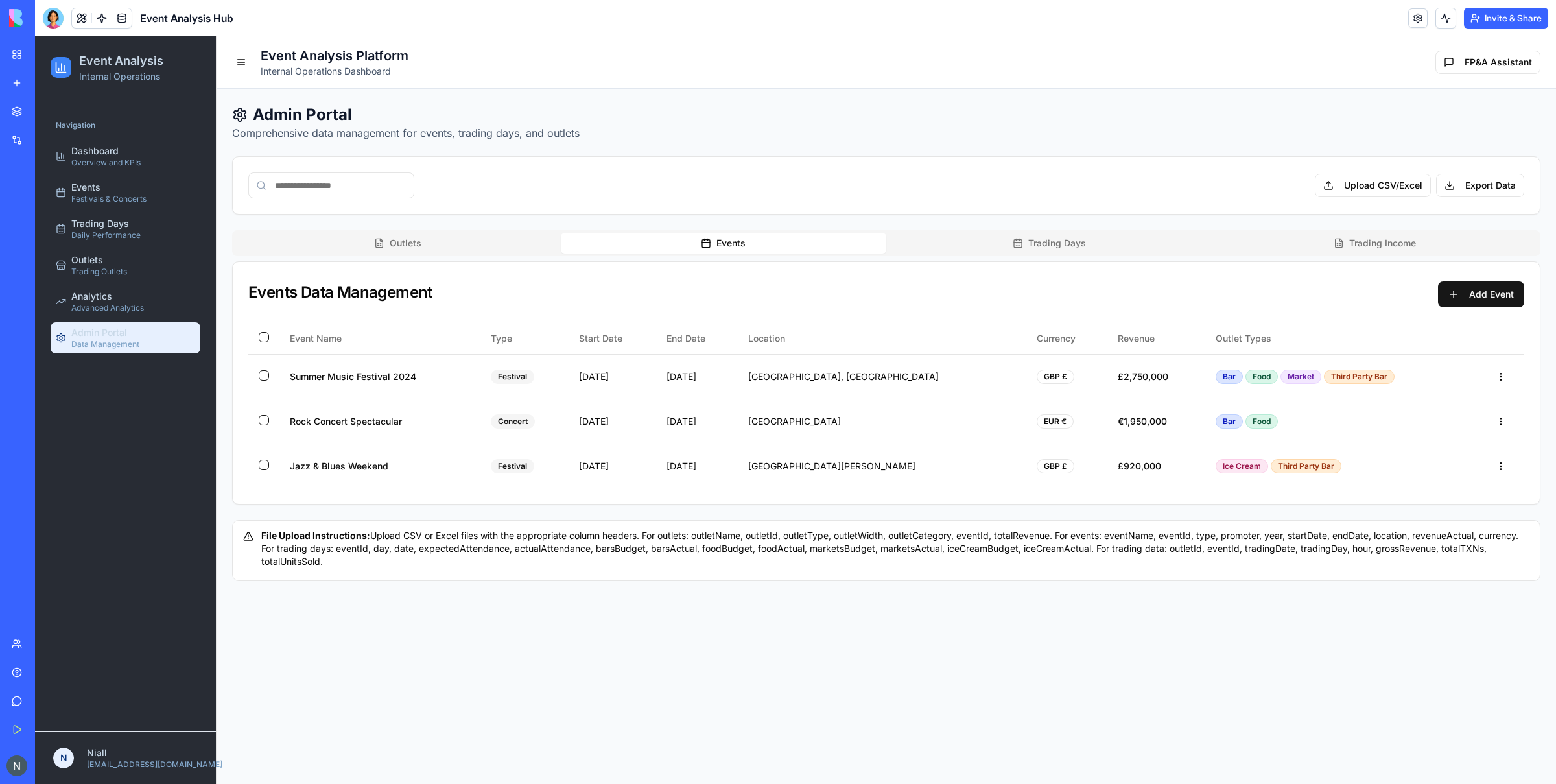
click at [464, 231] on div "Outlets Events Trading Days Trading Income" at bounding box center [886, 243] width 1308 height 26
click at [673, 236] on button "Events" at bounding box center [723, 243] width 326 height 21
click at [434, 255] on div "Outlets Events Trading Days Trading Income" at bounding box center [886, 243] width 1308 height 26
click at [673, 233] on div "Outlets Events Trading Days Trading Income" at bounding box center [886, 243] width 1308 height 26
click at [427, 249] on button "Outlets" at bounding box center [397, 243] width 326 height 21
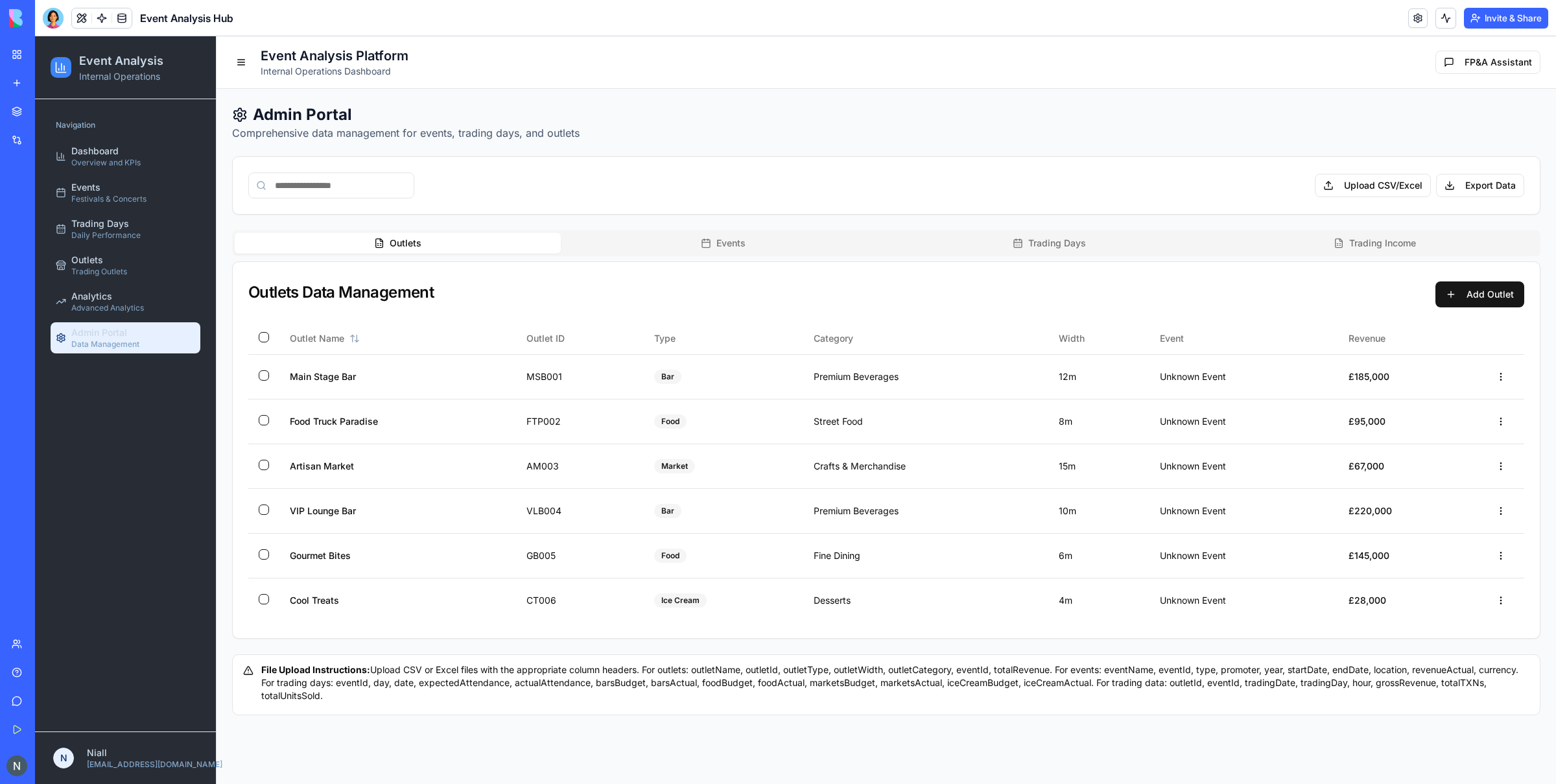
click at [693, 260] on div "Outlets Events Trading Days Trading Income Outlets Data Management Add Outlet O…" at bounding box center [886, 434] width 1308 height 409
click at [637, 241] on button "Events" at bounding box center [723, 243] width 326 height 21
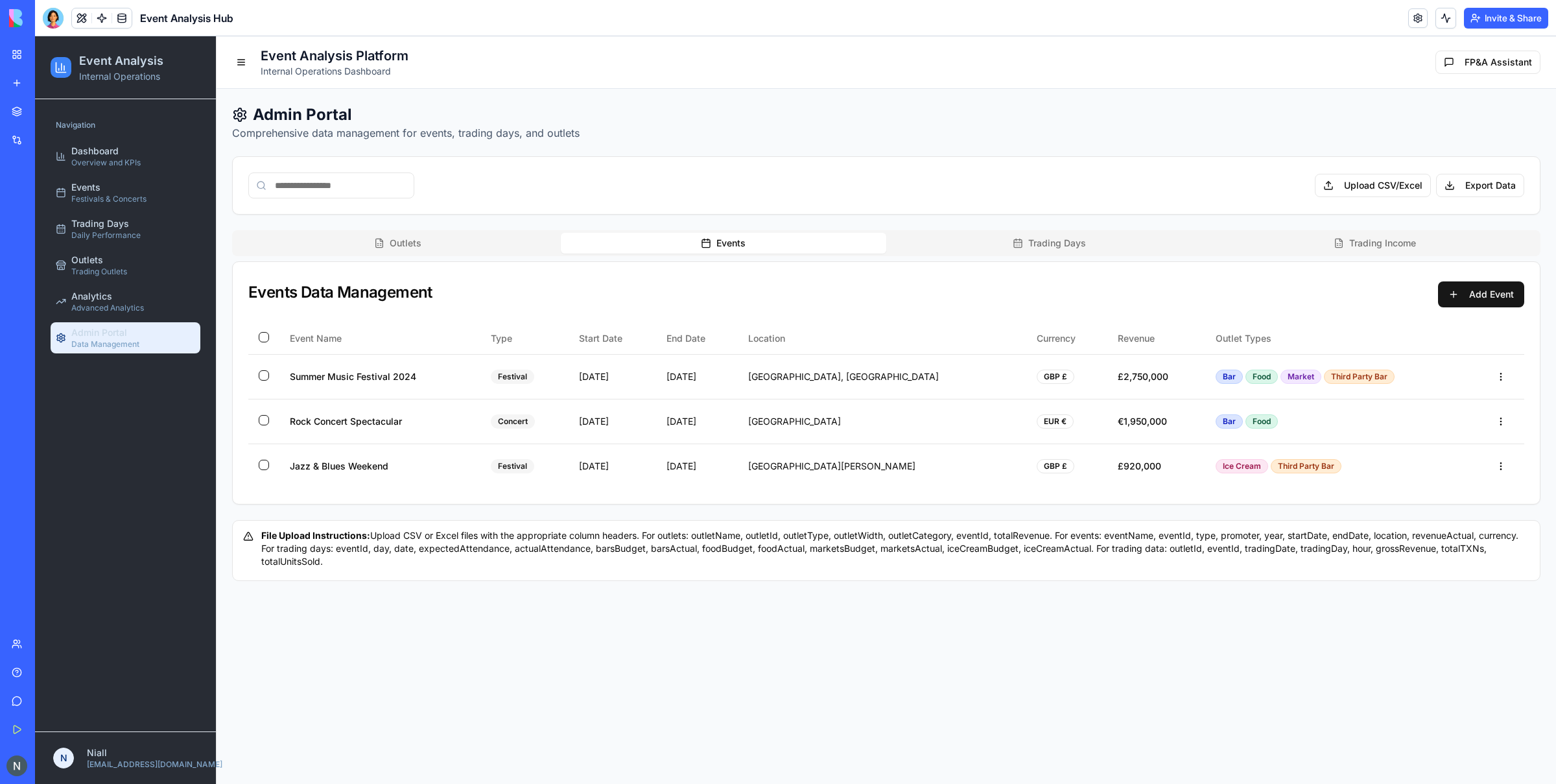
drag, startPoint x: 540, startPoint y: 240, endPoint x: 556, endPoint y: 240, distance: 16.0
click at [544, 240] on button "Outlets" at bounding box center [397, 243] width 326 height 21
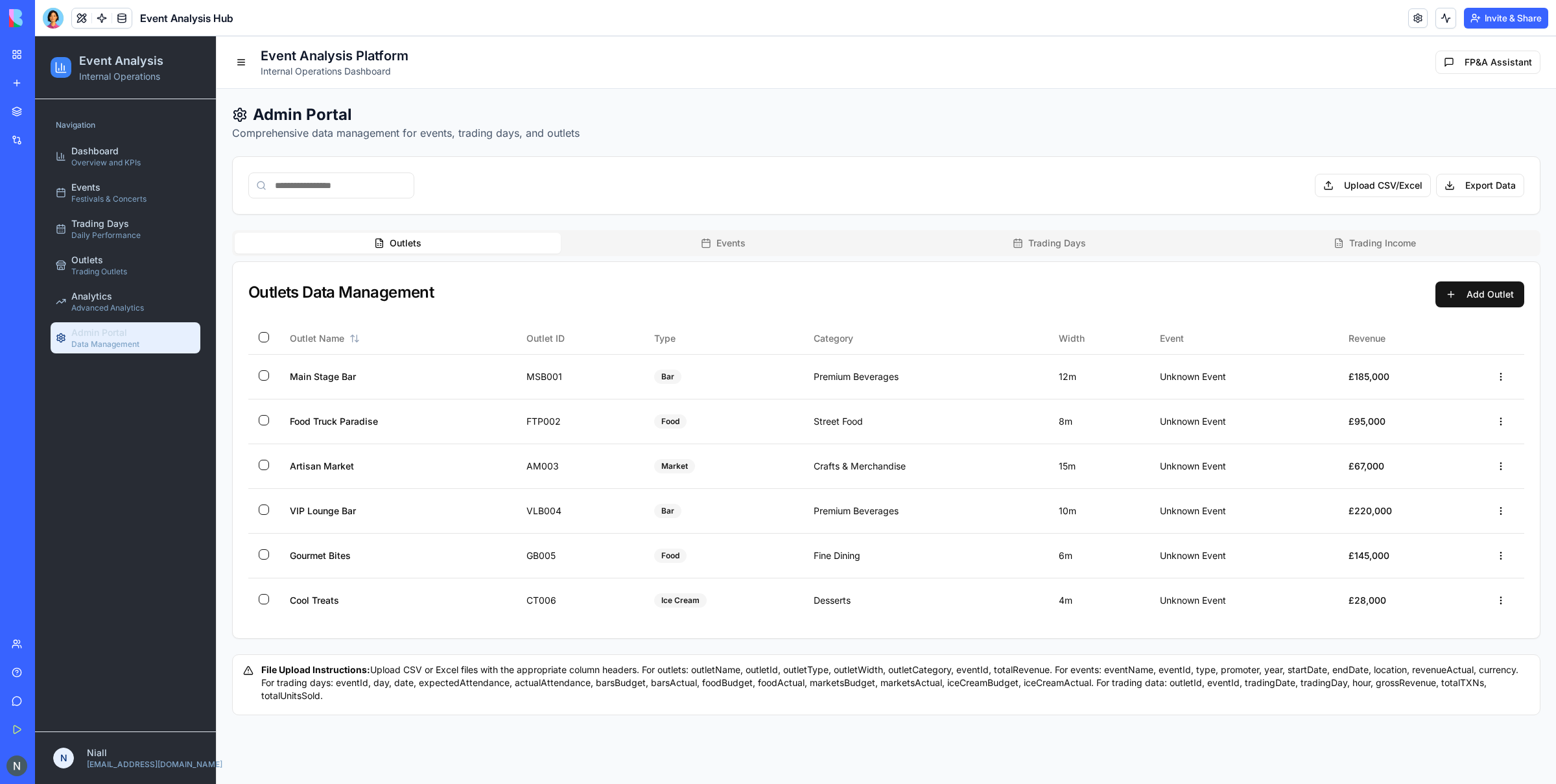
click at [706, 240] on rect "button" at bounding box center [706, 243] width 8 height 8
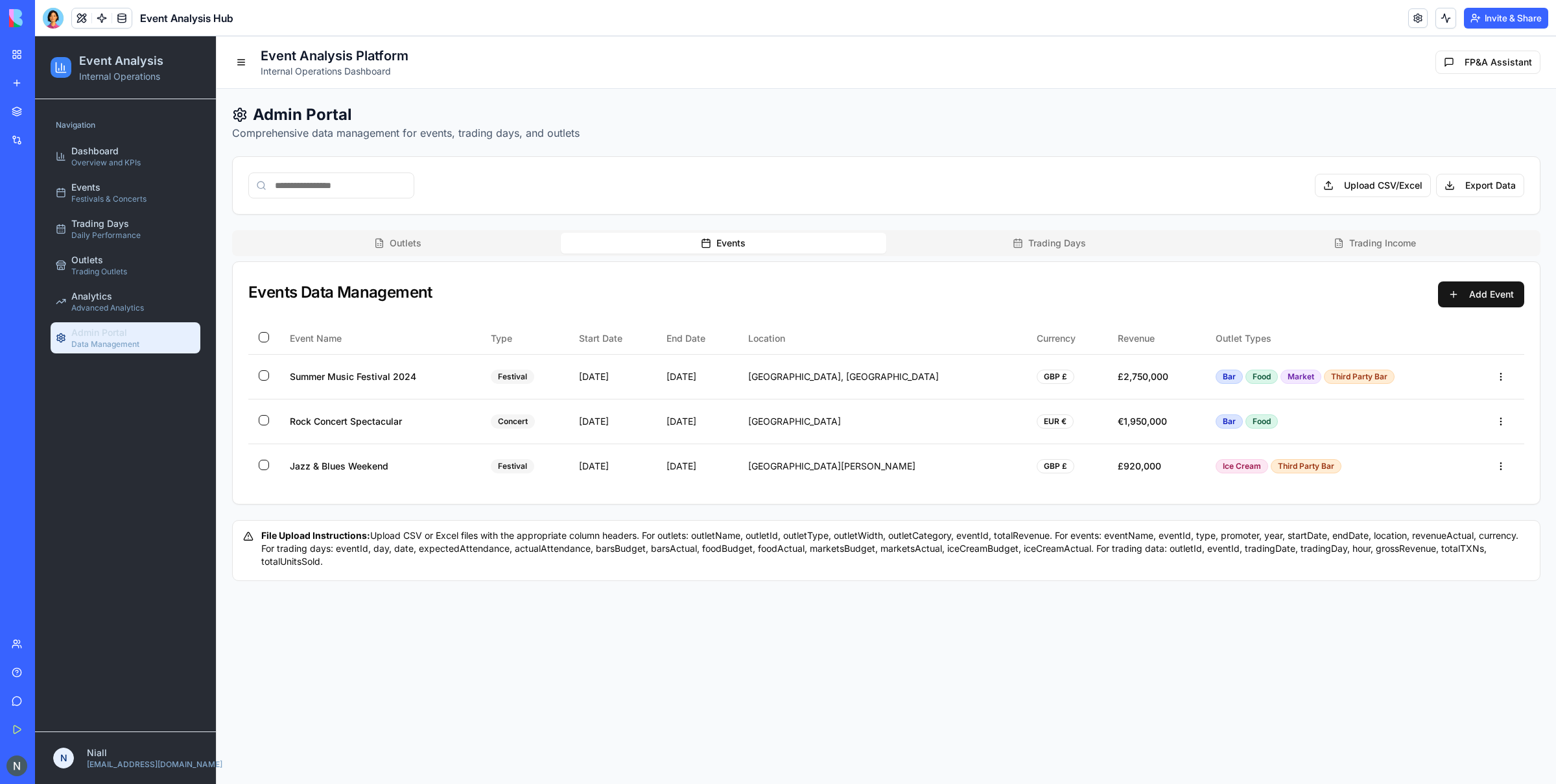
click at [1042, 218] on div "Admin Portal Comprehensive data management for events, trading days, and outlet…" at bounding box center [886, 342] width 1308 height 477
click at [1144, 245] on button "Trading Days" at bounding box center [1049, 243] width 326 height 21
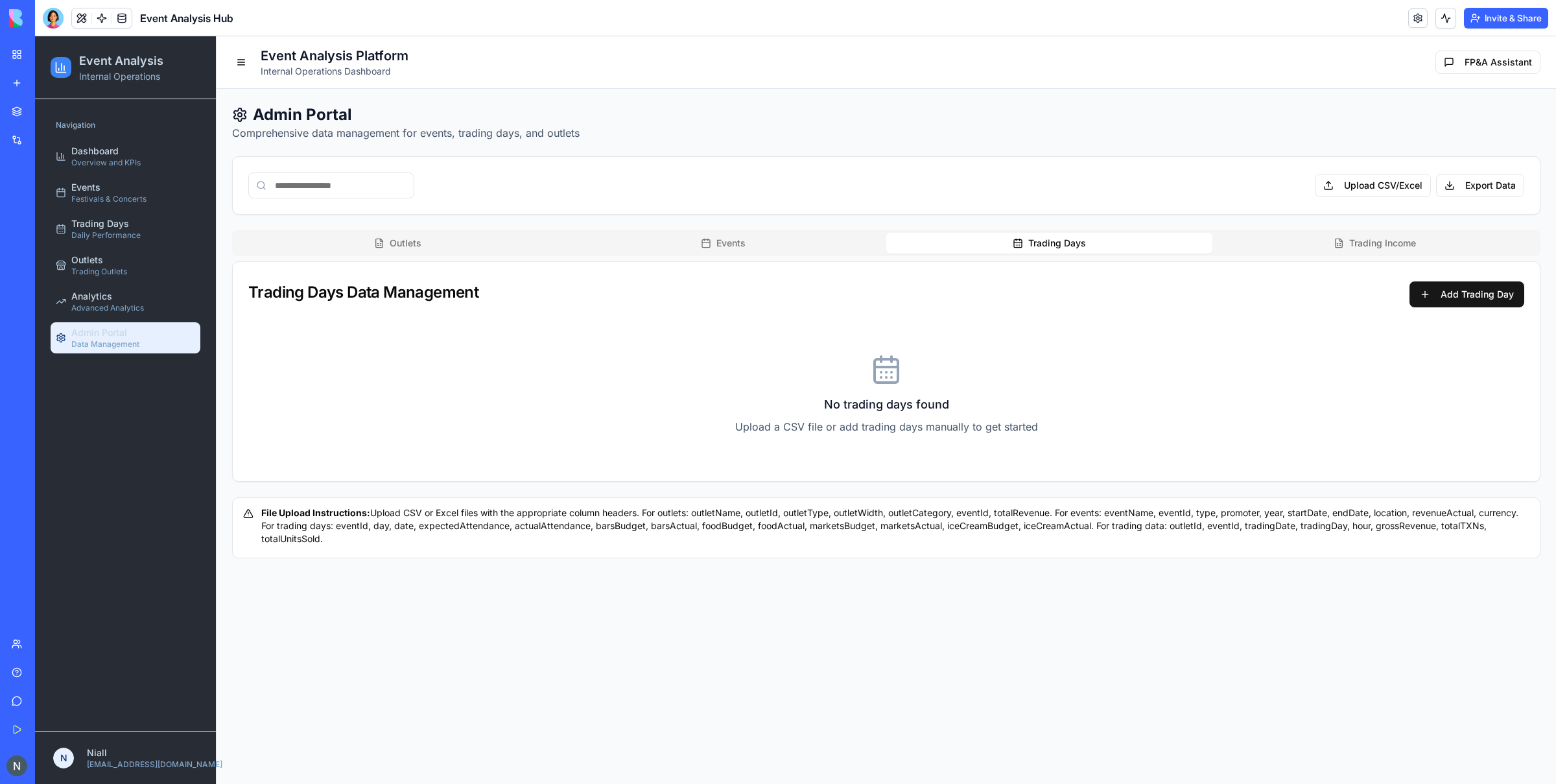
click at [1244, 247] on button "Trading Income" at bounding box center [1375, 243] width 326 height 21
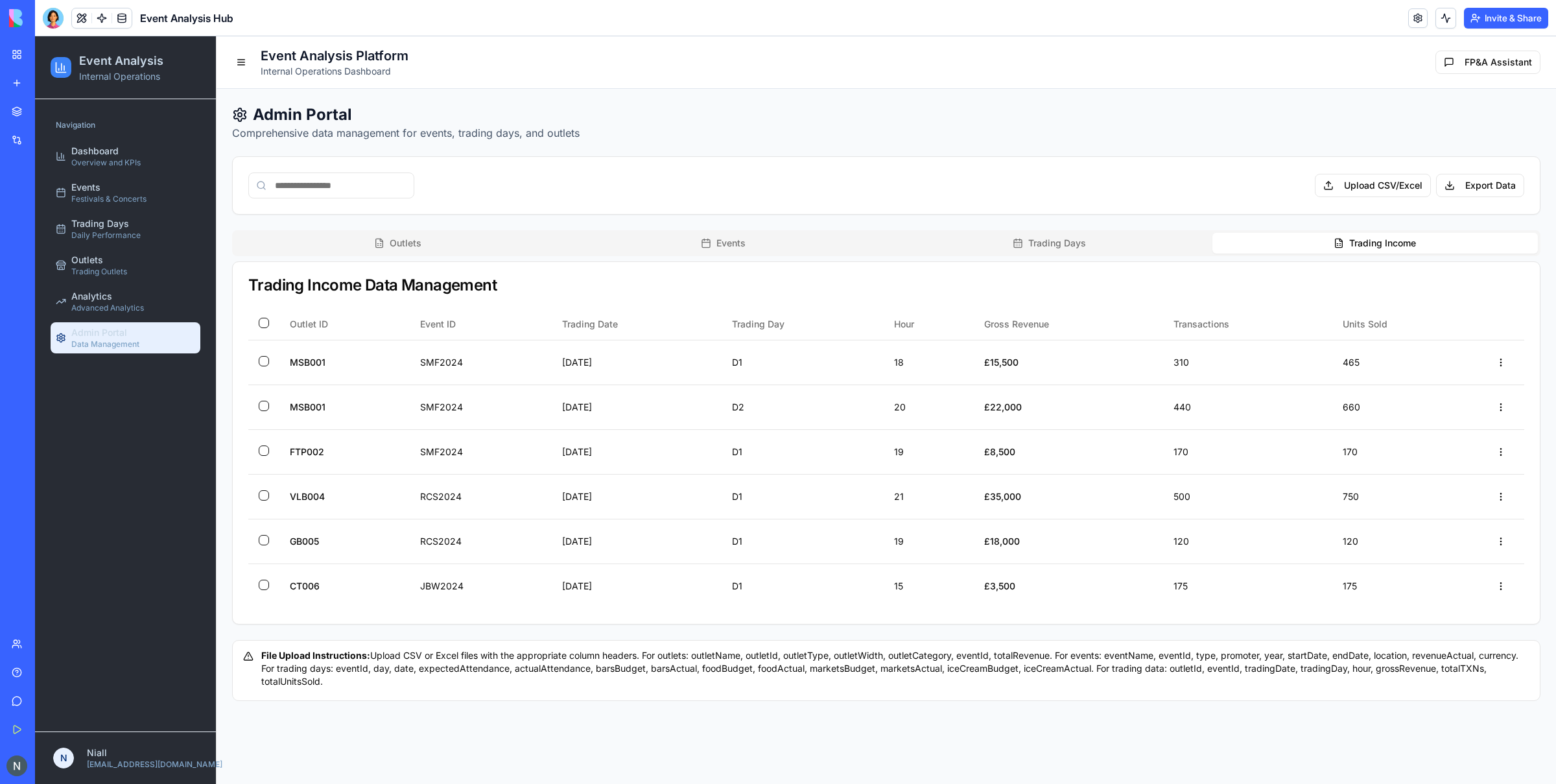
click at [1098, 257] on div "Outlets Events Trading Days Trading Income Trading Income Data Management Outle…" at bounding box center [886, 427] width 1308 height 394
click at [900, 240] on button "Trading Days" at bounding box center [1049, 243] width 326 height 21
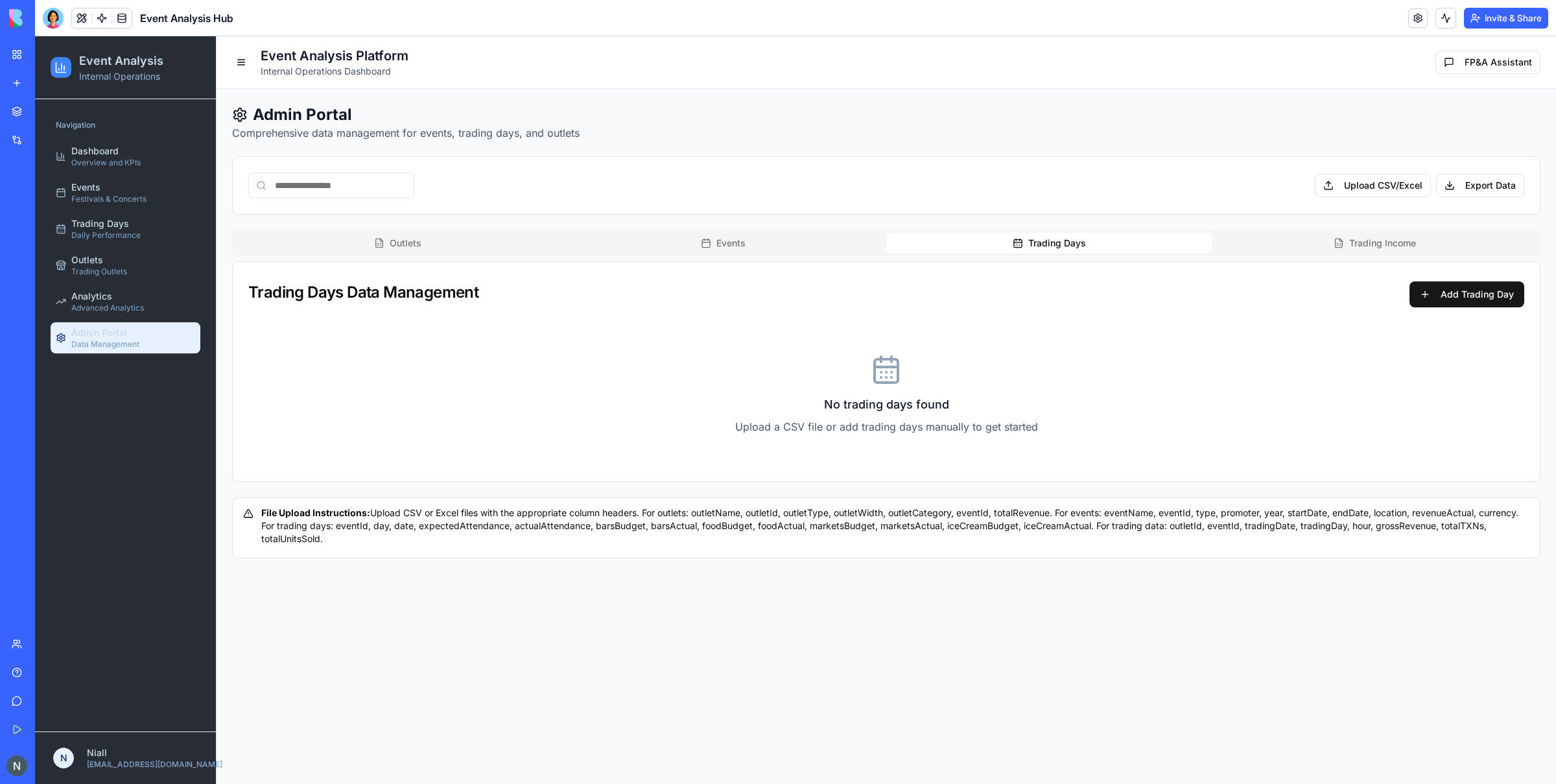
click at [644, 243] on button "Events" at bounding box center [723, 243] width 326 height 21
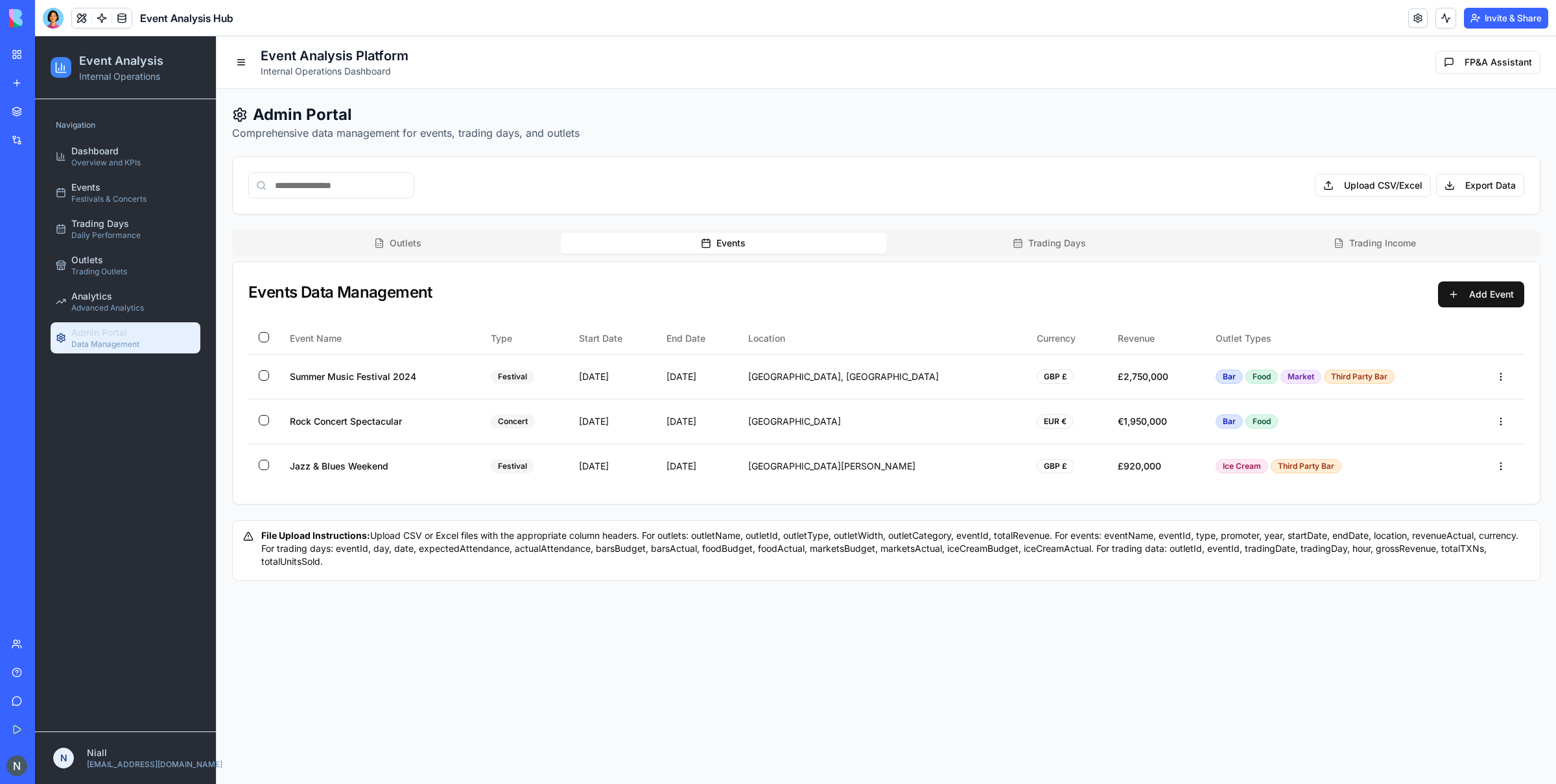
click at [437, 235] on button "Outlets" at bounding box center [397, 243] width 326 height 21
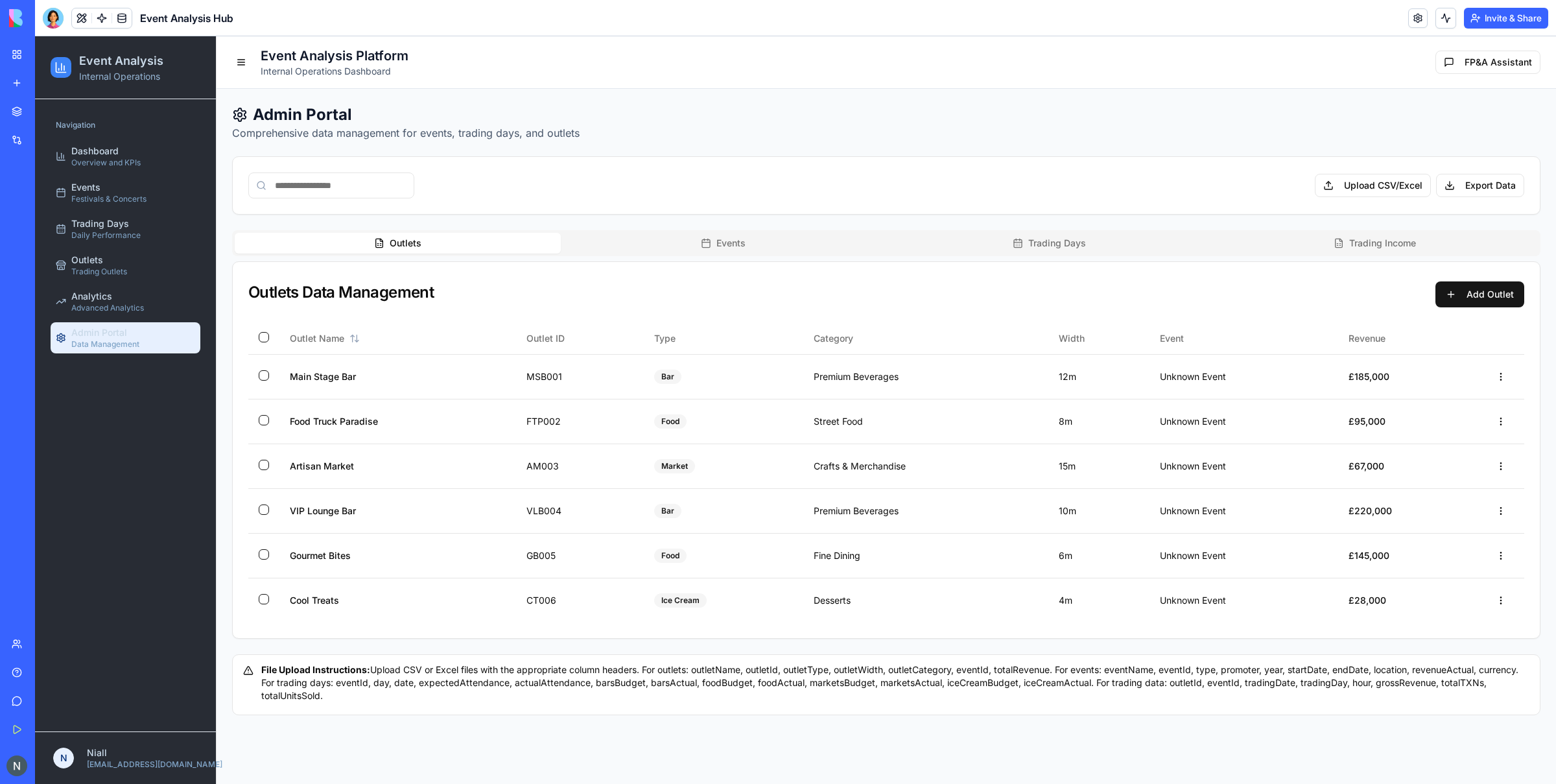
click at [1244, 231] on div "Outlets Events Trading Days Trading Income" at bounding box center [886, 243] width 1308 height 26
click at [1244, 247] on button "Trading Income" at bounding box center [1375, 243] width 326 height 21
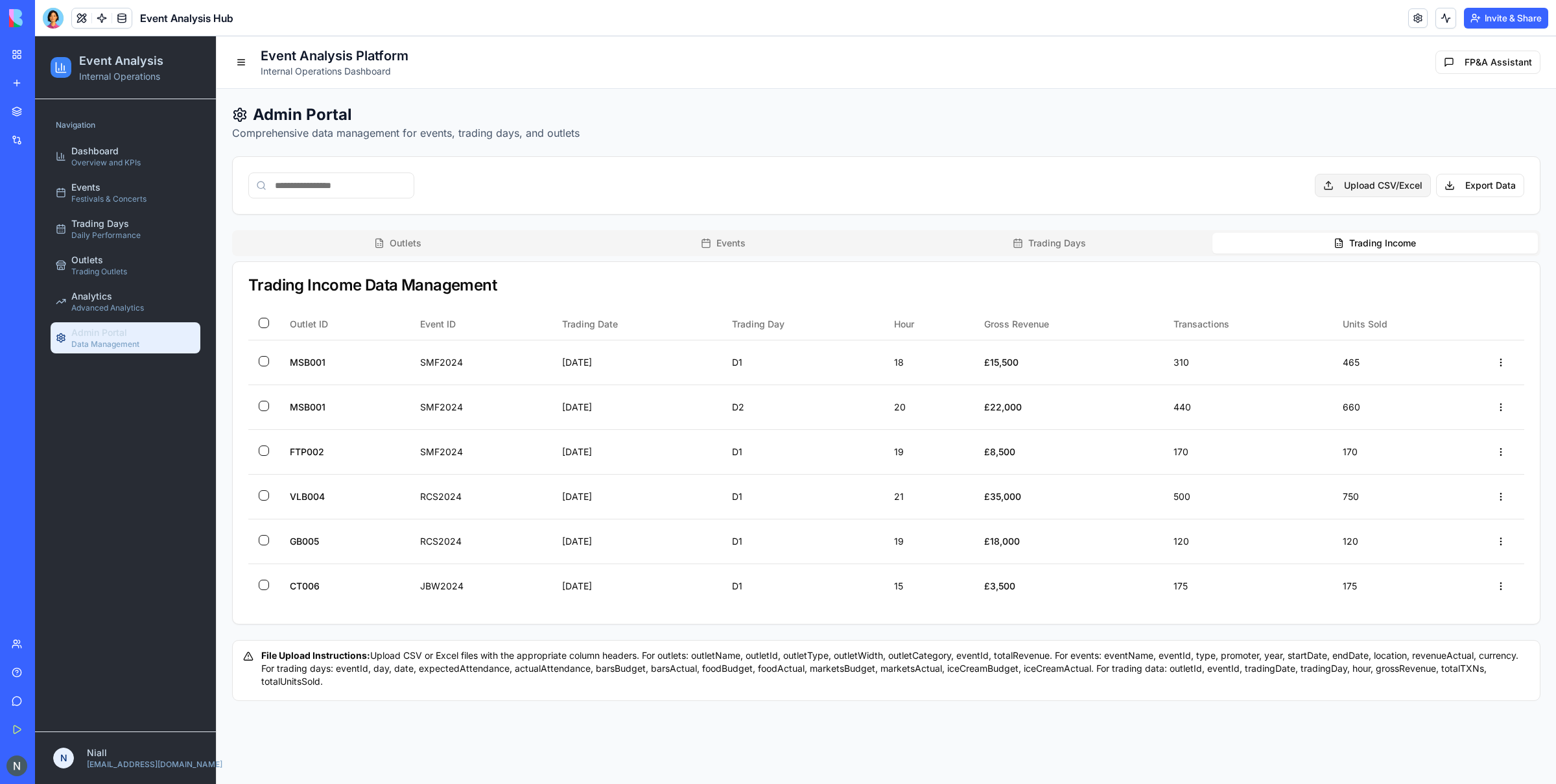
click at [1244, 189] on span "Upload CSV/Excel" at bounding box center [1373, 185] width 116 height 24
click at [35, 36] on input "Upload CSV/Excel" at bounding box center [35, 36] width 0 height 0
click at [48, 572] on button "Upgrade" at bounding box center [59, 765] width 49 height 21
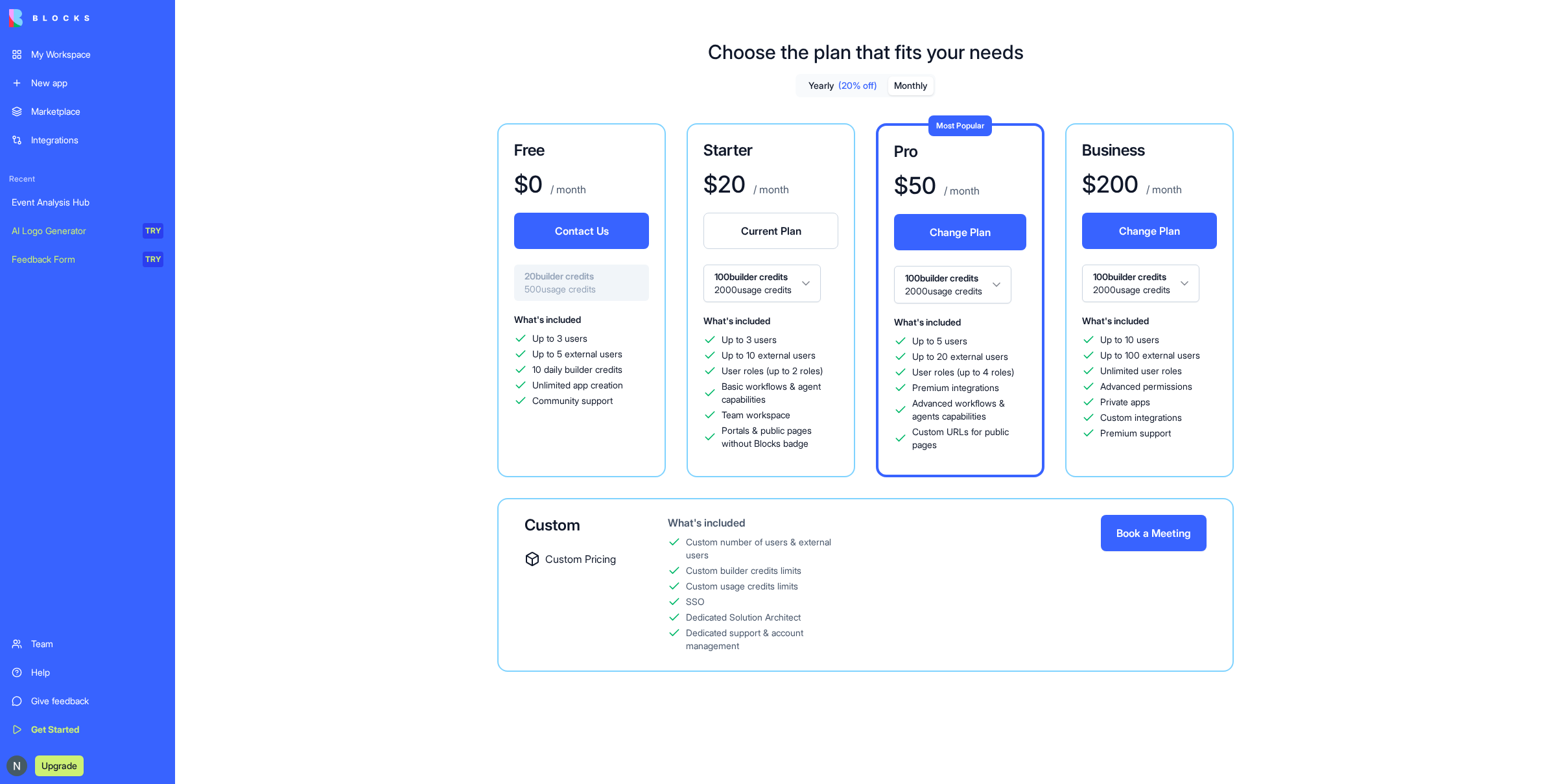
click at [1181, 382] on span "Advanced permissions" at bounding box center [1146, 387] width 92 height 13
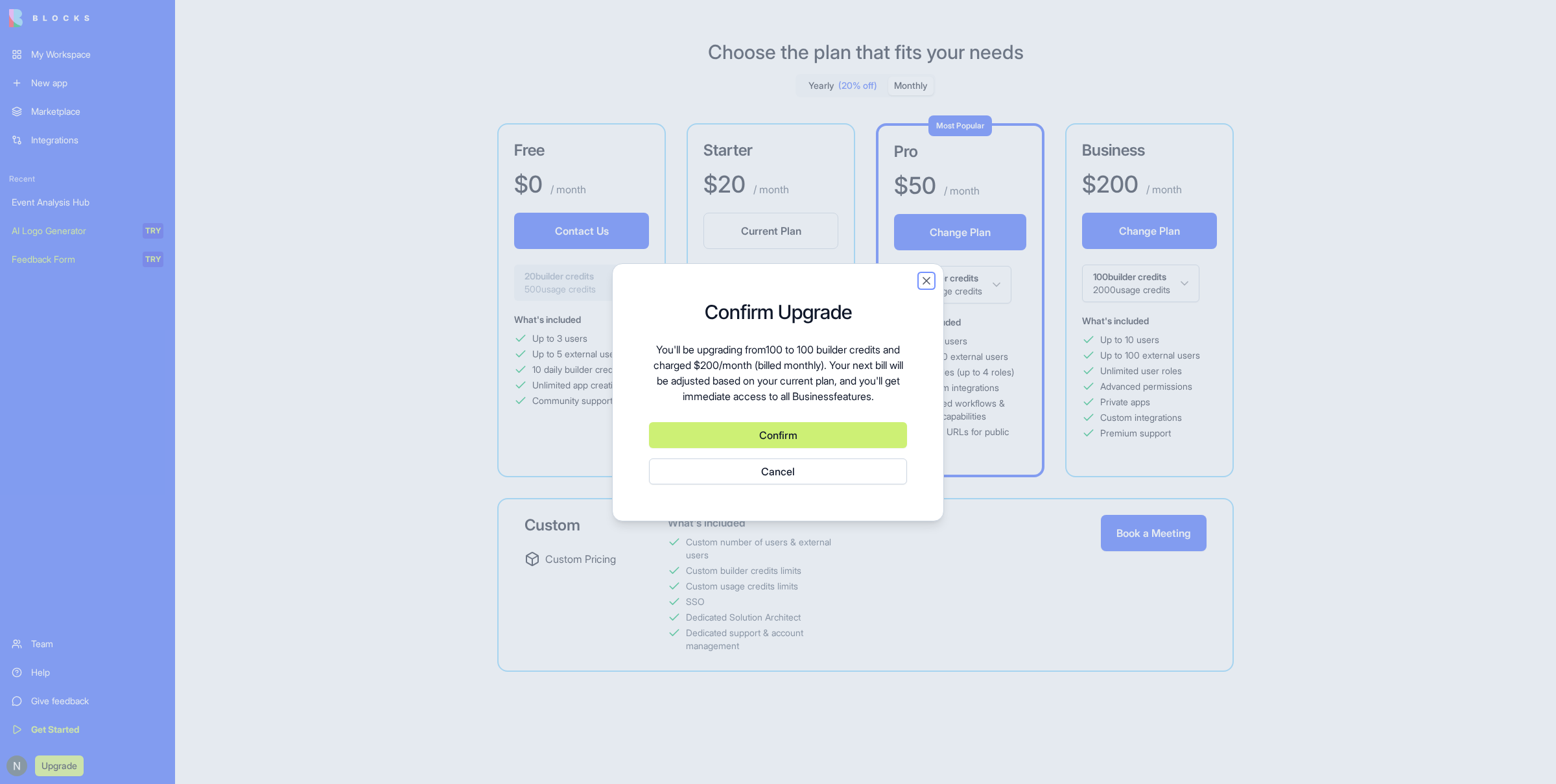
click at [930, 279] on button "Close" at bounding box center [927, 280] width 13 height 13
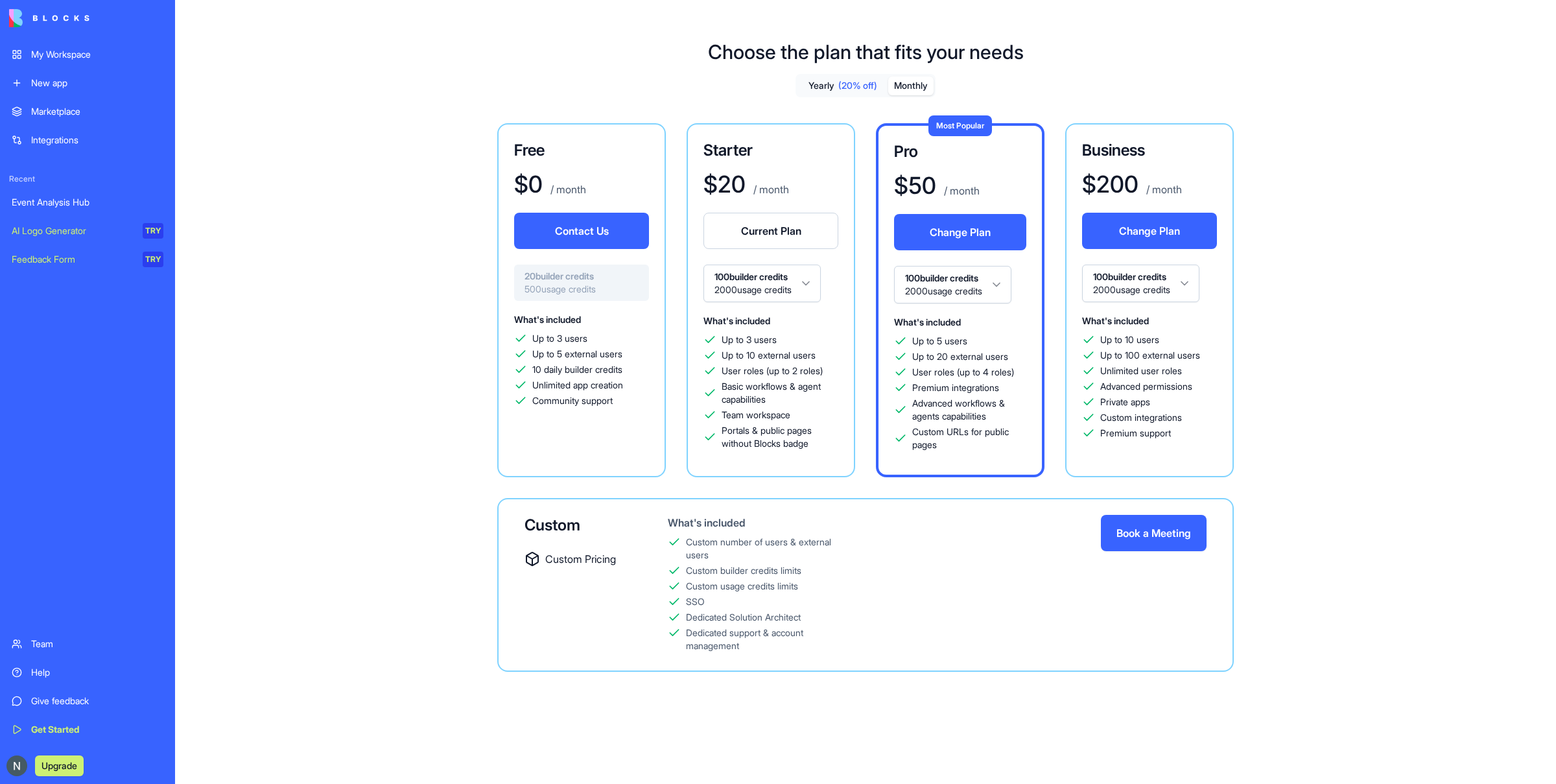
click at [121, 61] on div "My Workspace" at bounding box center [97, 54] width 132 height 13
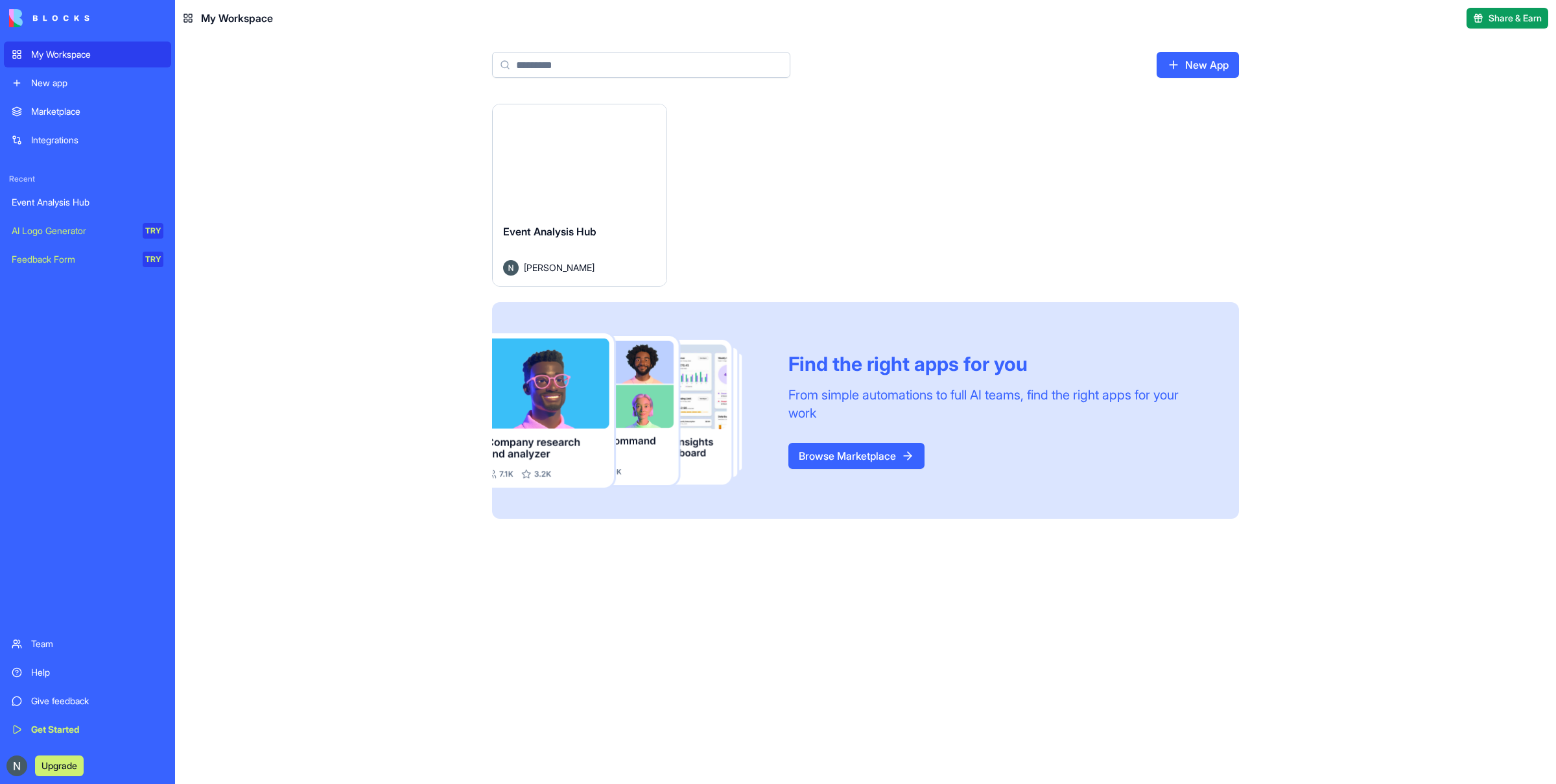
click at [593, 233] on span "Event Analysis Hub" at bounding box center [549, 231] width 93 height 13
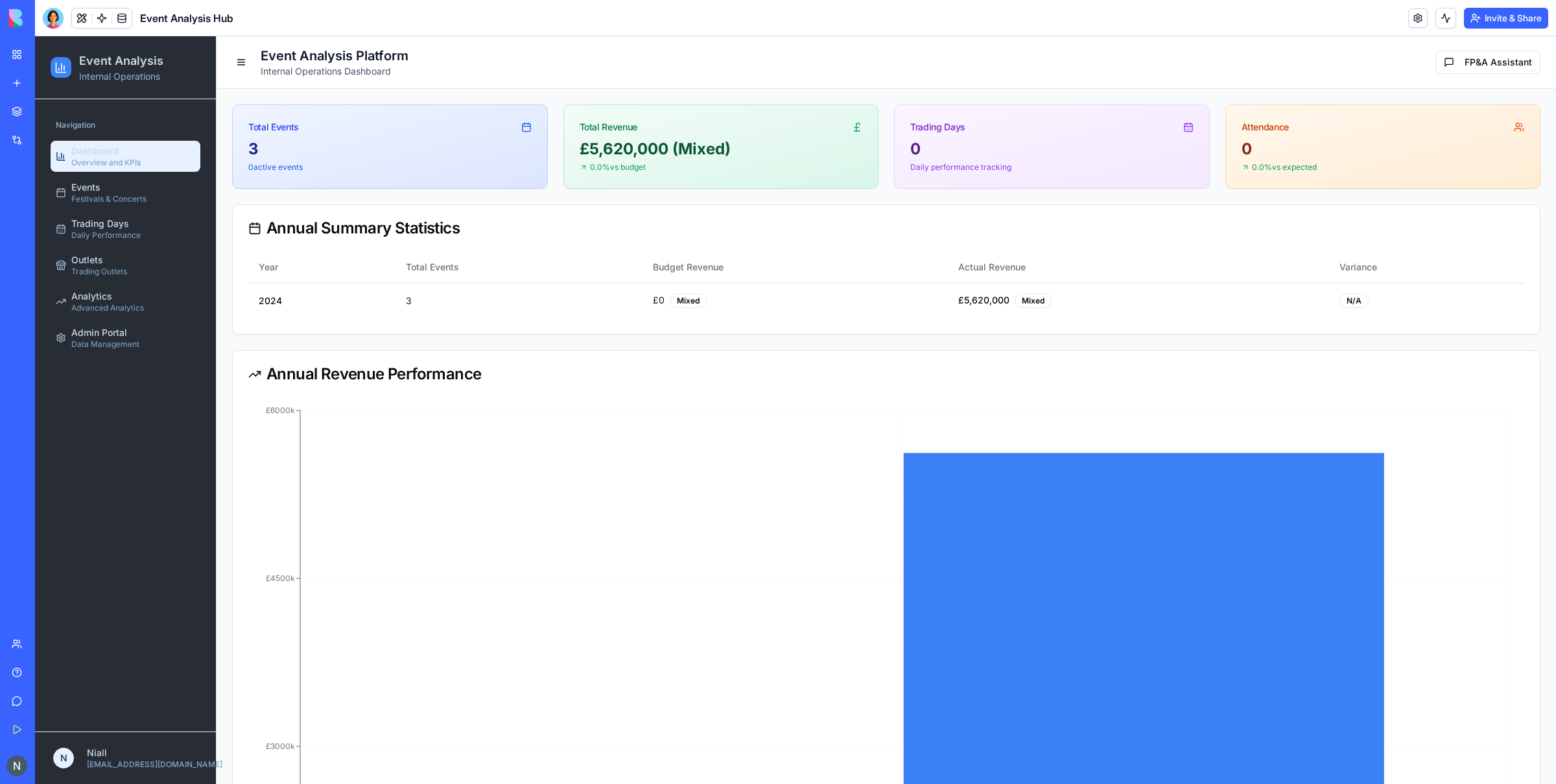
click at [1244, 61] on button "FP&A Assistant" at bounding box center [1488, 62] width 105 height 24
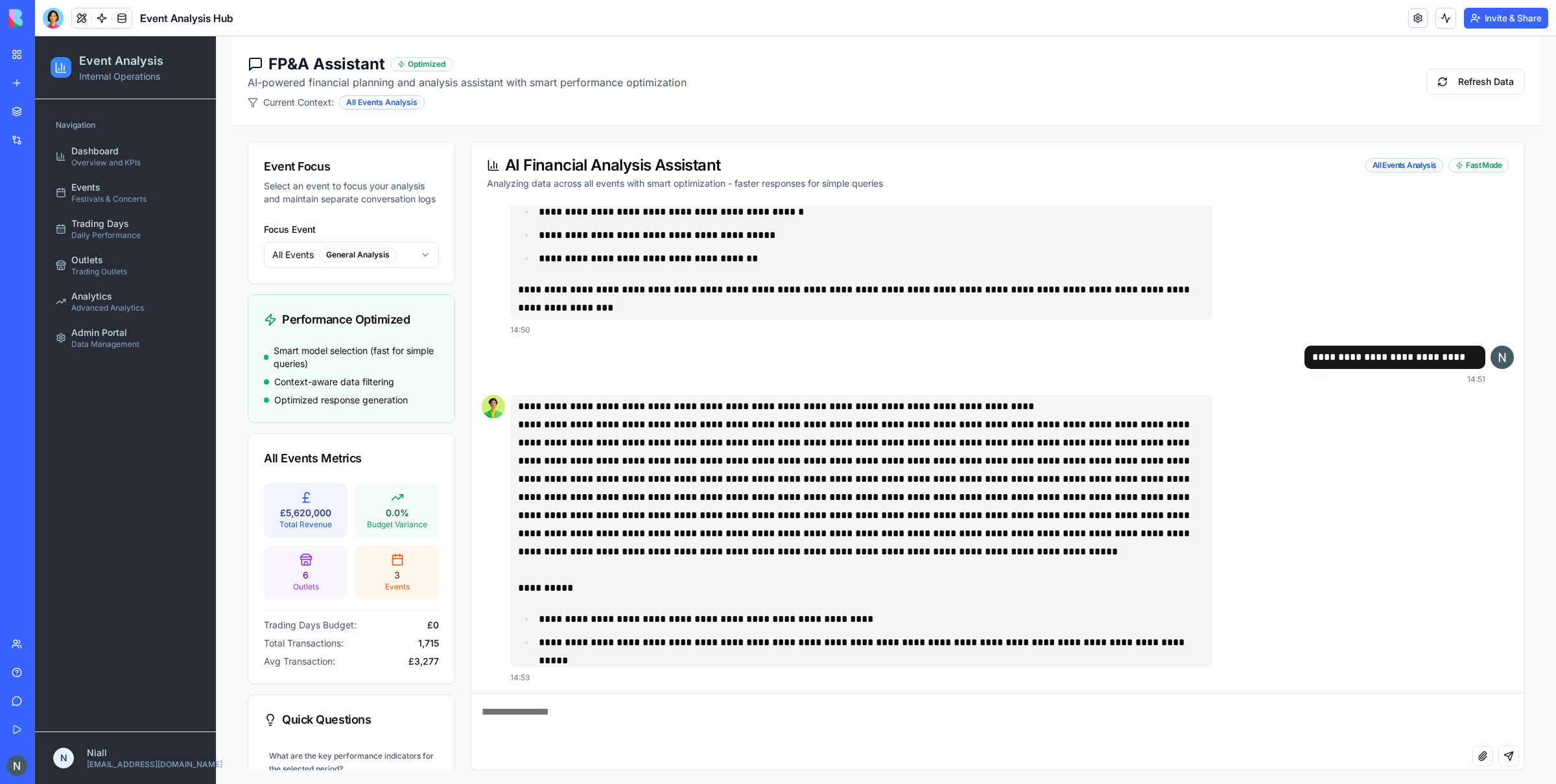
scroll to position [83, 0]
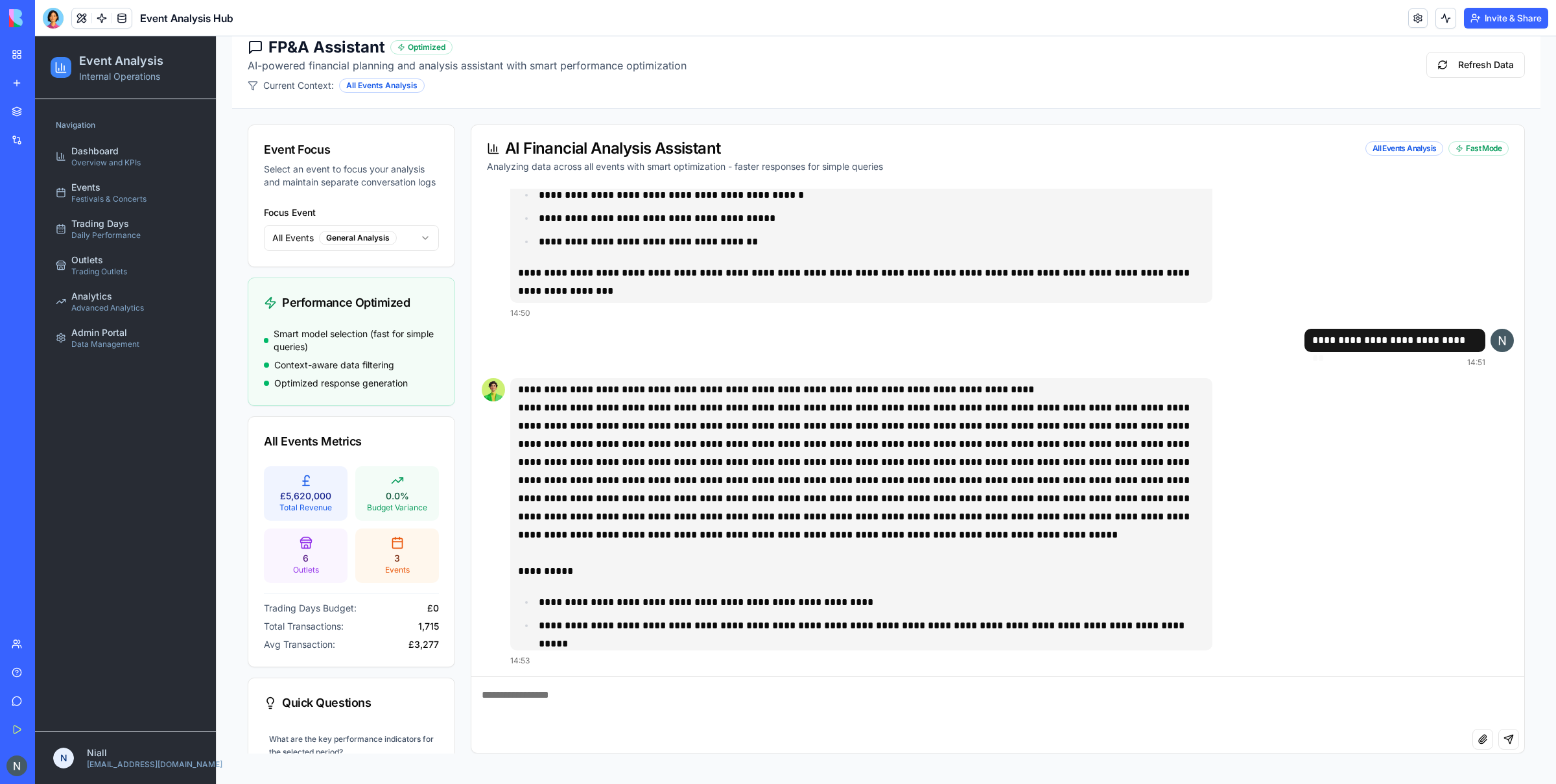
drag, startPoint x: 793, startPoint y: 570, endPoint x: 885, endPoint y: 559, distance: 92.7
click at [813, 566] on p "**********" at bounding box center [861, 571] width 686 height 18
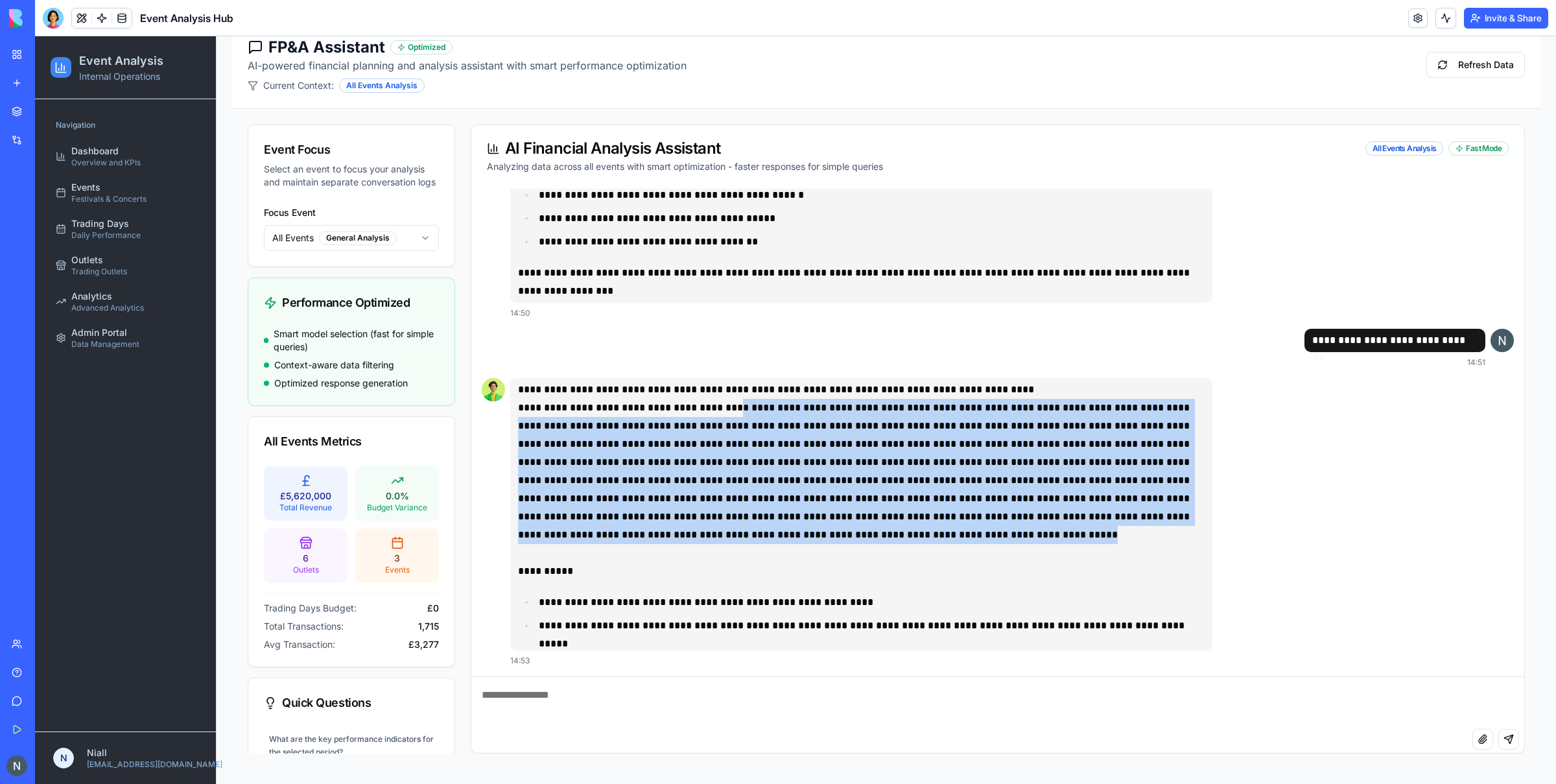
drag, startPoint x: 1201, startPoint y: 554, endPoint x: 710, endPoint y: 414, distance: 510.6
click at [710, 414] on p at bounding box center [861, 480] width 686 height 163
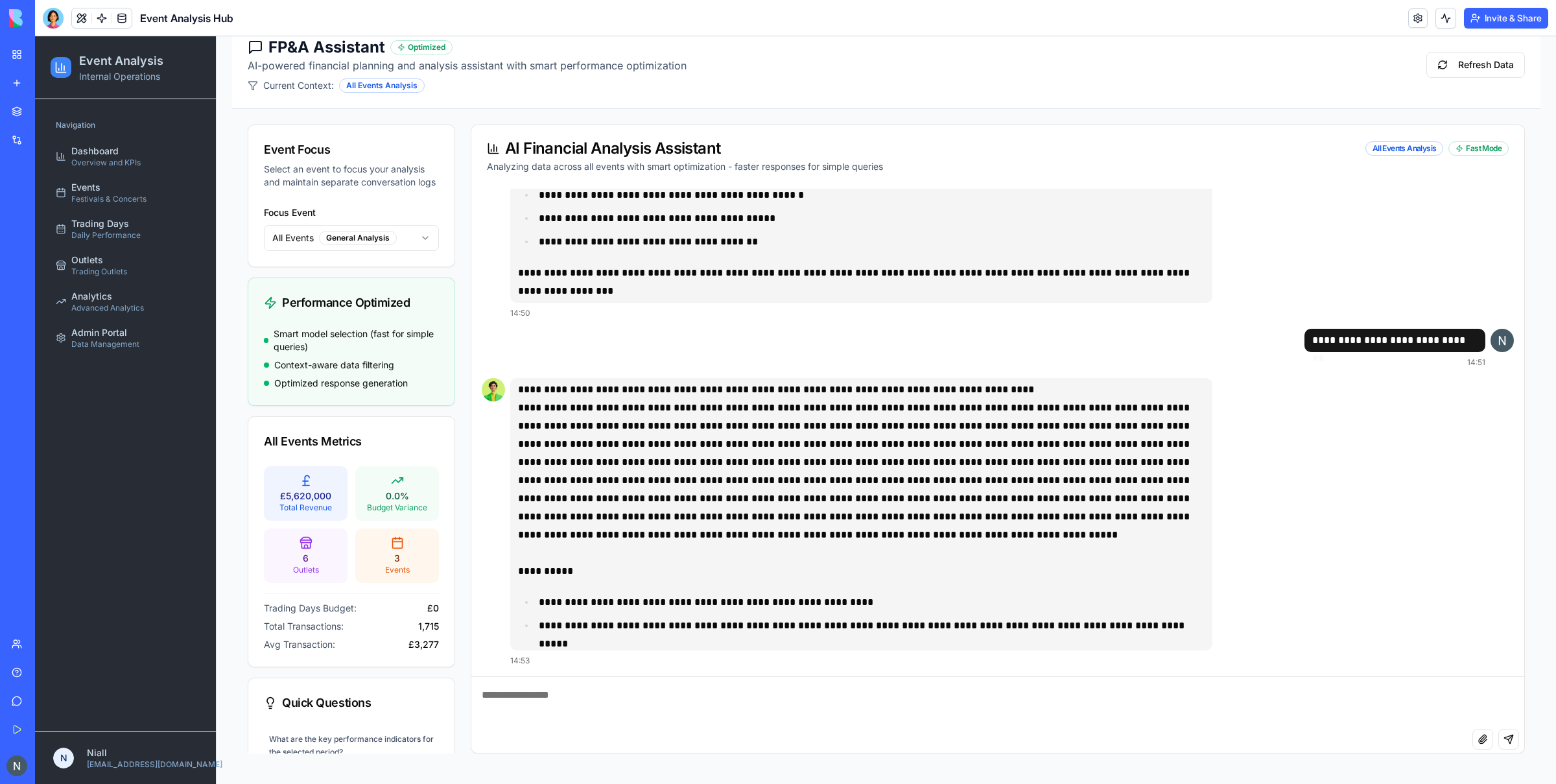
click at [721, 415] on p at bounding box center [861, 480] width 686 height 163
click at [1244, 500] on div "**********" at bounding box center [1012, 521] width 1004 height 287
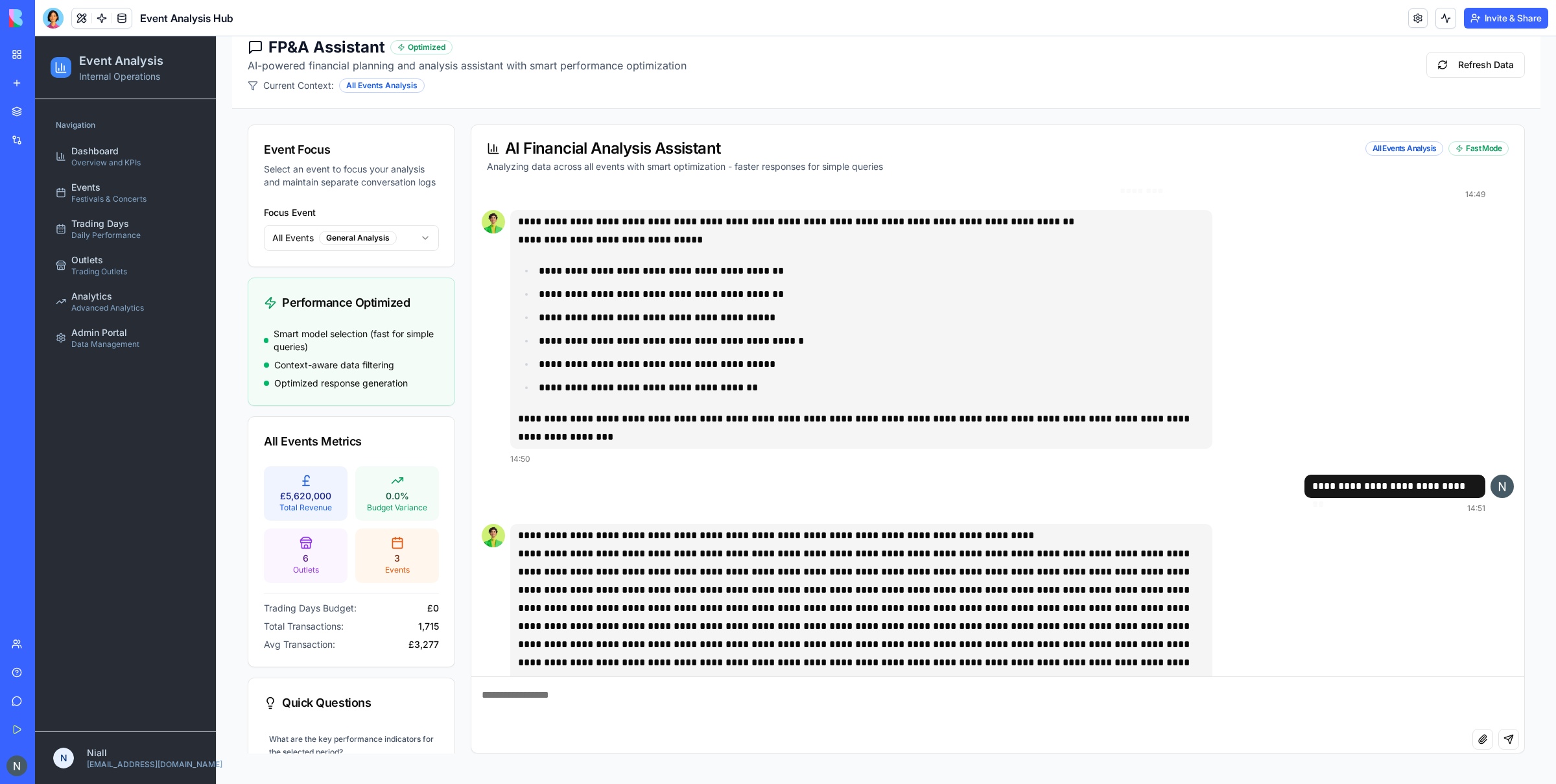
click at [350, 243] on html "Event Analysis Internal Operations Navigation Dashboard Overview and KPIs Event…" at bounding box center [795, 369] width 1521 height 831
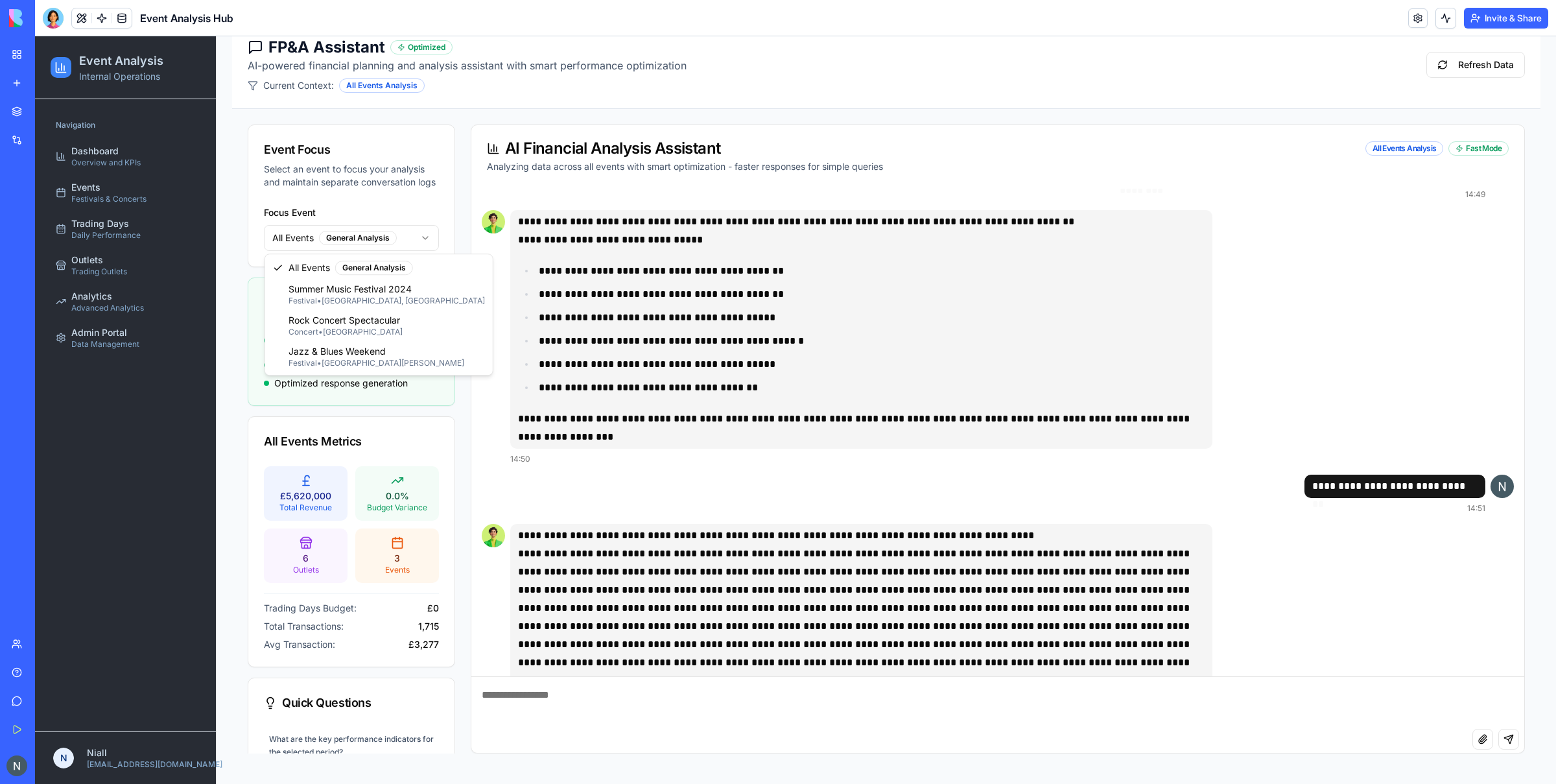
scroll to position [106, 0]
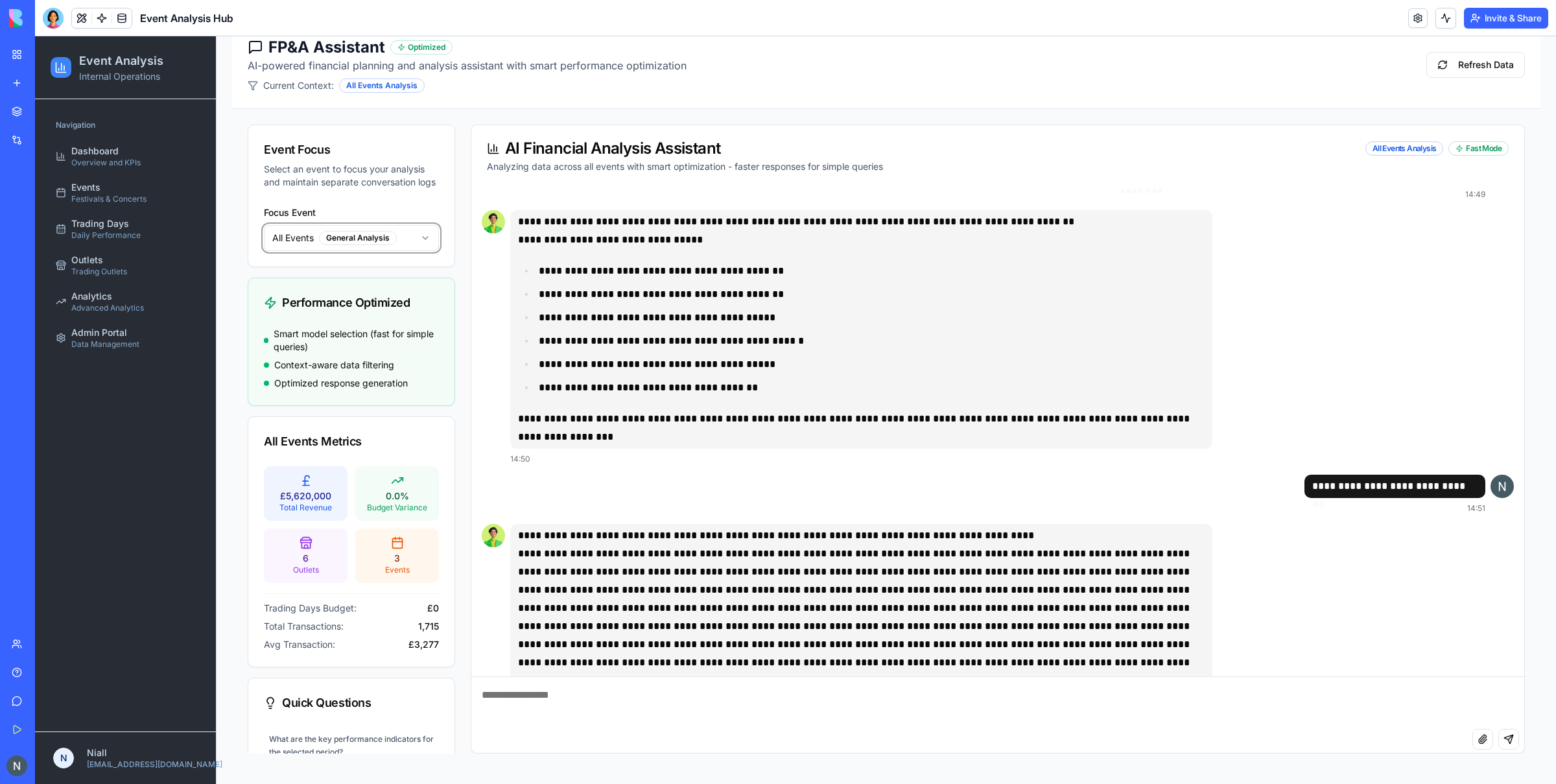
click at [400, 236] on html "Event Analysis Internal Operations Navigation Dashboard Overview and KPIs Event…" at bounding box center [795, 369] width 1521 height 831
click at [429, 253] on body "Event Analysis Internal Operations Navigation Dashboard Overview and KPIs Event…" at bounding box center [795, 369] width 1521 height 831
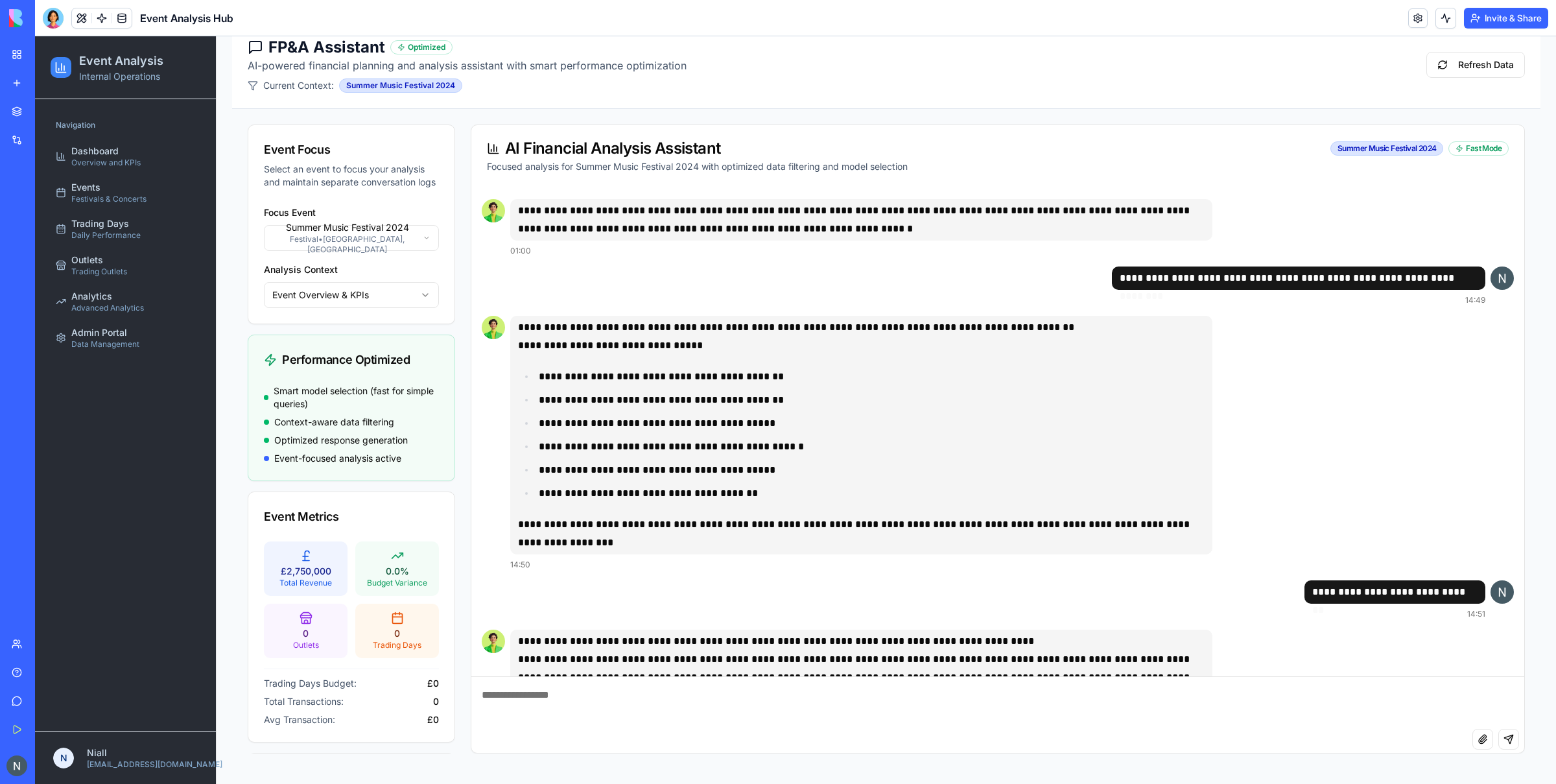
scroll to position [252, 0]
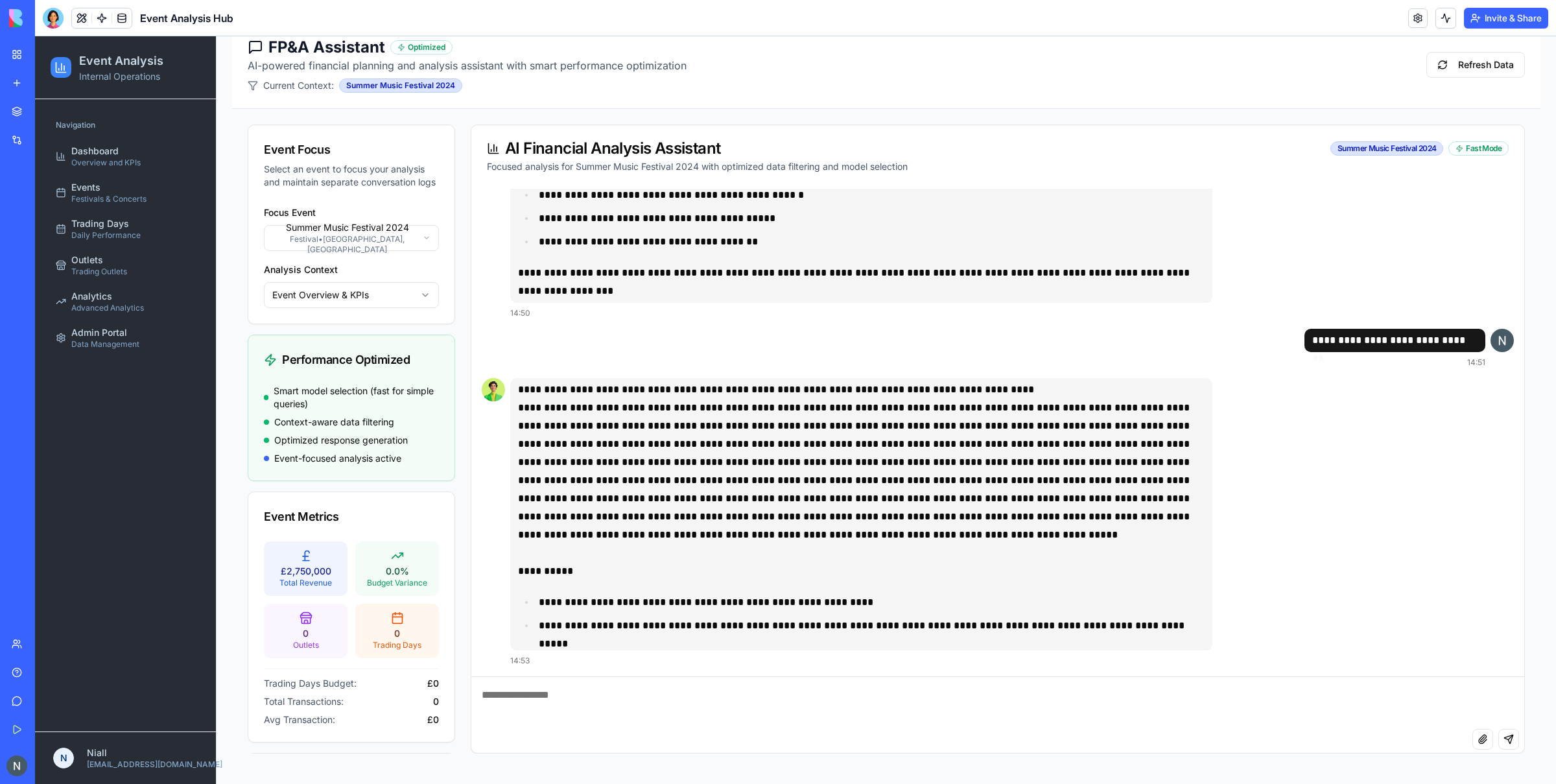
click at [399, 236] on html "Event Analysis Internal Operations Navigation Dashboard Overview and KPIs Event…" at bounding box center [795, 369] width 1521 height 831
click at [410, 302] on html "Event Analysis Internal Operations Navigation Dashboard Overview and KPIs Event…" at bounding box center [795, 369] width 1521 height 831
click at [387, 287] on html "Event Analysis Internal Operations Navigation Dashboard Overview and KPIs Event…" at bounding box center [795, 369] width 1521 height 831
click at [391, 296] on html "Event Analysis Internal Operations Navigation Dashboard Overview and KPIs Event…" at bounding box center [795, 369] width 1521 height 831
click at [684, 572] on textarea at bounding box center [998, 703] width 1053 height 52
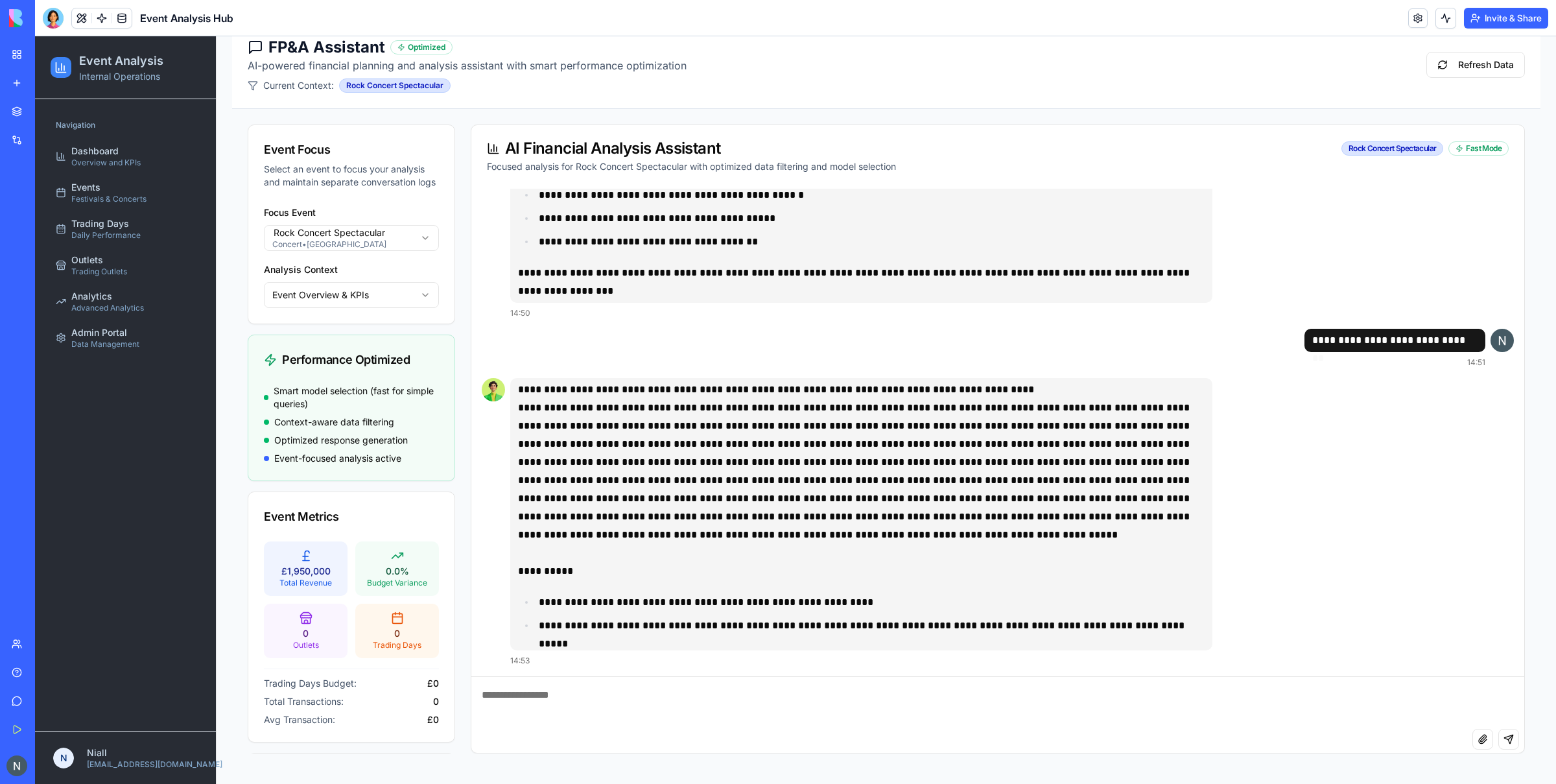
click at [666, 168] on p "Focused analysis for Rock Concert Spectacular with optimized data filtering and…" at bounding box center [997, 166] width 1022 height 13
click at [680, 166] on p "Focused analysis for Rock Concert Spectacular with optimized data filtering and…" at bounding box center [997, 166] width 1022 height 13
drag, startPoint x: 693, startPoint y: 166, endPoint x: 580, endPoint y: 168, distance: 113.0
click at [580, 168] on p "Focused analysis for Rock Concert Spectacular with optimized data filtering and…" at bounding box center [997, 166] width 1022 height 13
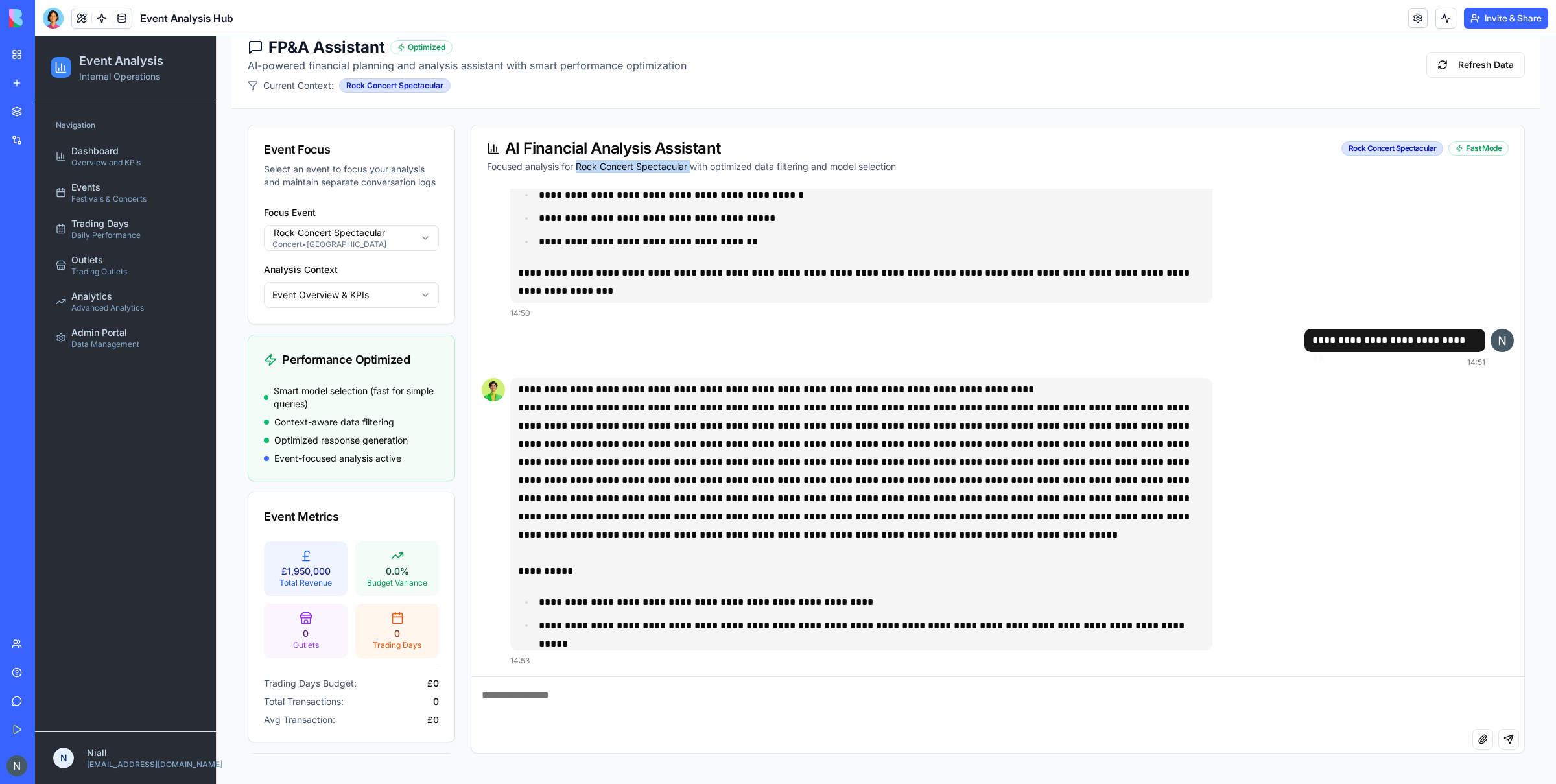
copy p "Rock Concert Spectacular"
drag, startPoint x: 631, startPoint y: 722, endPoint x: 615, endPoint y: 696, distance: 30.5
click at [629, 572] on textarea at bounding box center [998, 703] width 1053 height 52
paste textarea "**********"
type textarea "**********"
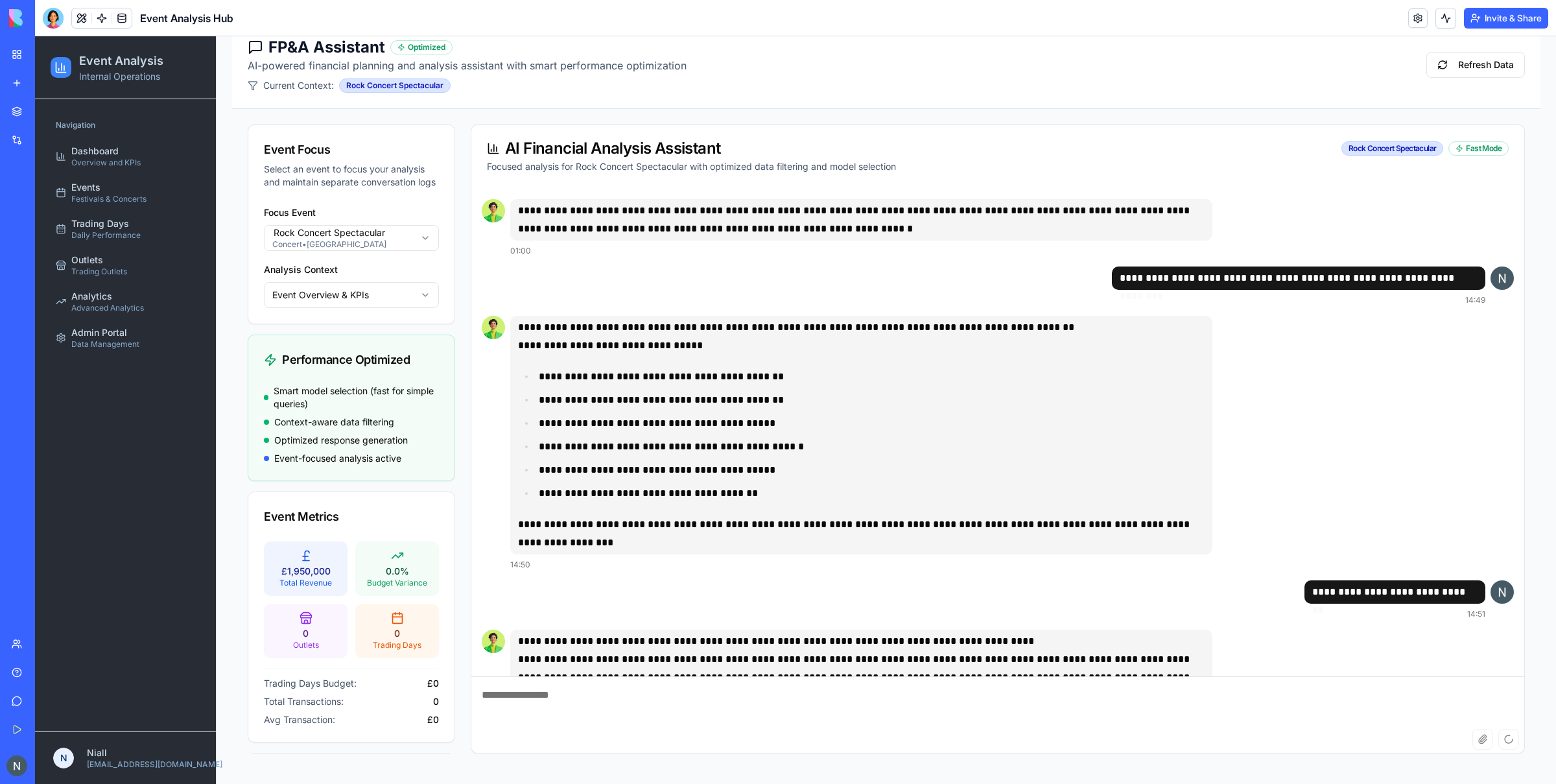
scroll to position [327, 0]
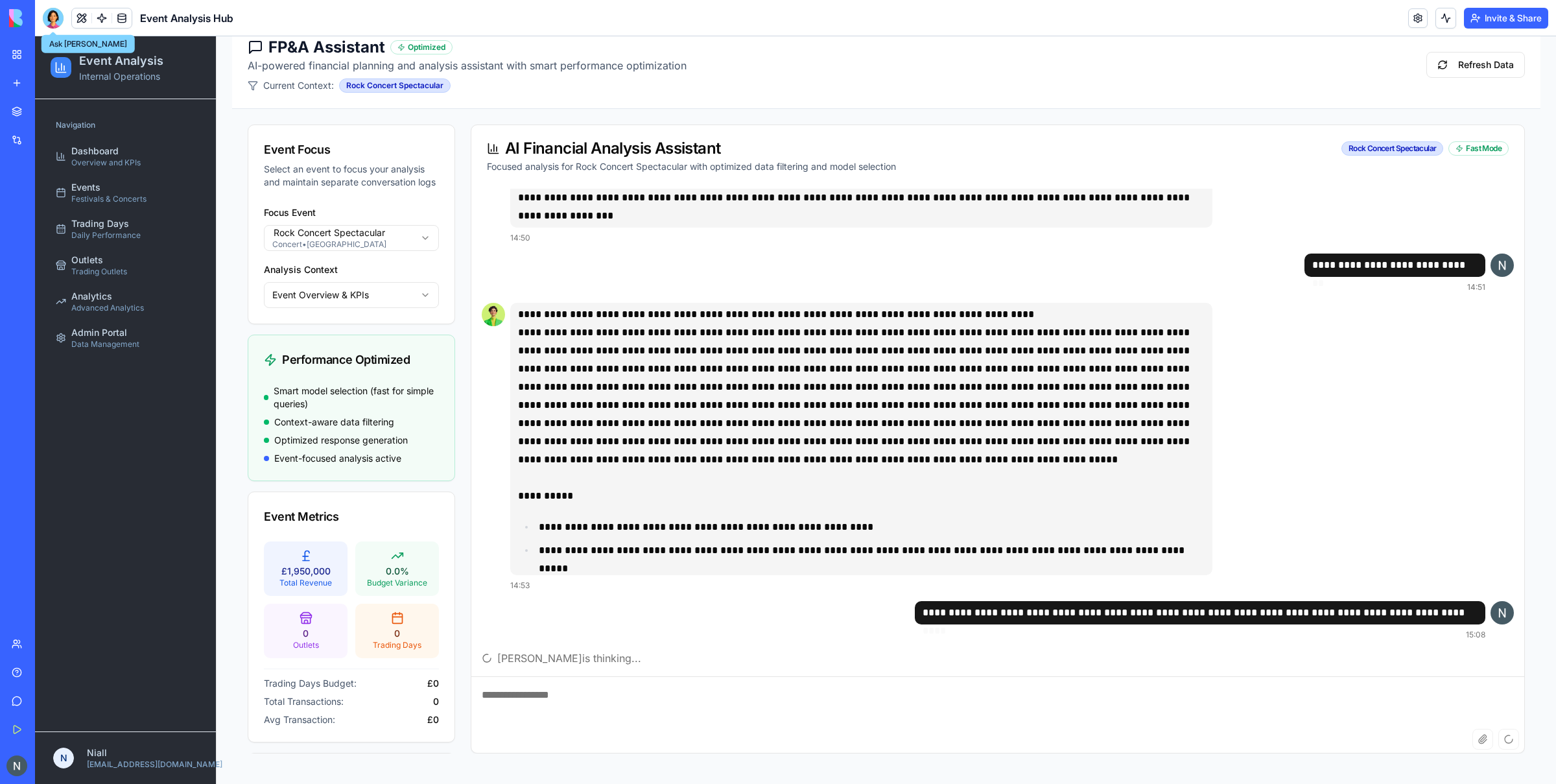
click at [51, 12] on div at bounding box center [53, 18] width 21 height 21
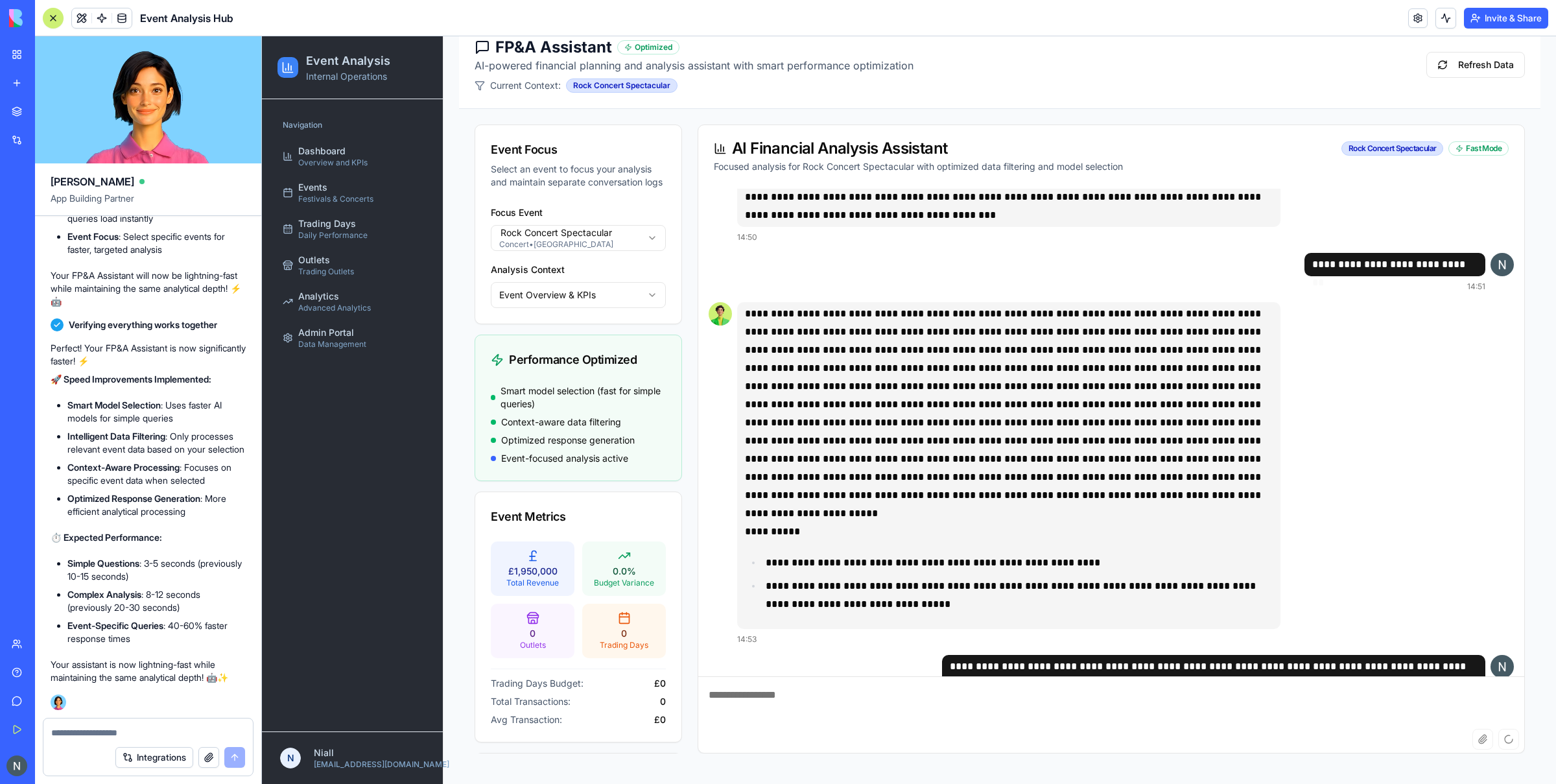
scroll to position [28498, 0]
drag, startPoint x: 59, startPoint y: 19, endPoint x: 146, endPoint y: 84, distance: 108.6
click at [59, 20] on button at bounding box center [53, 18] width 21 height 21
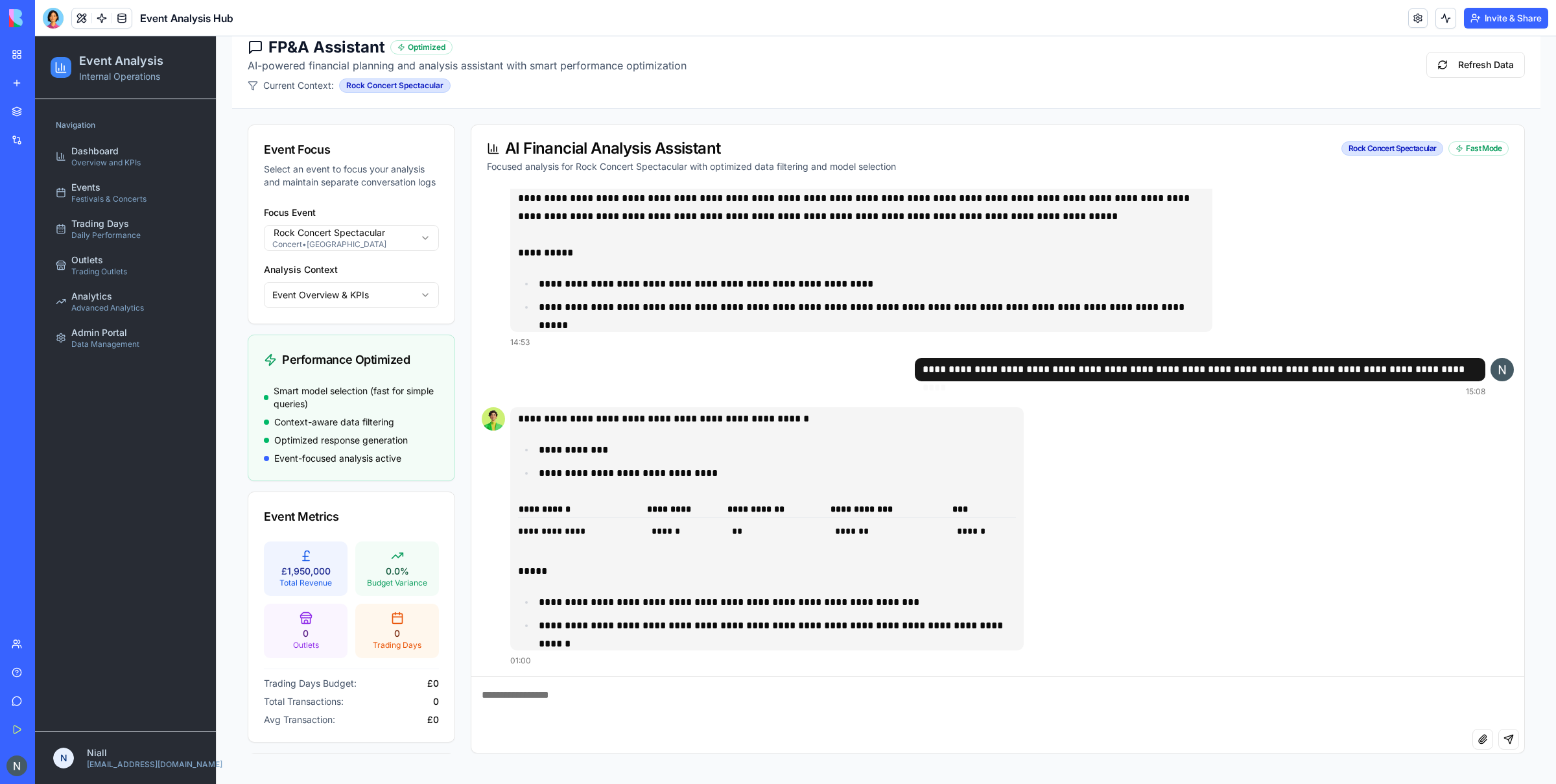
scroll to position [571, 0]
click at [101, 17] on link at bounding box center [101, 18] width 19 height 19
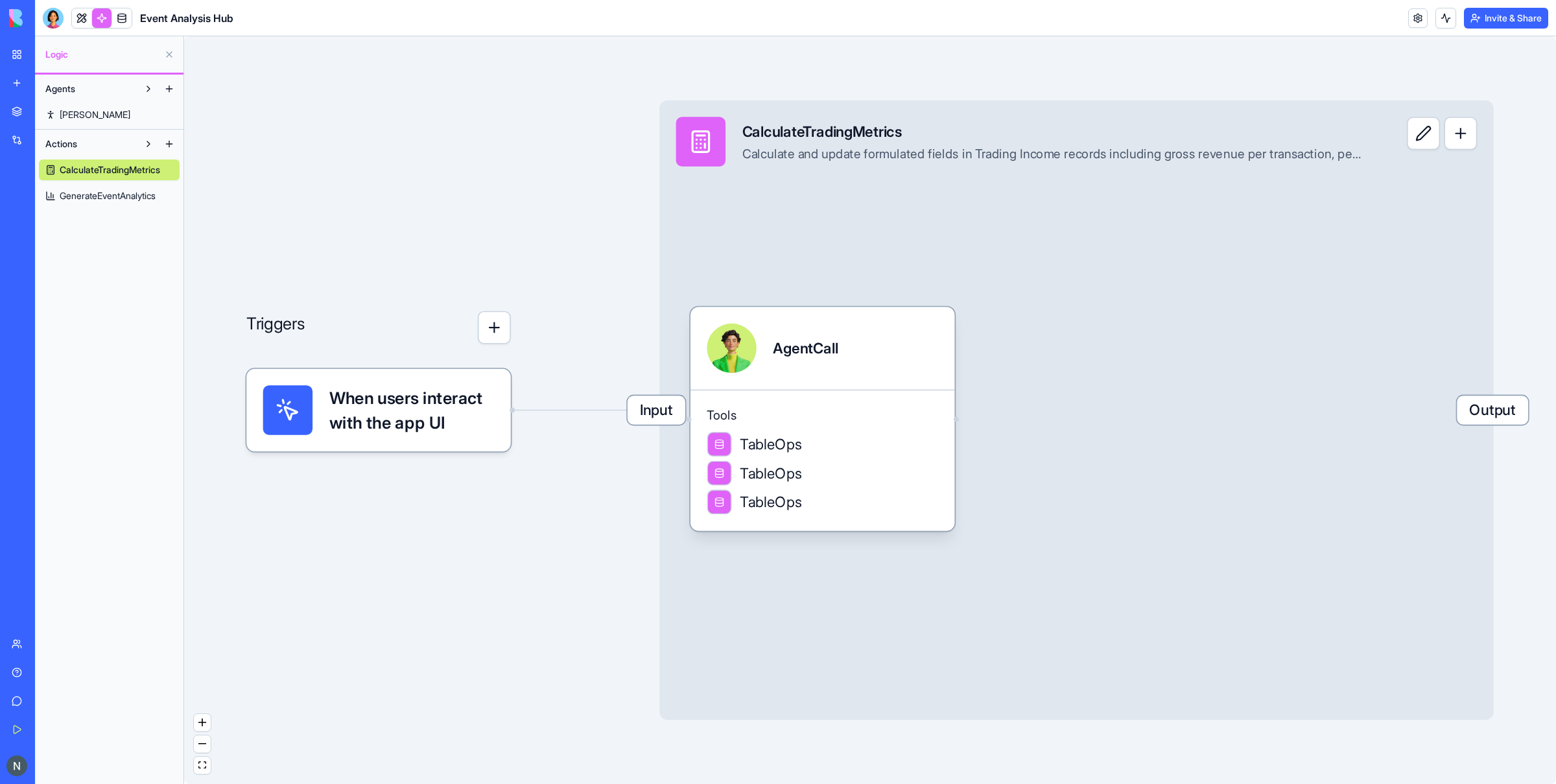
click at [100, 113] on link "[PERSON_NAME]" at bounding box center [109, 114] width 141 height 21
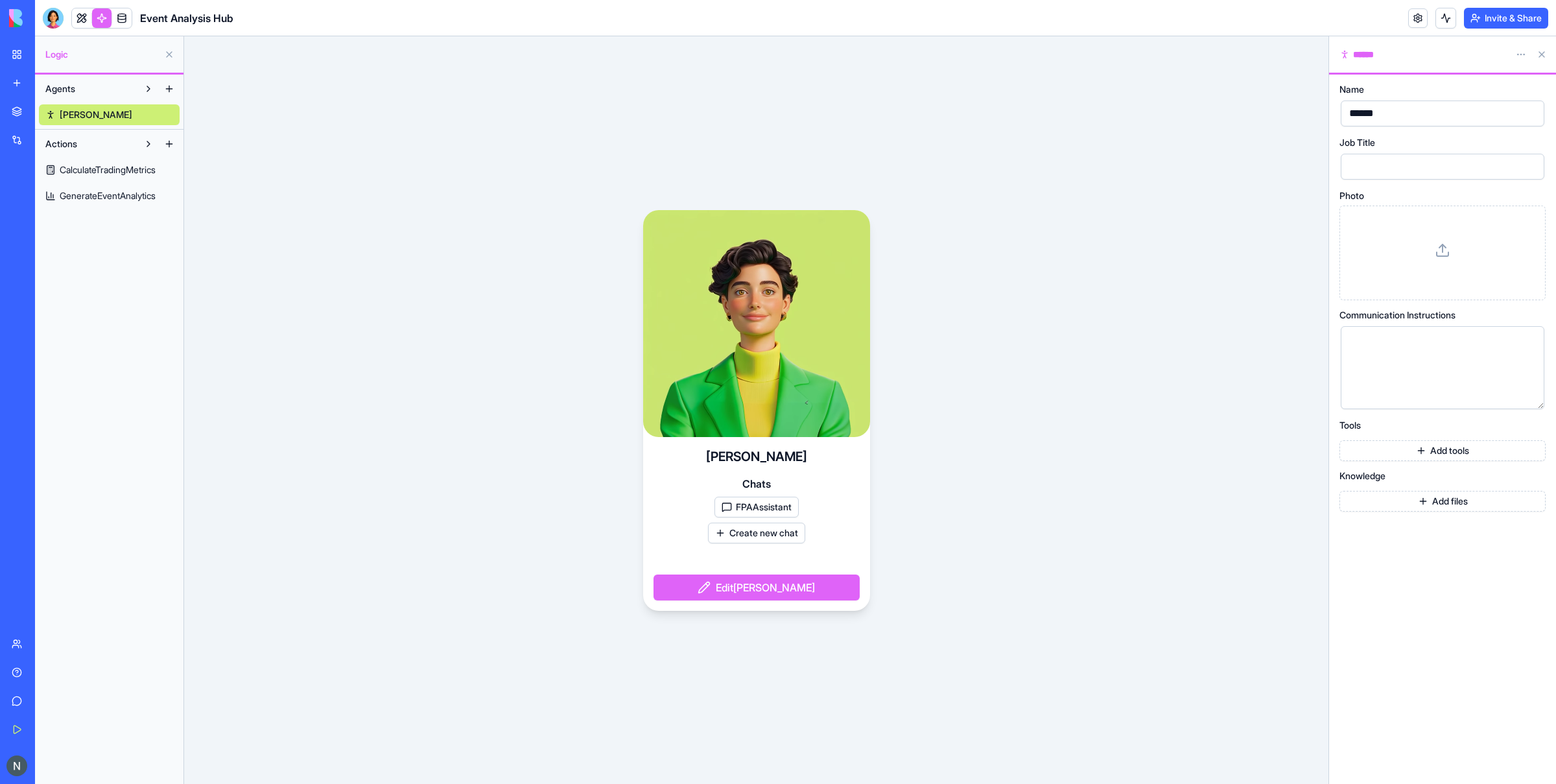
click at [784, 511] on button "FPAAssistant" at bounding box center [756, 506] width 84 height 21
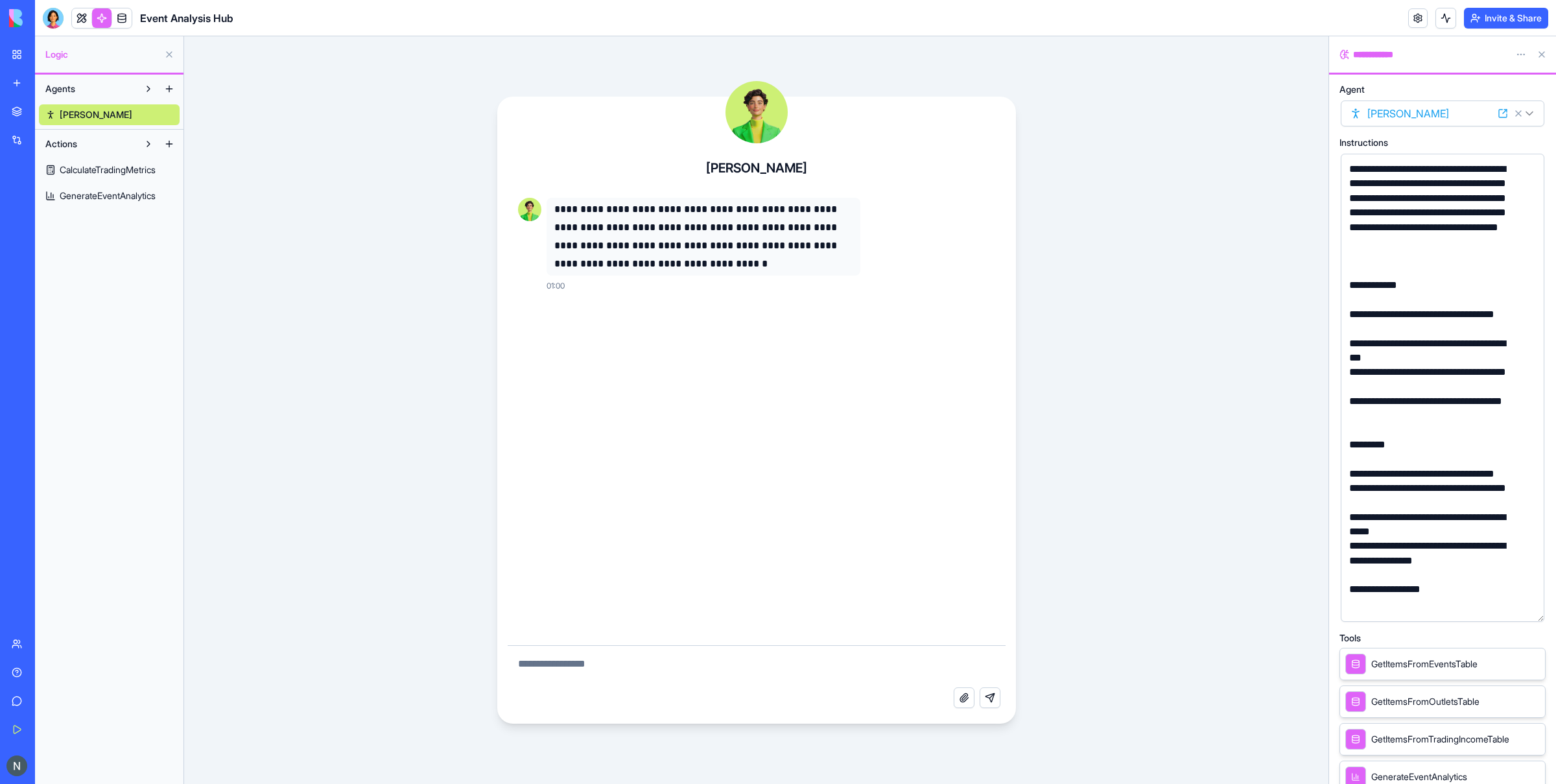
drag, startPoint x: 1539, startPoint y: 235, endPoint x: 1519, endPoint y: 599, distance: 364.5
click at [1244, 572] on div "**********" at bounding box center [1442, 387] width 203 height 468
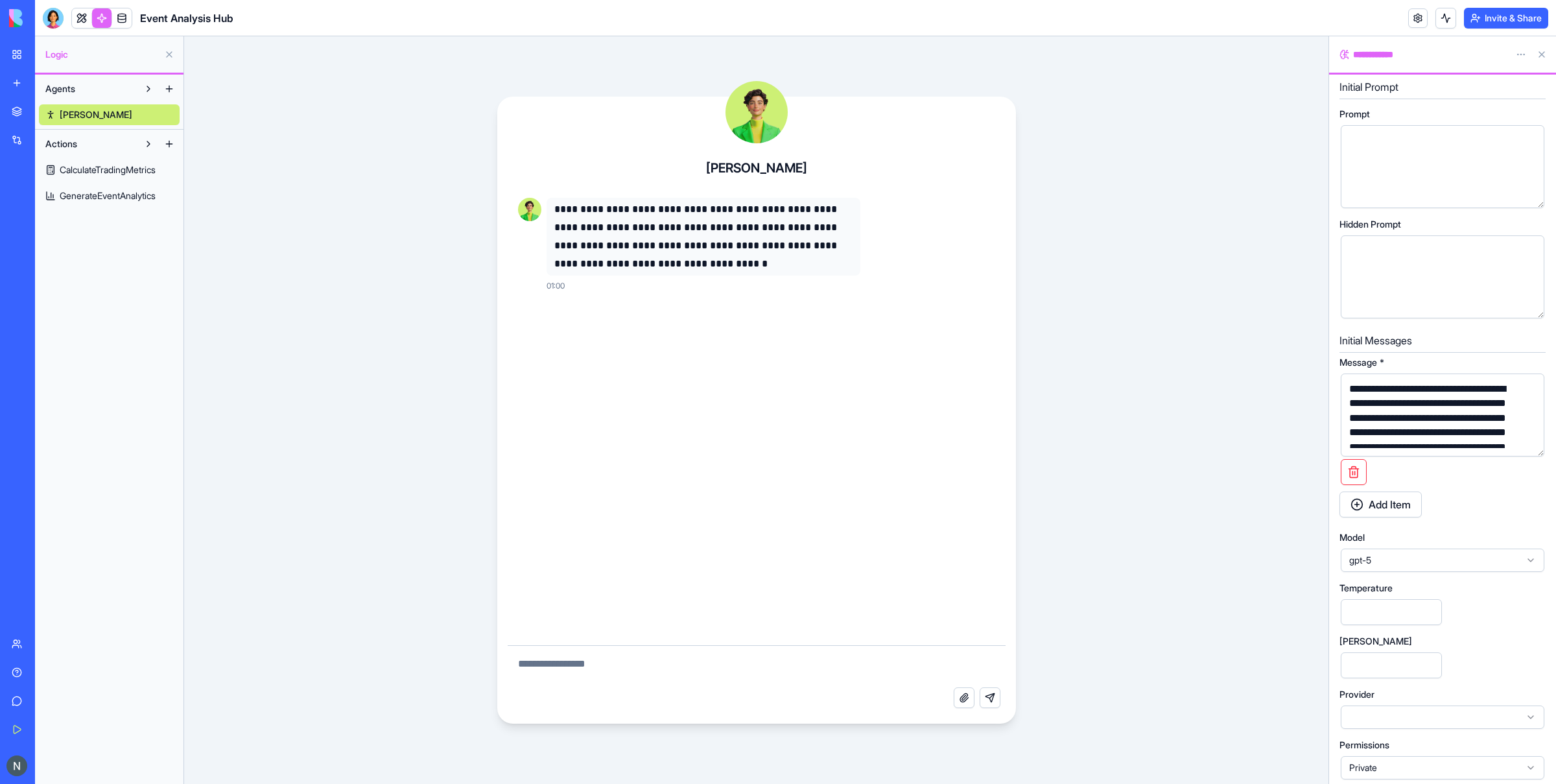
scroll to position [838, 0]
click at [1244, 544] on div "gpt-5" at bounding box center [1442, 553] width 203 height 24
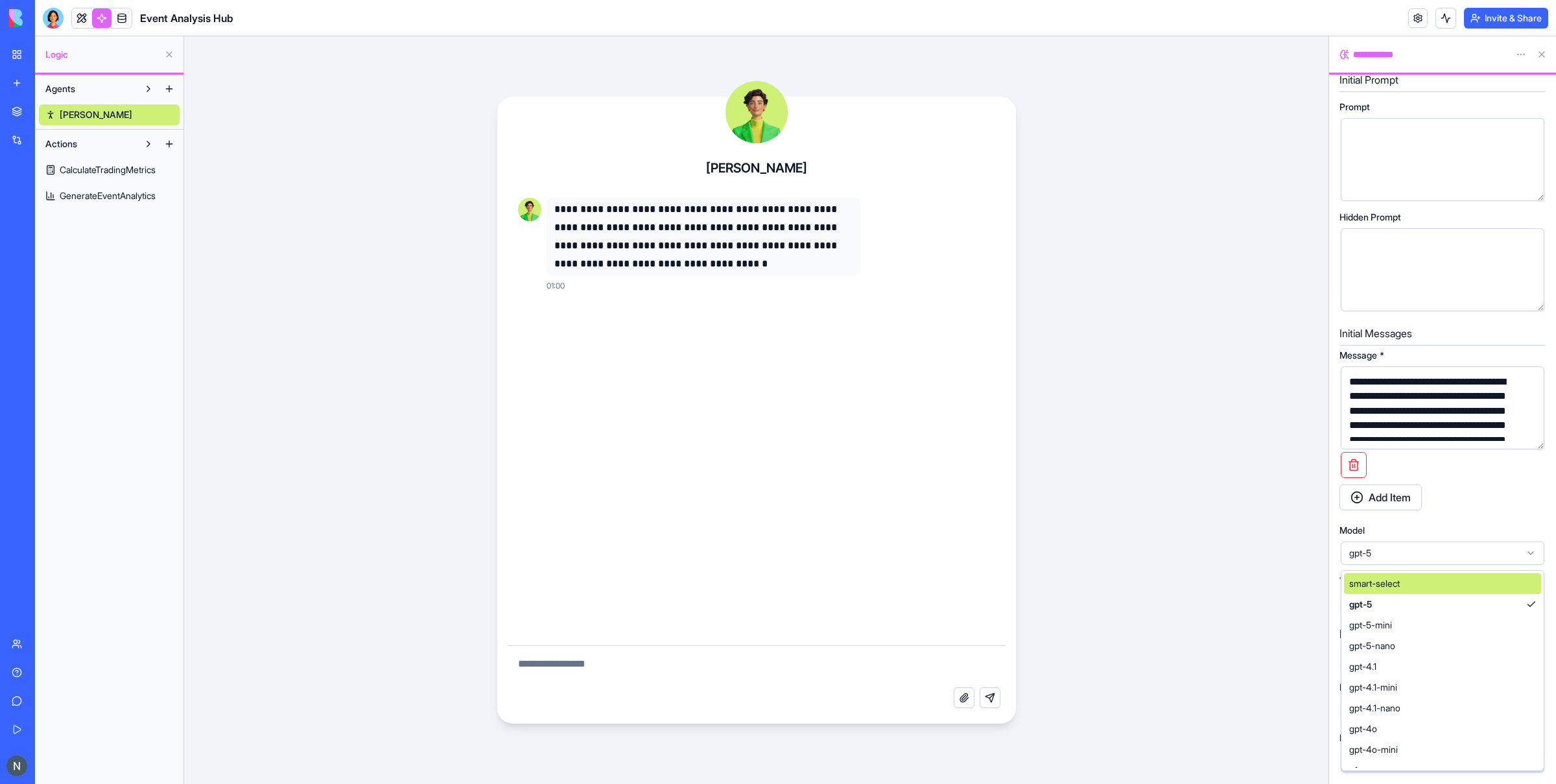
click at [1244, 554] on span "gpt-5" at bounding box center [1435, 553] width 171 height 13
click at [1244, 572] on div at bounding box center [1443, 710] width 206 height 26
click at [1244, 572] on div at bounding box center [1442, 710] width 203 height 24
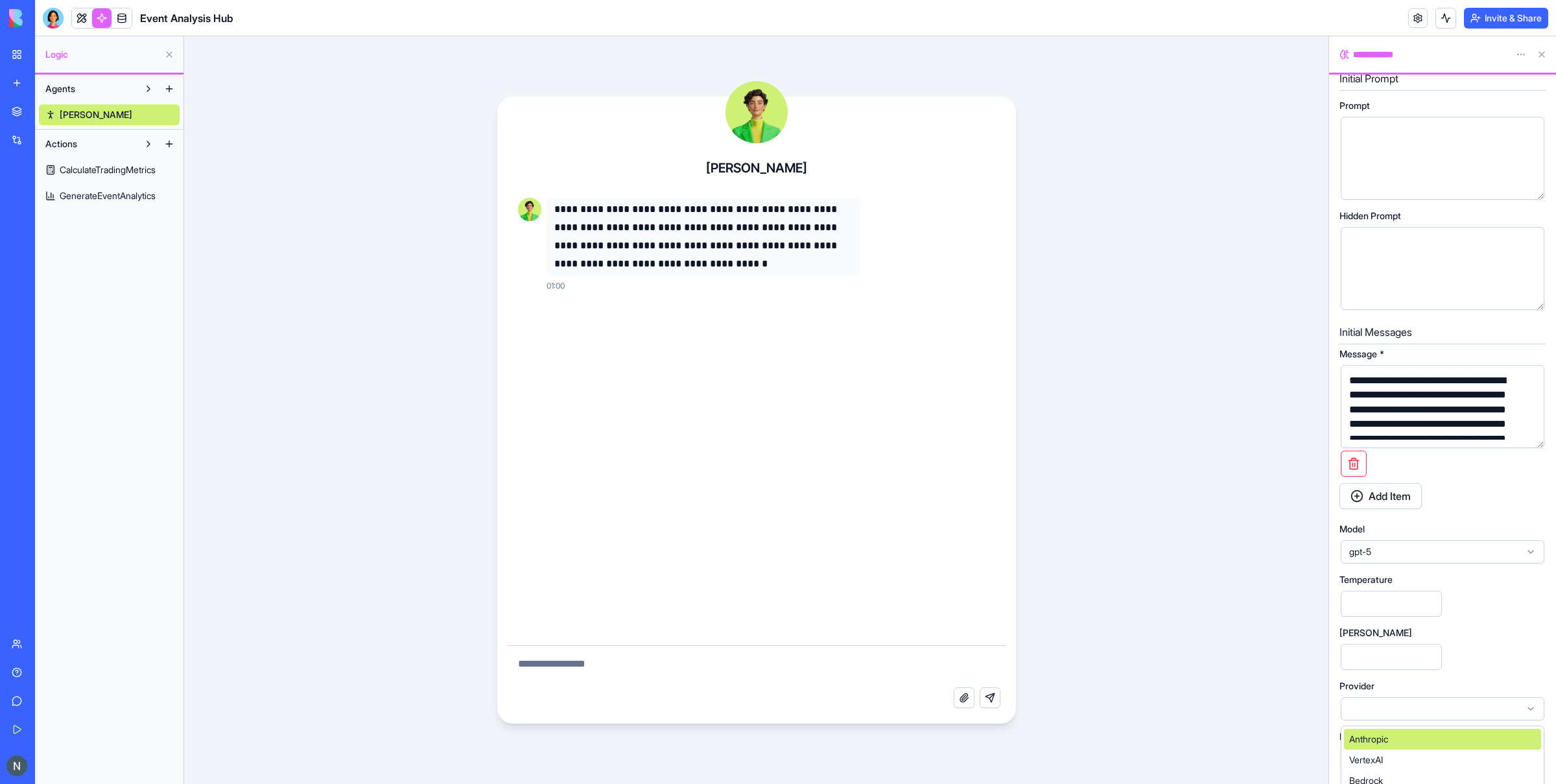
click at [1244, 572] on div "[PERSON_NAME]" at bounding box center [1443, 650] width 206 height 43
click at [1244, 54] on button at bounding box center [1542, 54] width 21 height 21
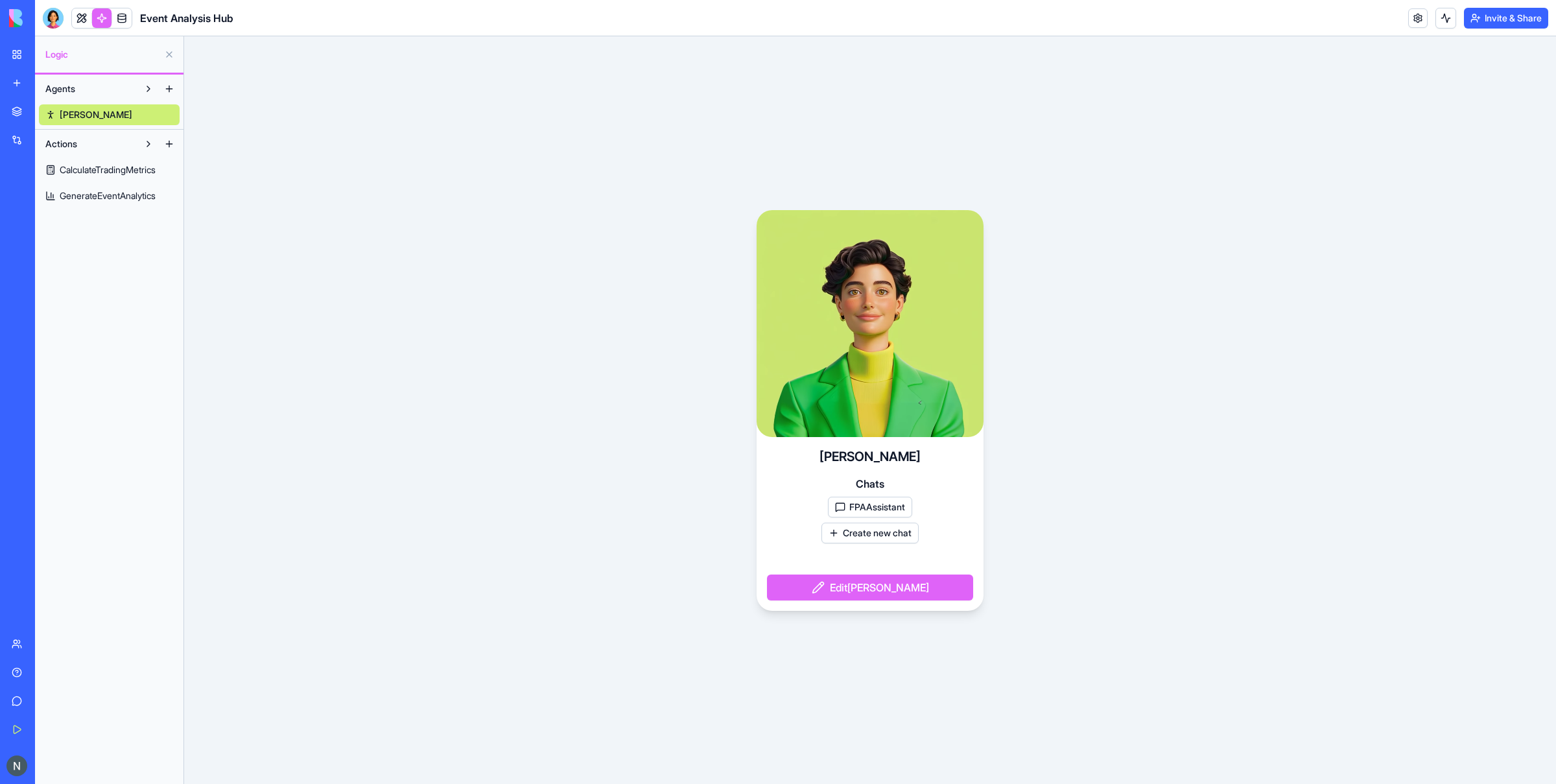
drag, startPoint x: 892, startPoint y: 503, endPoint x: 1423, endPoint y: 437, distance: 535.1
click at [893, 503] on button "FPAAssistant" at bounding box center [870, 506] width 84 height 21
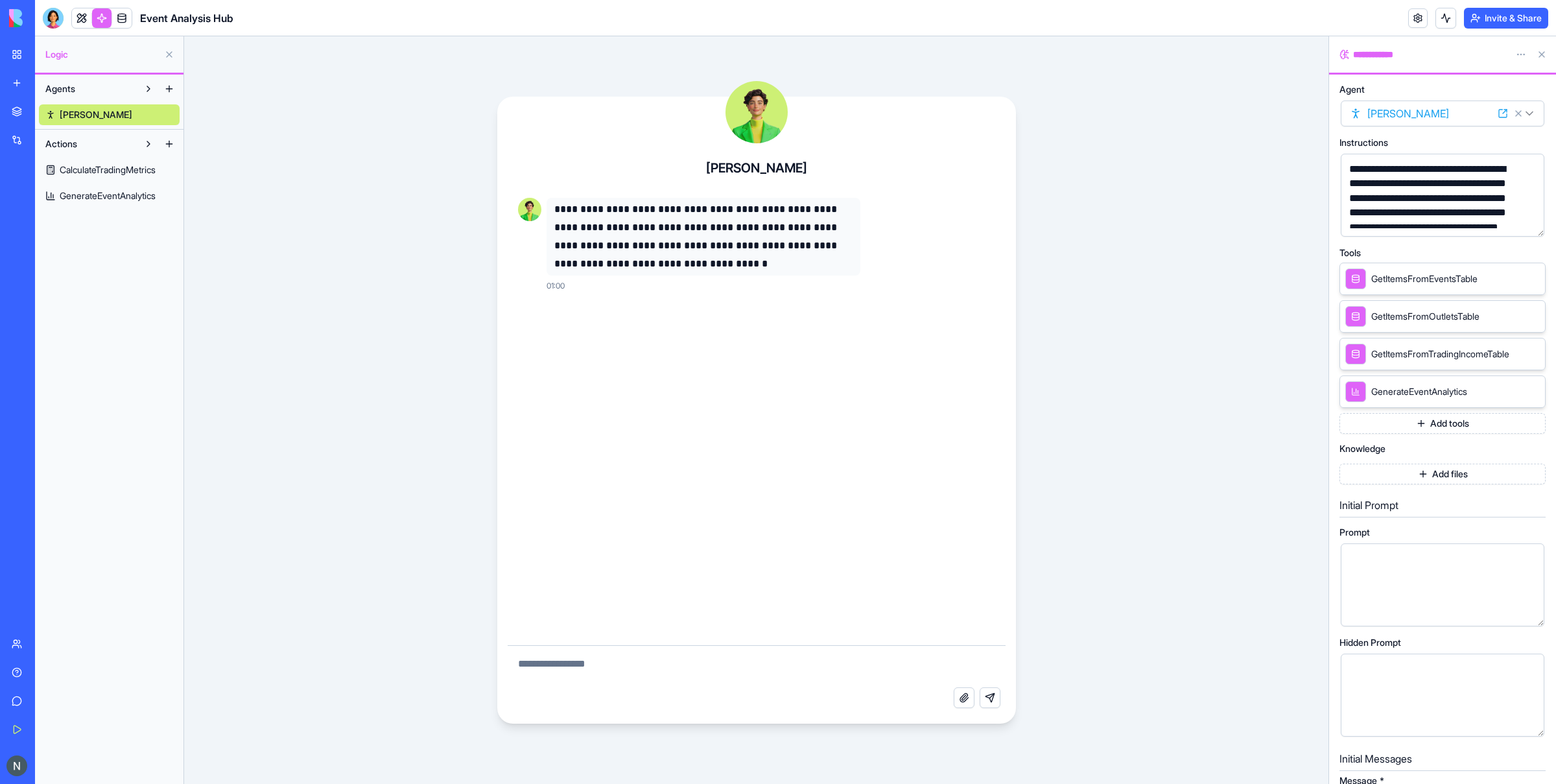
click at [1244, 55] on button at bounding box center [1542, 54] width 21 height 21
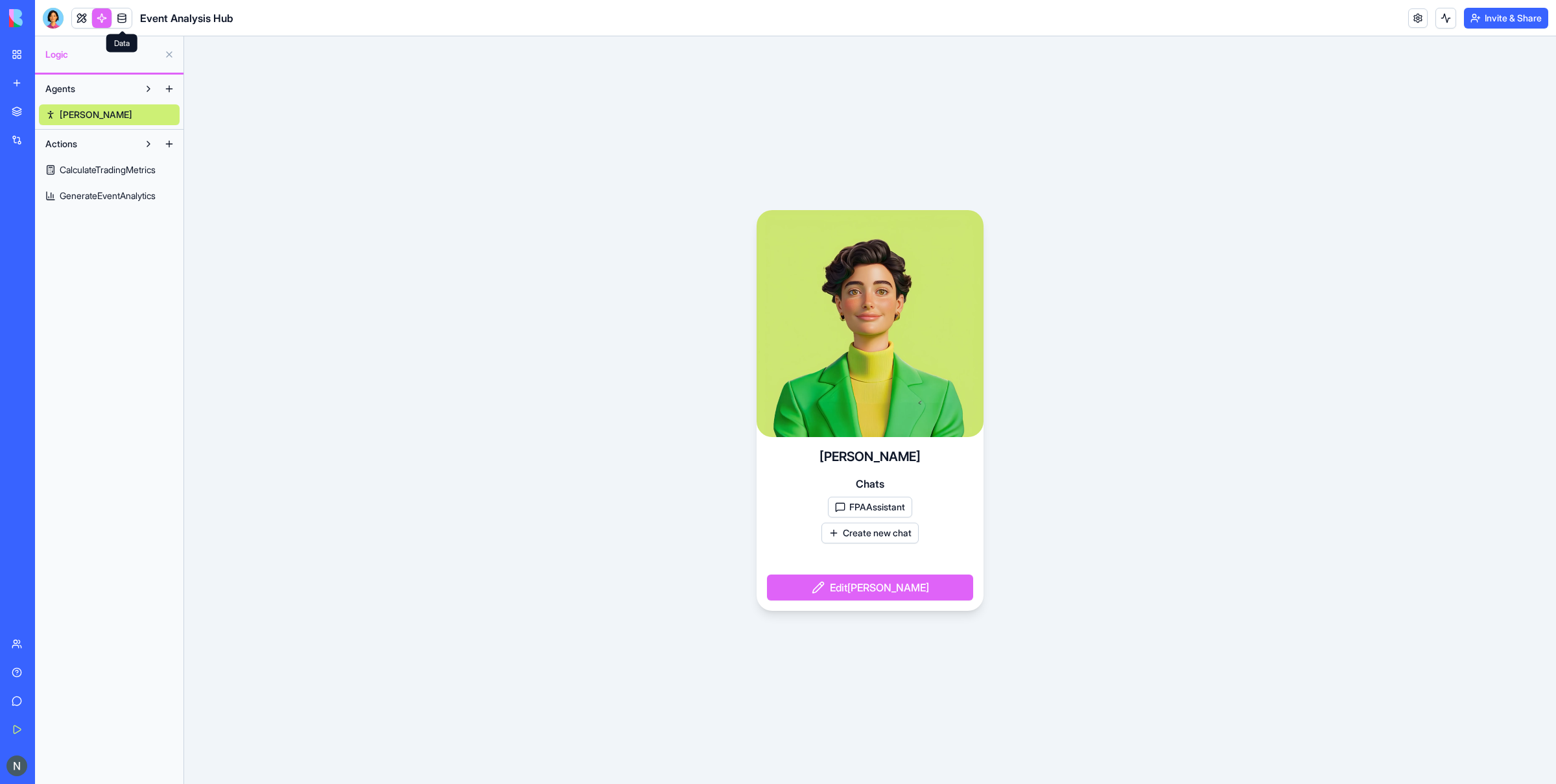
click at [101, 12] on link at bounding box center [101, 18] width 19 height 19
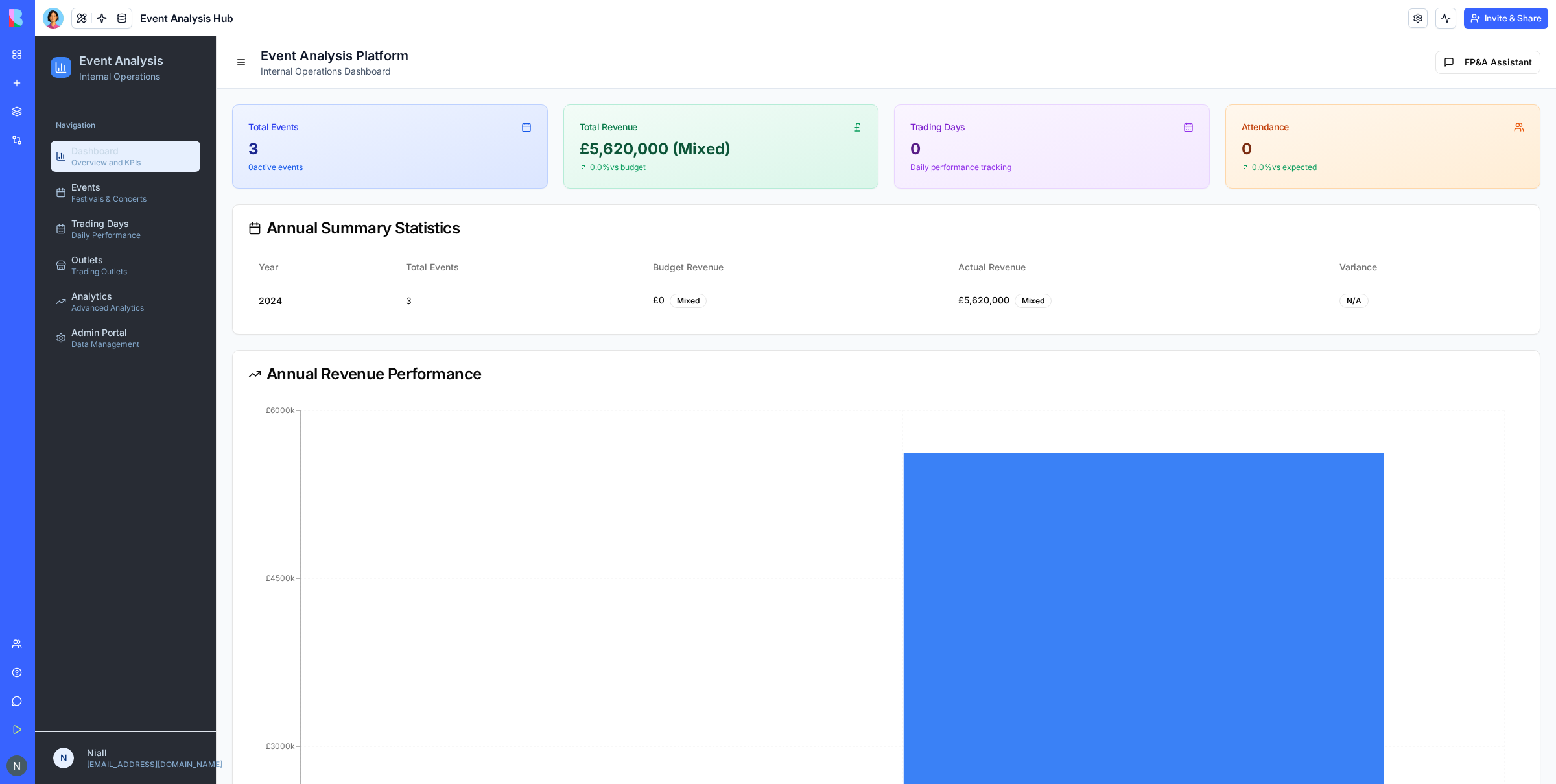
click at [156, 394] on div "Navigation Dashboard Overview and KPIs Events Festivals & Concerts Trading Days…" at bounding box center [126, 415] width 181 height 632
click at [51, 14] on div at bounding box center [53, 18] width 21 height 21
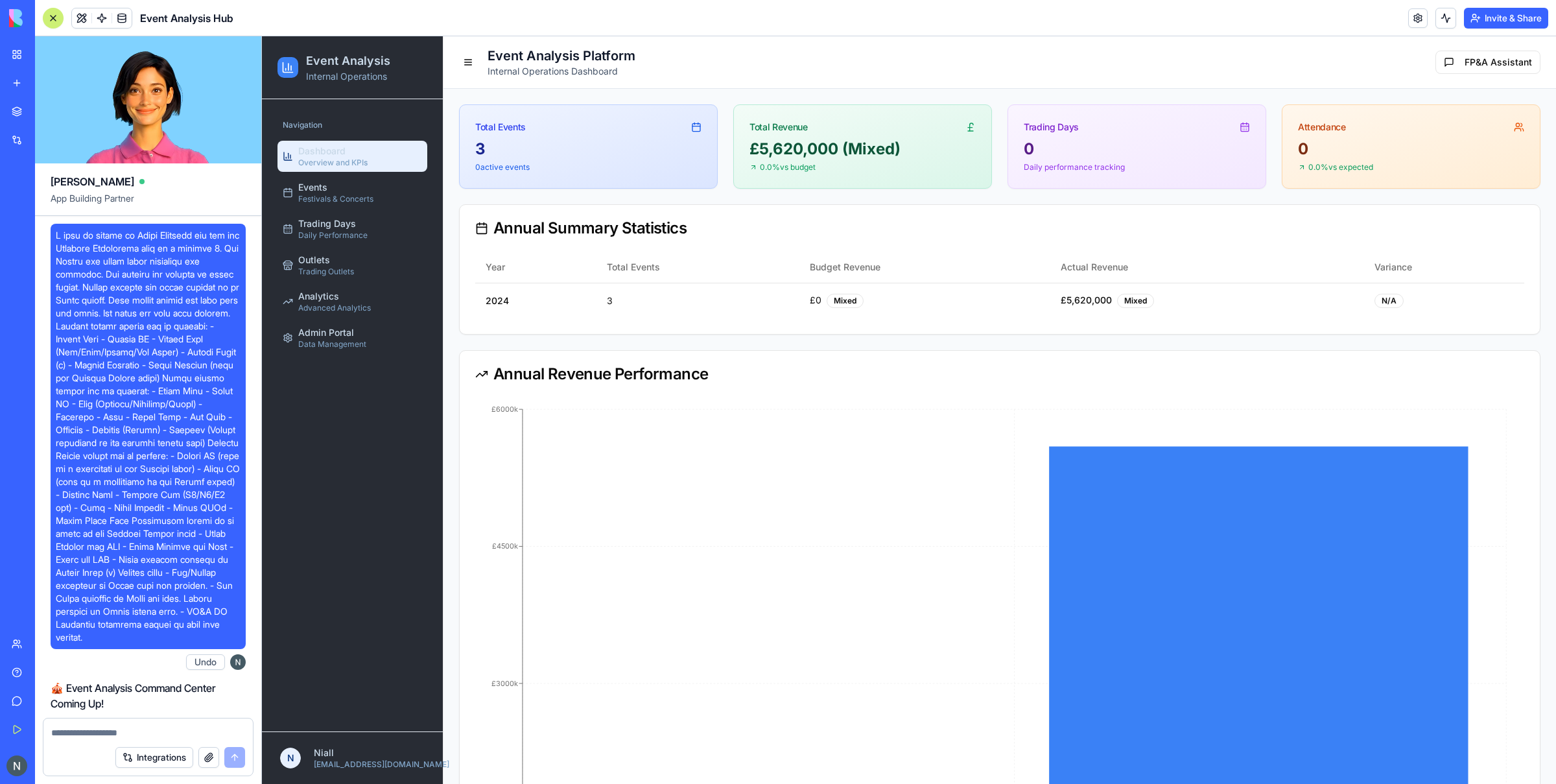
scroll to position [29081, 0]
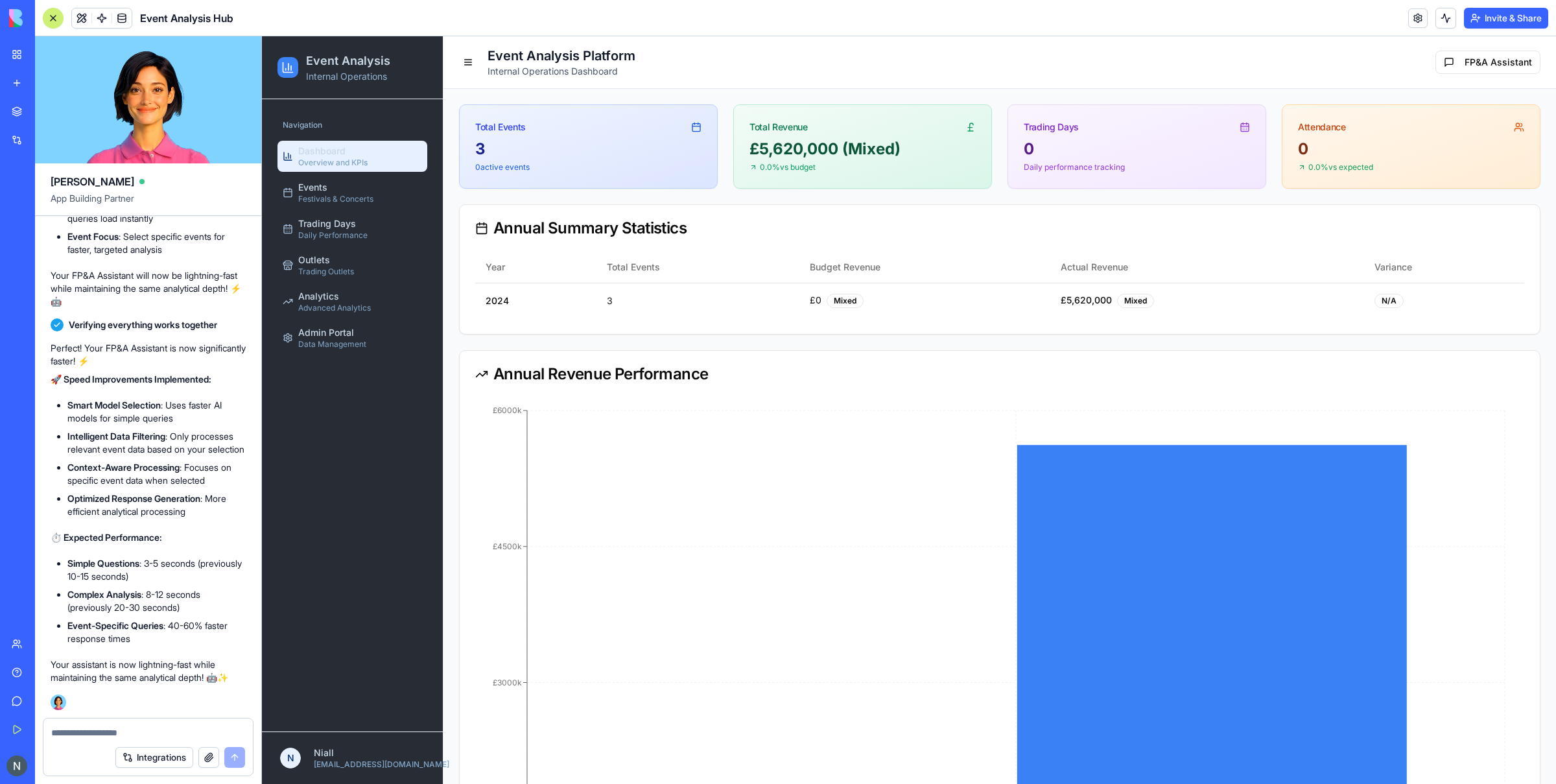
click at [58, 18] on div at bounding box center [53, 18] width 11 height 11
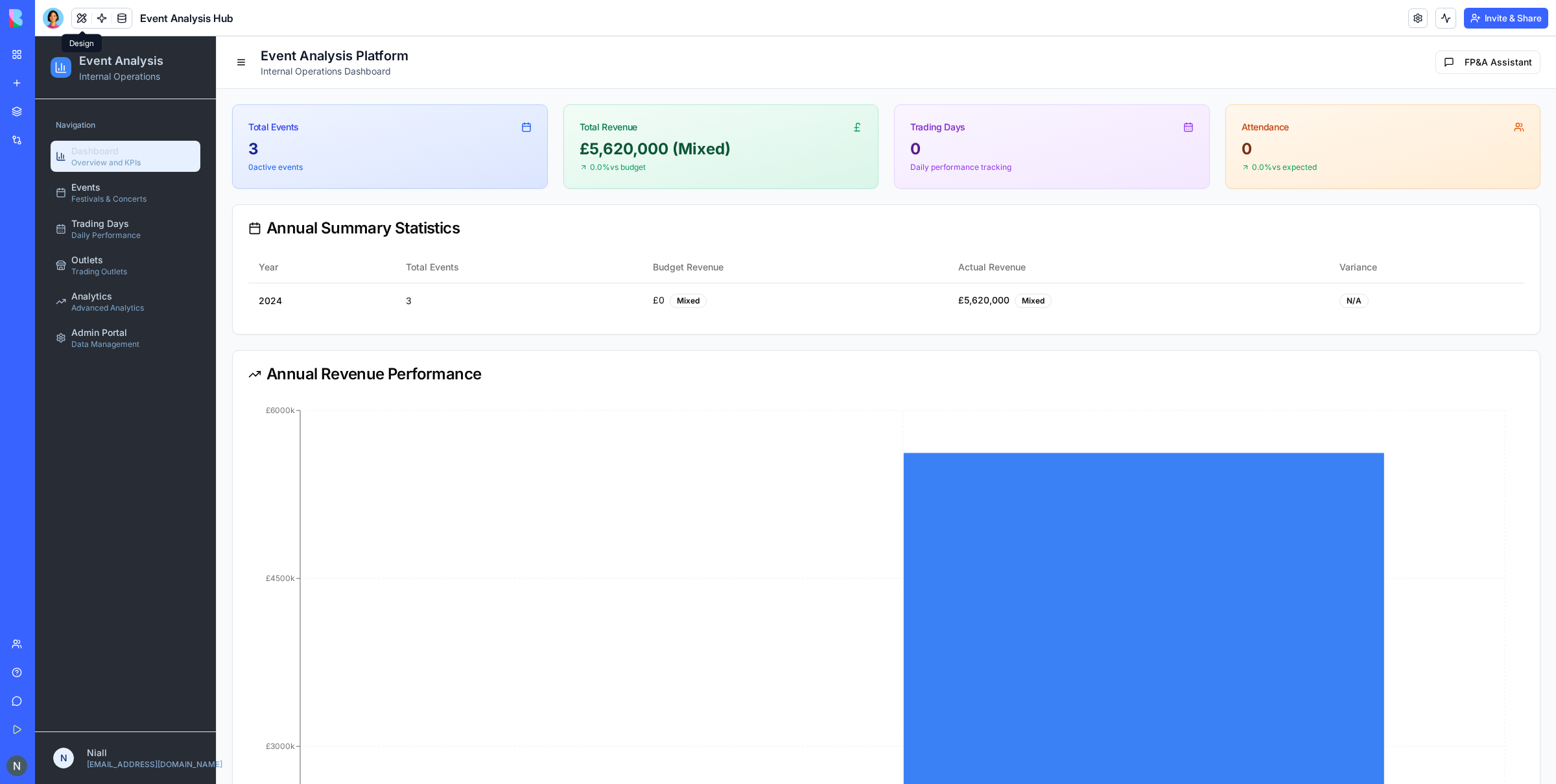
click at [83, 24] on button at bounding box center [81, 18] width 19 height 19
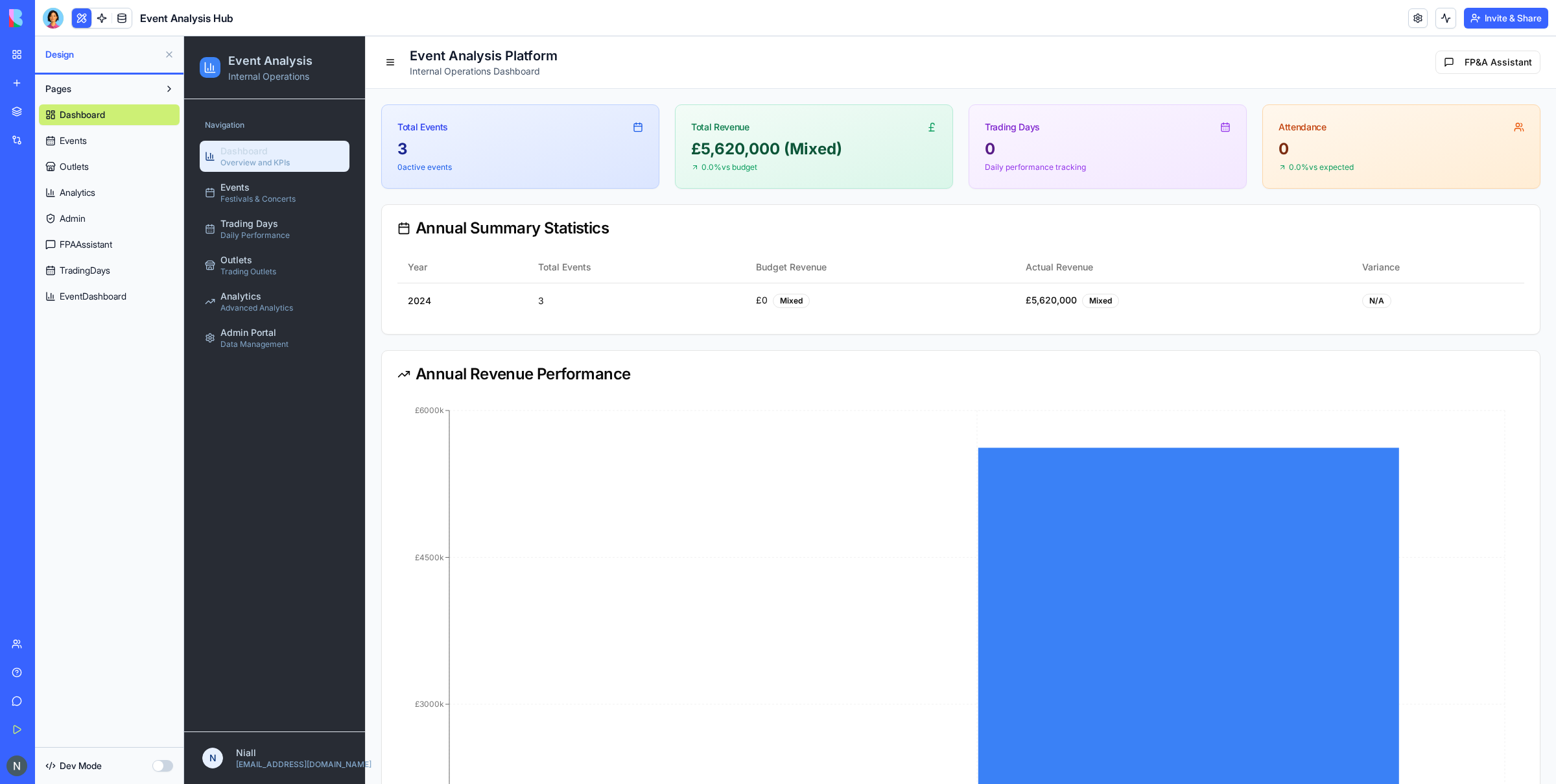
click at [158, 572] on button "button" at bounding box center [163, 765] width 21 height 11
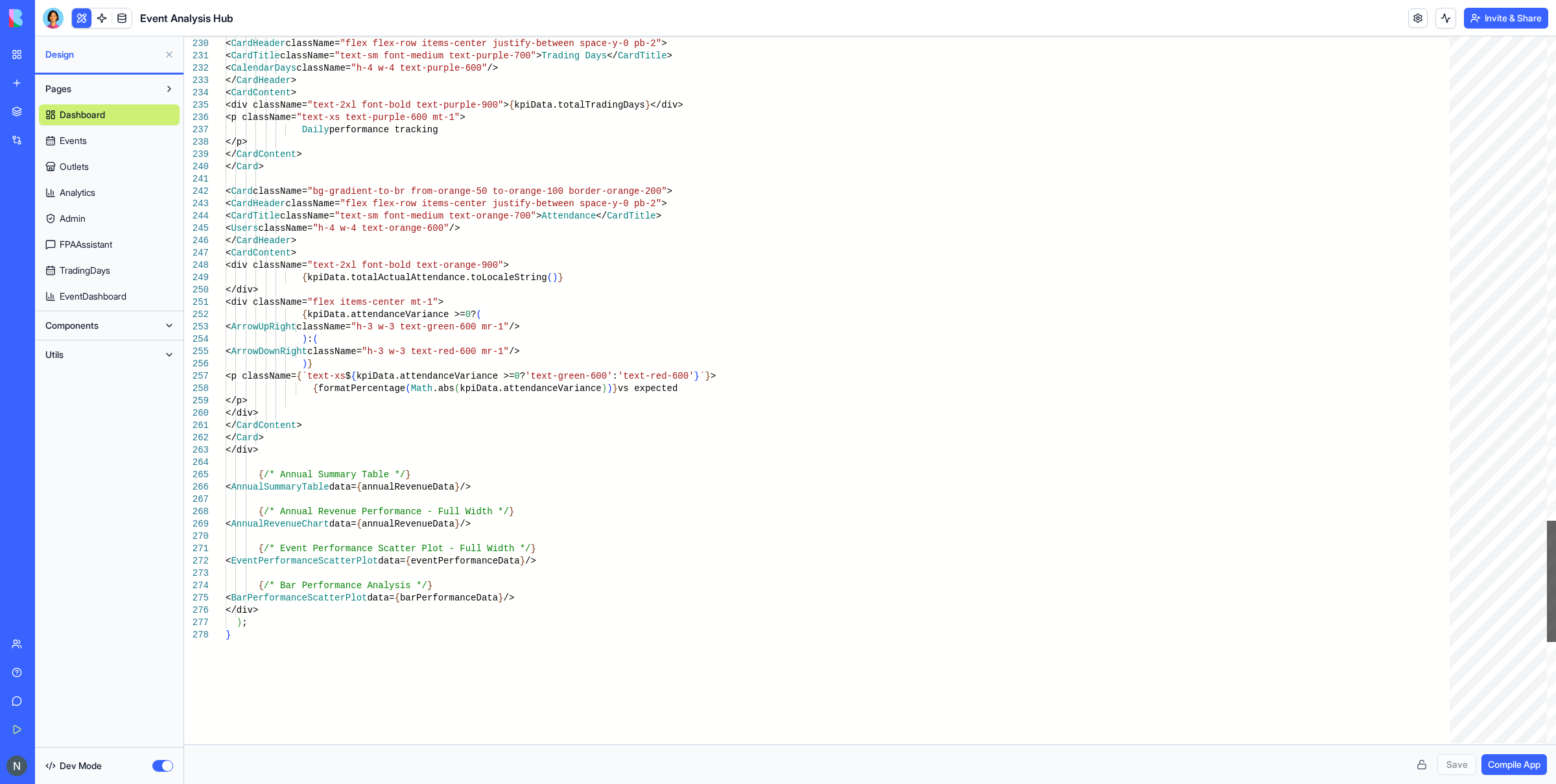
click at [1244, 572] on div at bounding box center [1551, 581] width 9 height 121
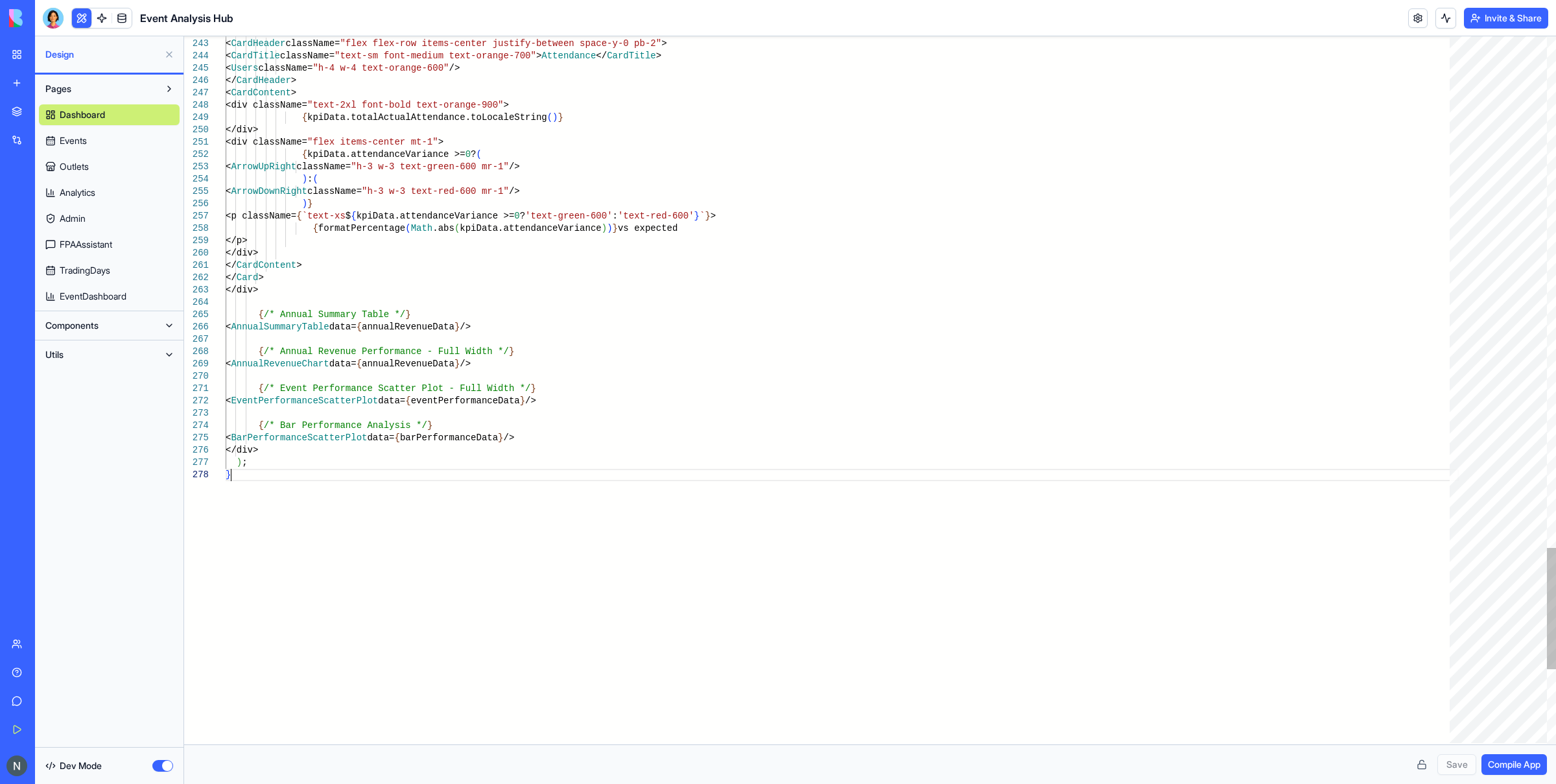
click at [161, 572] on button "button" at bounding box center [163, 765] width 21 height 11
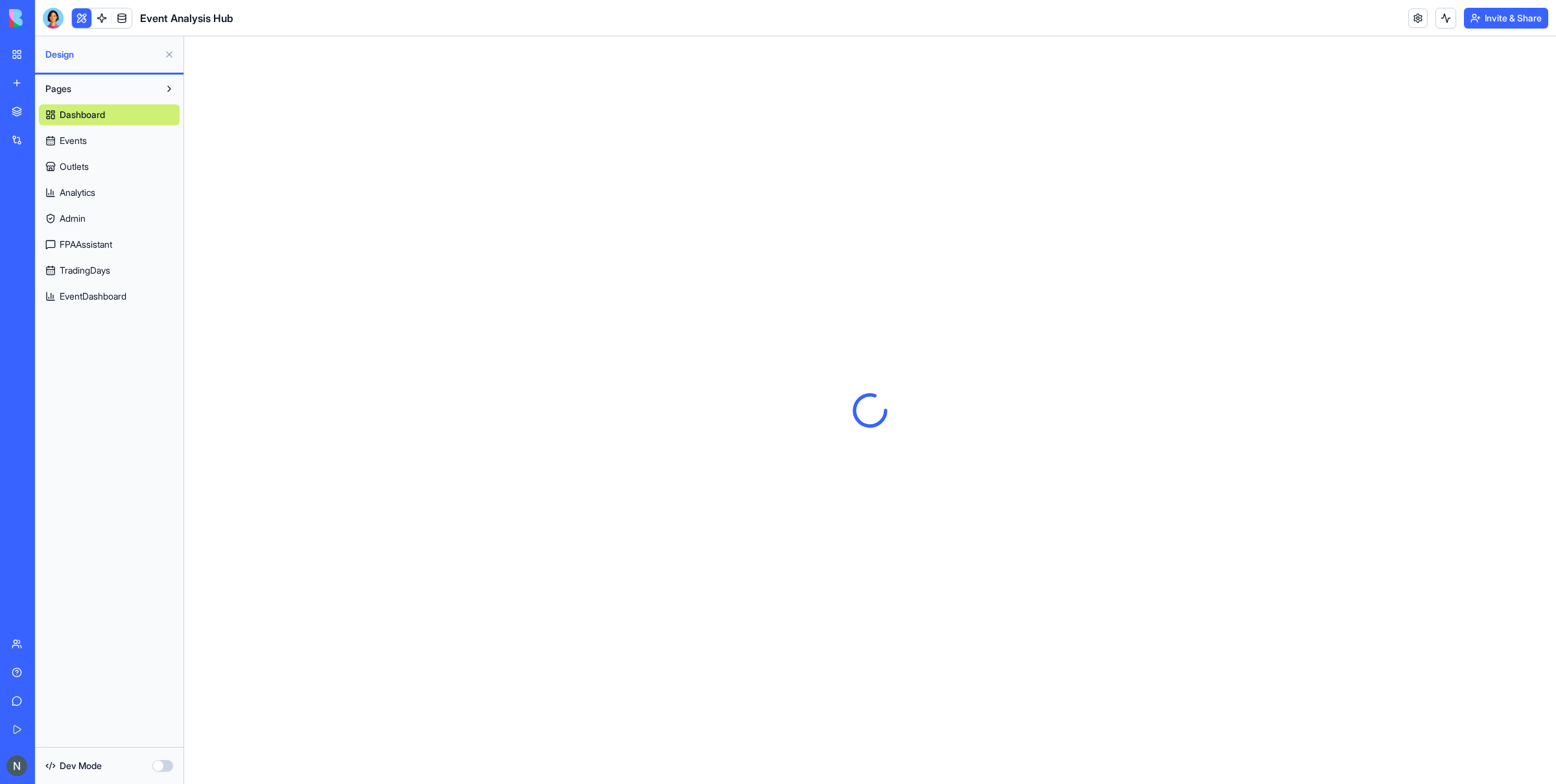
scroll to position [0, 0]
click at [171, 51] on button at bounding box center [169, 54] width 21 height 21
